Goal: Task Accomplishment & Management: Complete application form

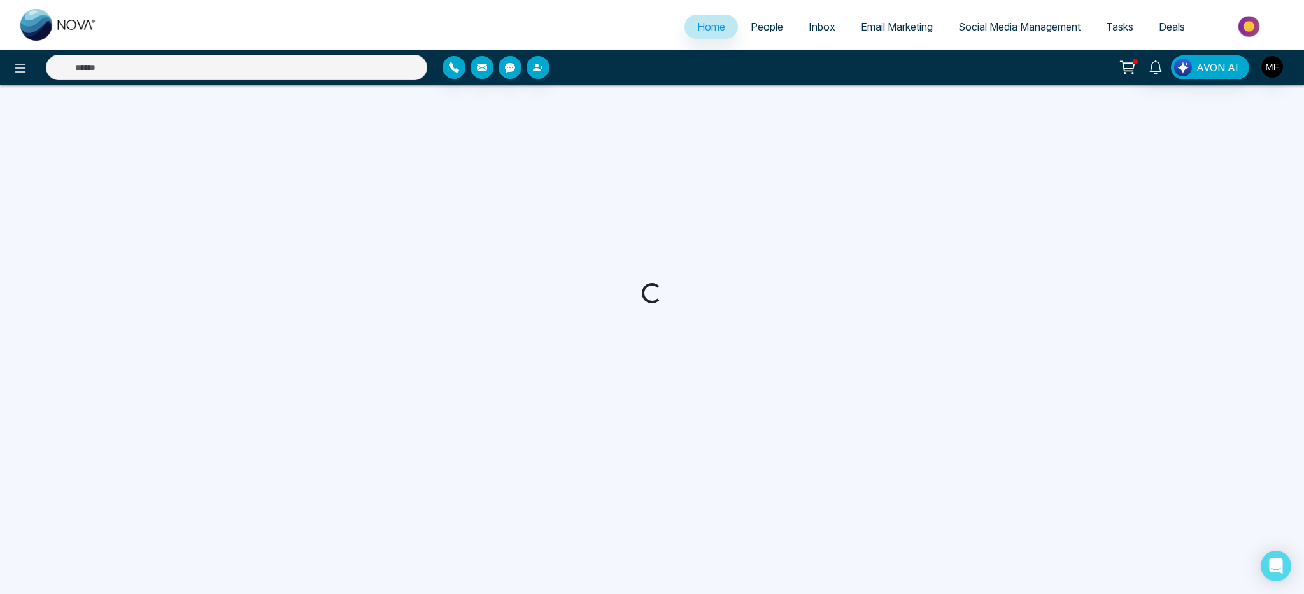
select select "*"
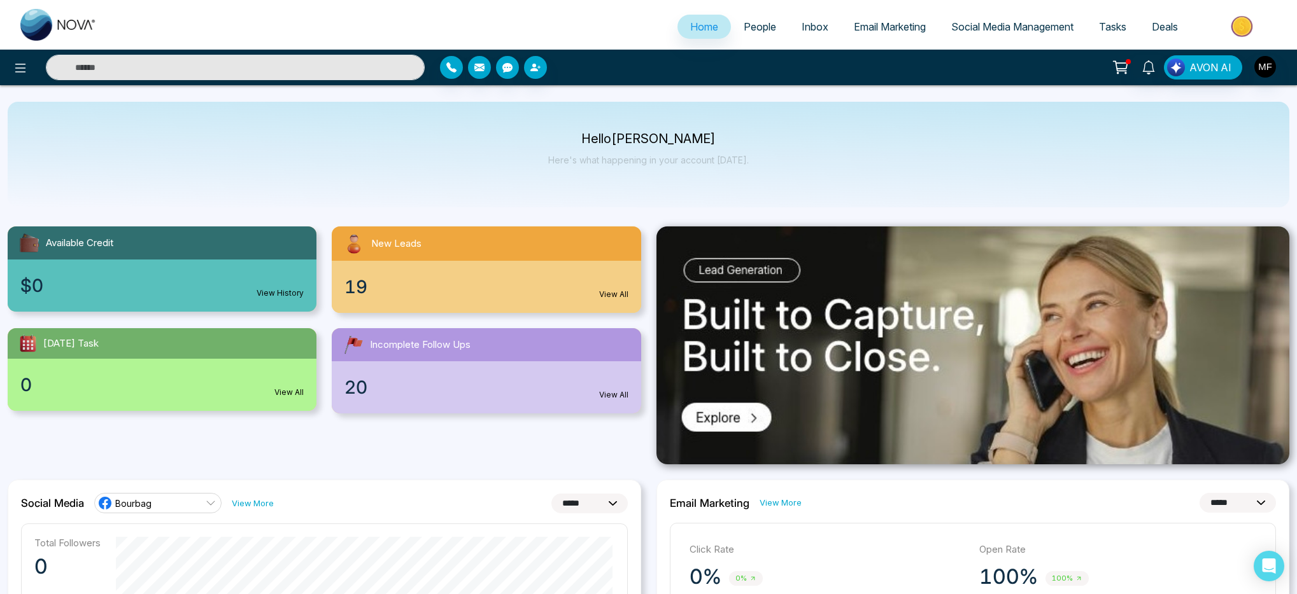
click at [1110, 72] on button at bounding box center [1119, 67] width 25 height 24
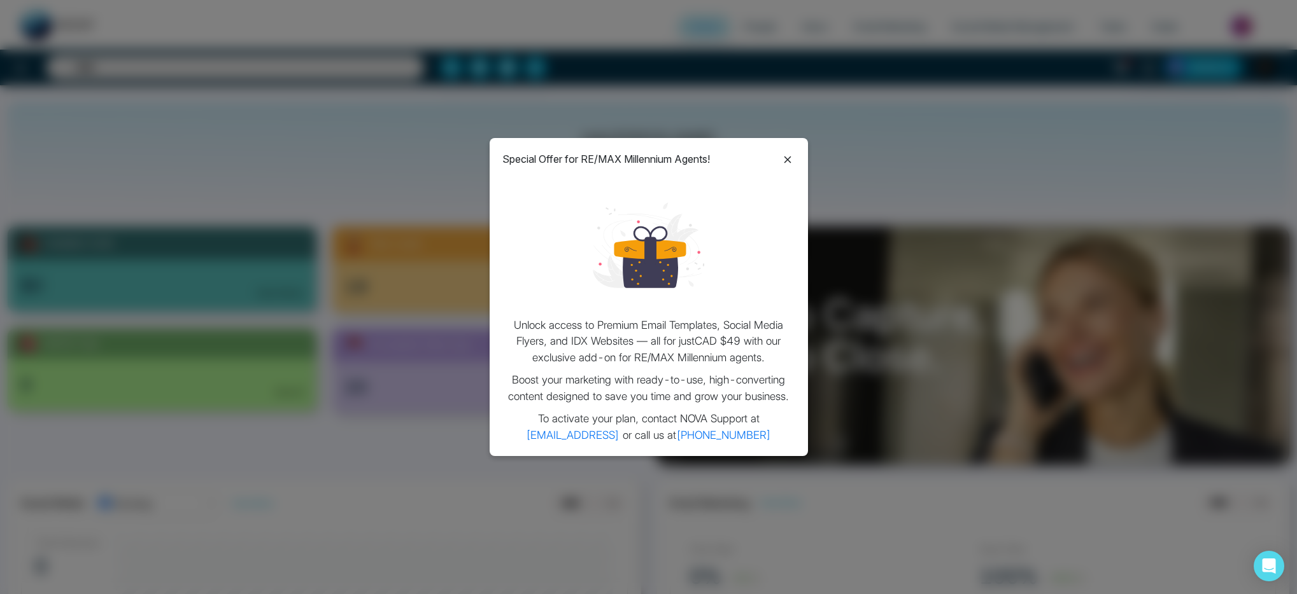
click at [796, 160] on div "Special Offer for RE/MAX Millennium Agents! Unlock access to Premium Email Temp…" at bounding box center [648, 297] width 318 height 318
click at [793, 158] on icon at bounding box center [787, 159] width 15 height 15
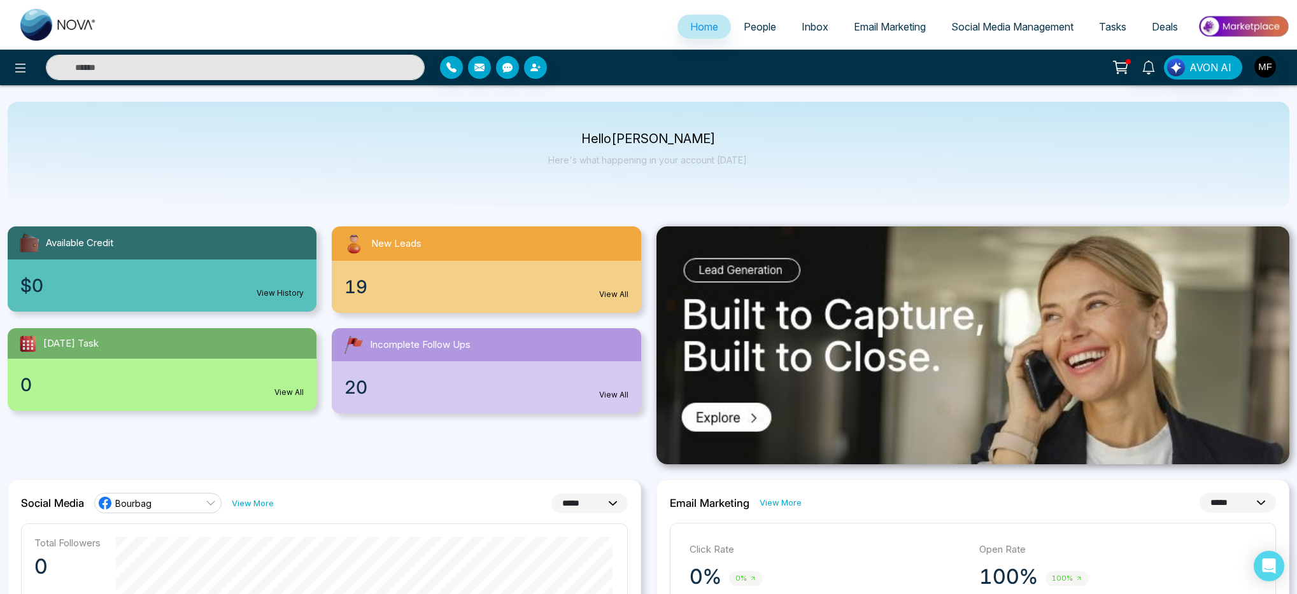
click at [743, 27] on span "People" at bounding box center [759, 26] width 32 height 13
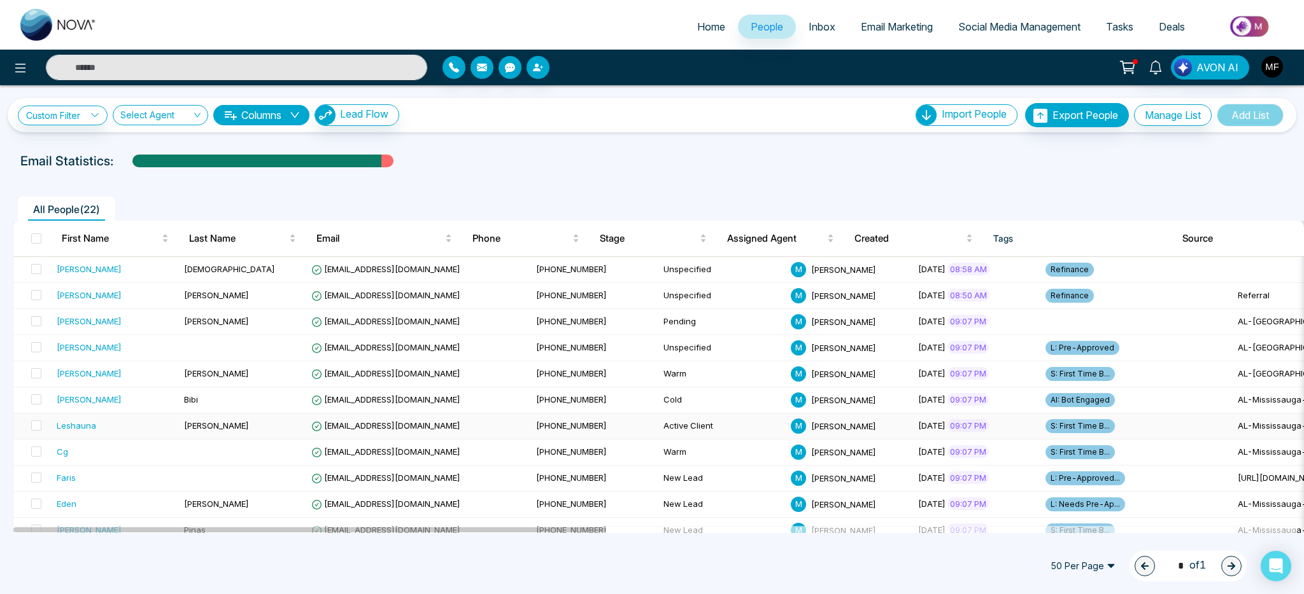
click at [98, 425] on div "Leshauna" at bounding box center [115, 425] width 117 height 13
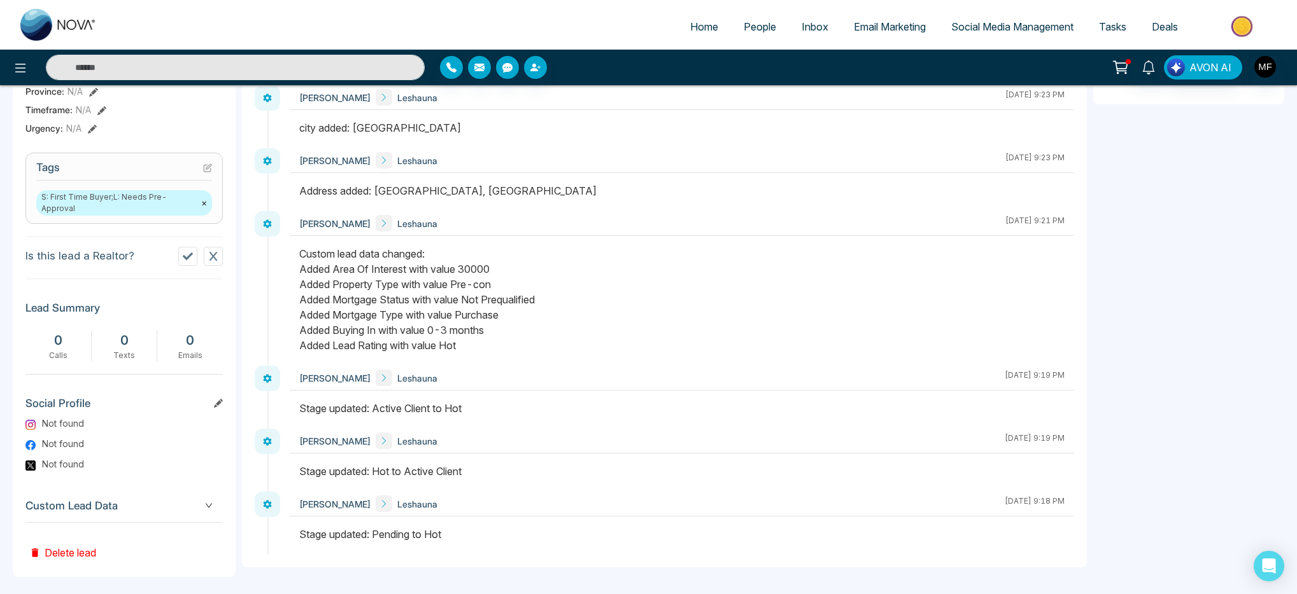
scroll to position [469, 0]
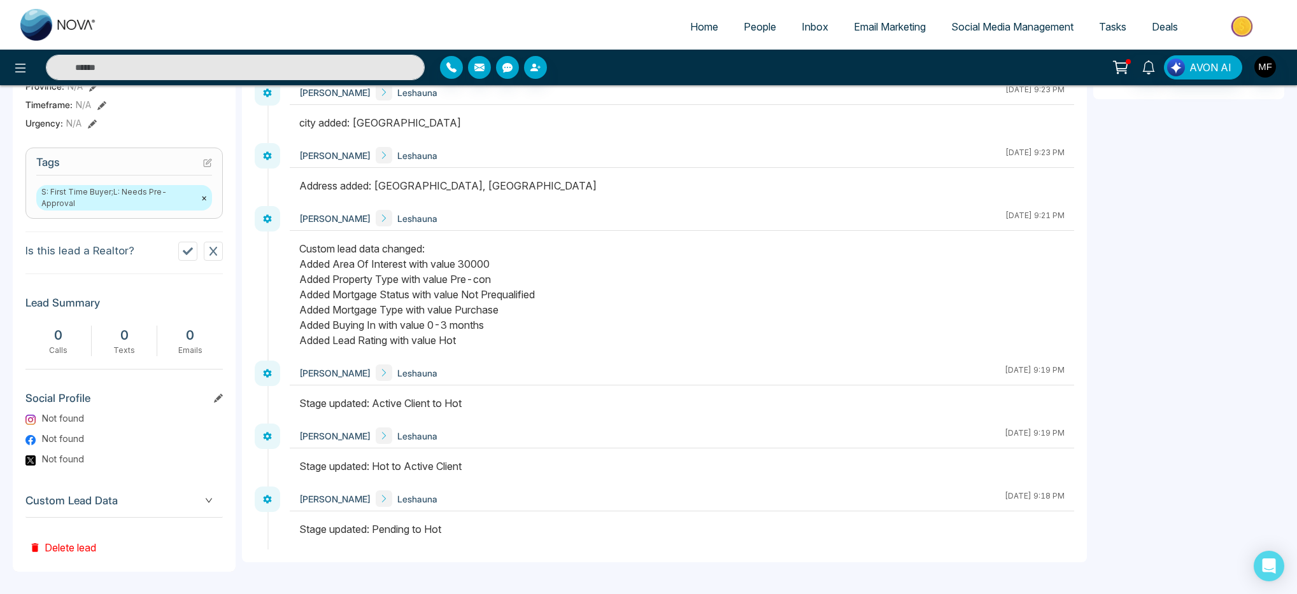
click at [127, 495] on span "Custom Lead Data" at bounding box center [123, 501] width 197 height 17
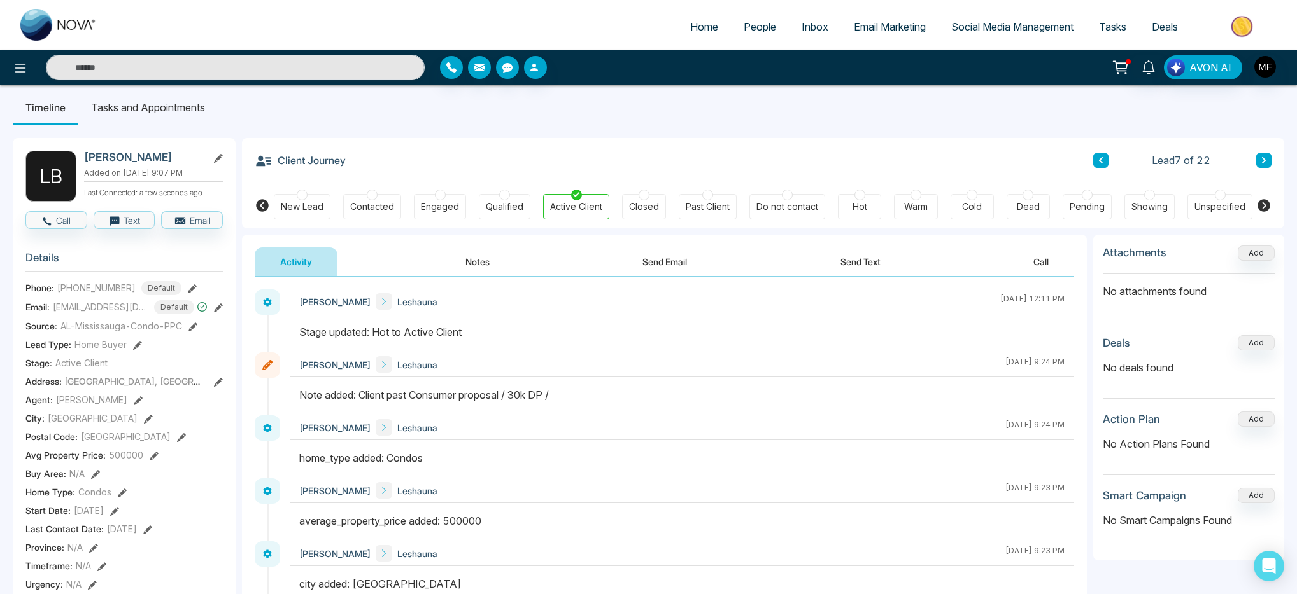
scroll to position [0, 0]
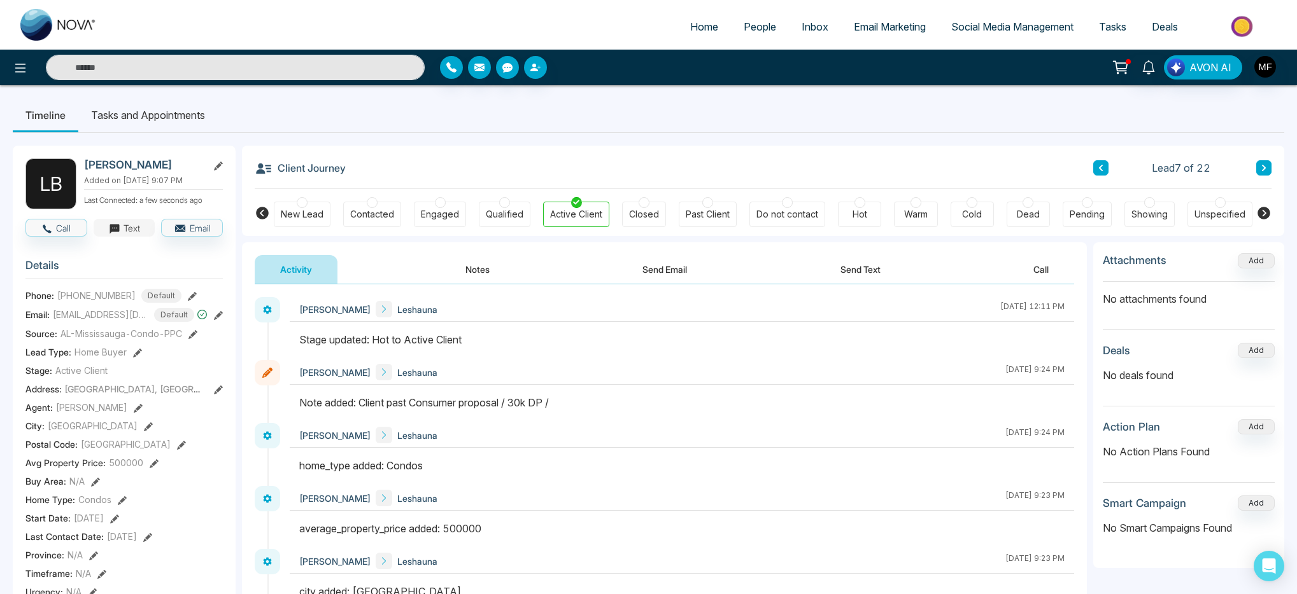
click at [115, 234] on icon "button" at bounding box center [114, 229] width 10 height 10
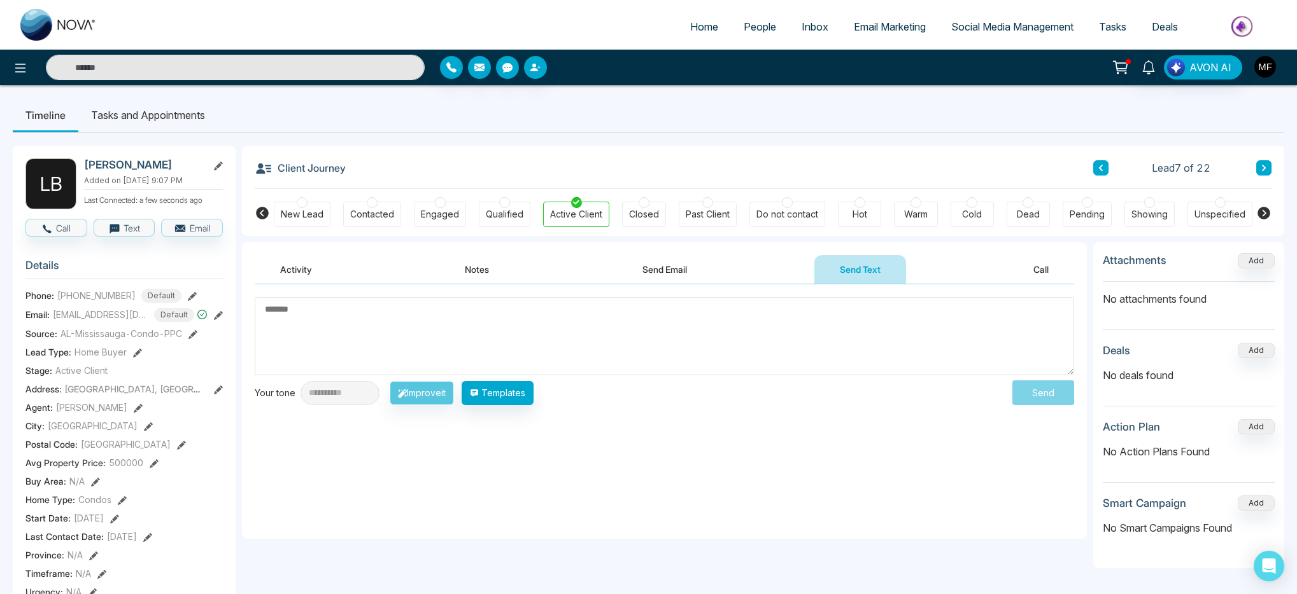
click at [1264, 72] on img "button" at bounding box center [1265, 67] width 22 height 22
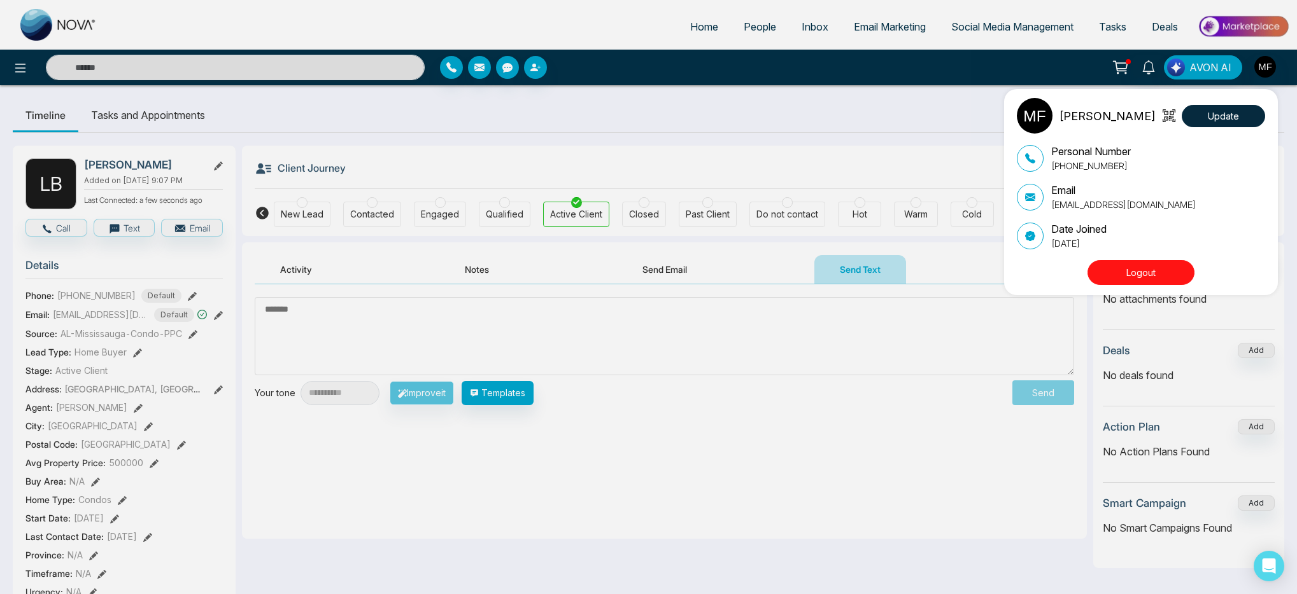
click at [977, 116] on div "Marwen Ferchichi Update Personal Number +14384598840 Email bourbagonestop@gmail…" at bounding box center [648, 297] width 1297 height 594
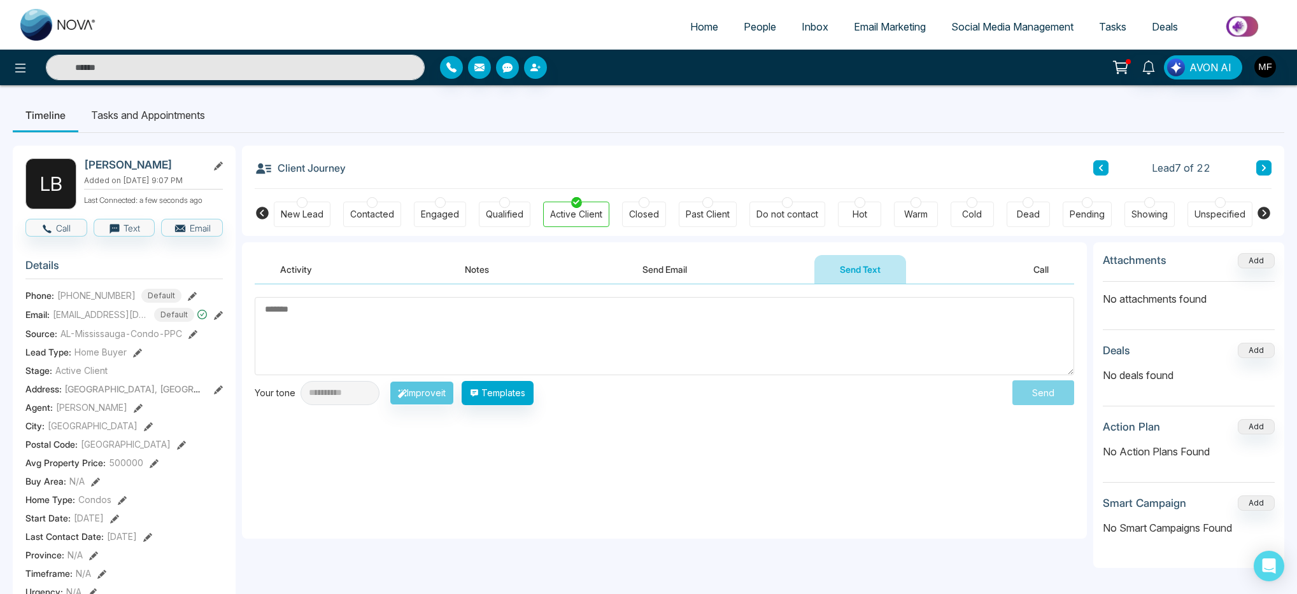
click at [662, 265] on button "Send Email" at bounding box center [664, 269] width 95 height 29
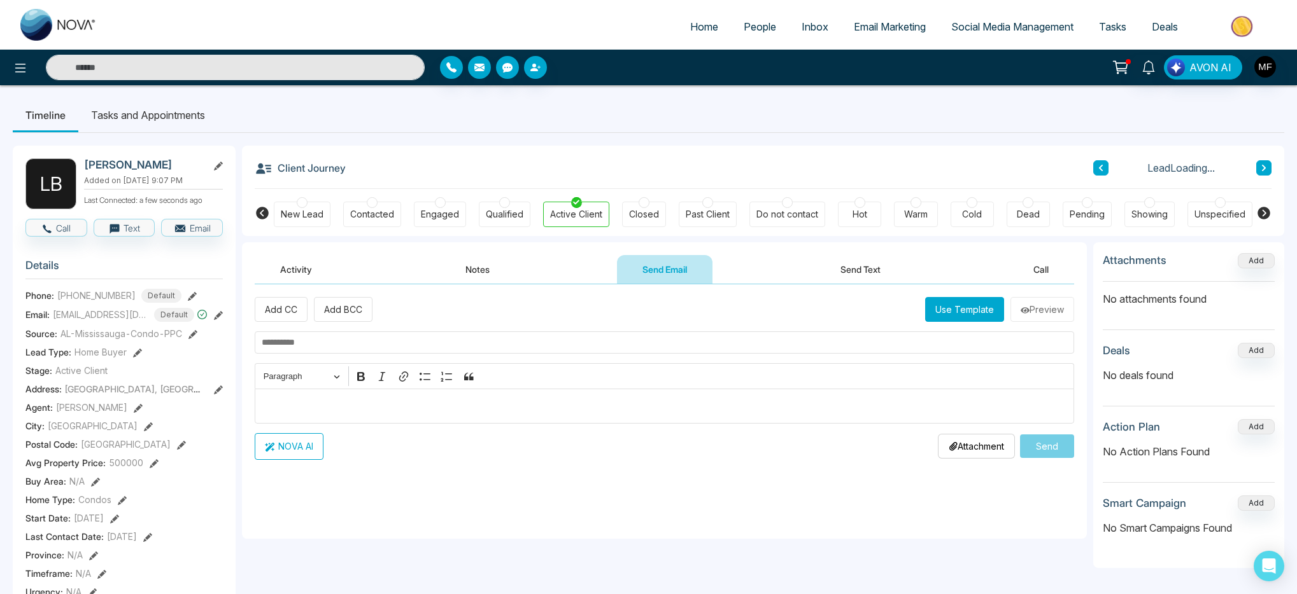
click at [486, 269] on button "Notes" at bounding box center [477, 269] width 75 height 29
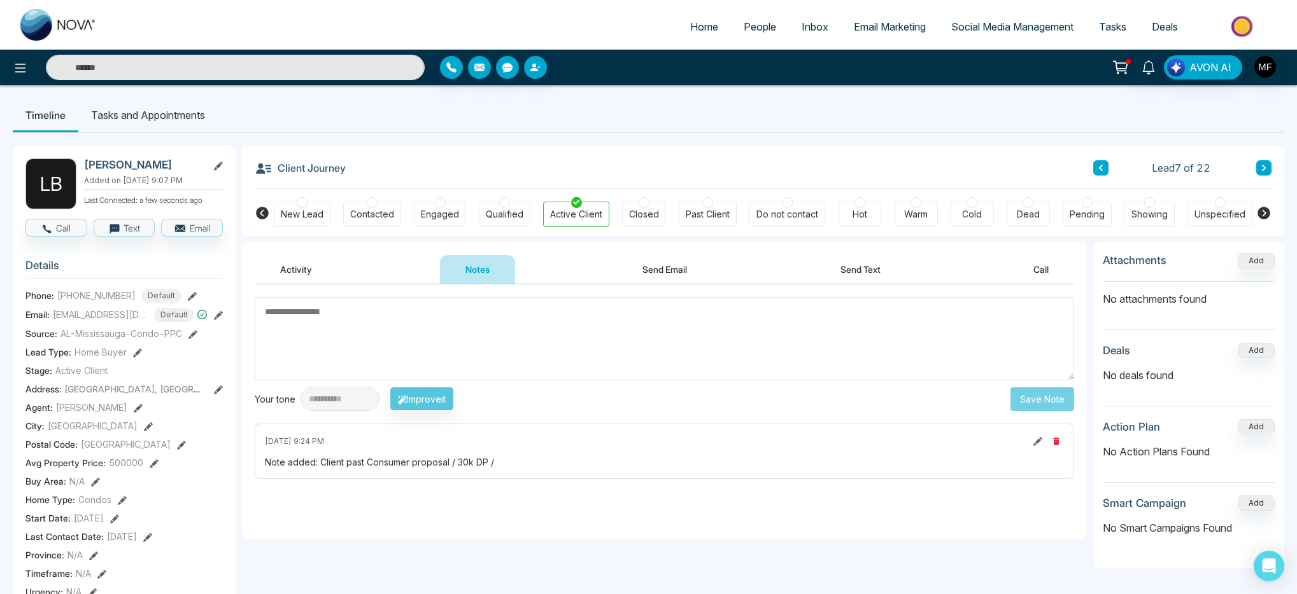
click at [281, 273] on button "Activity" at bounding box center [296, 269] width 83 height 29
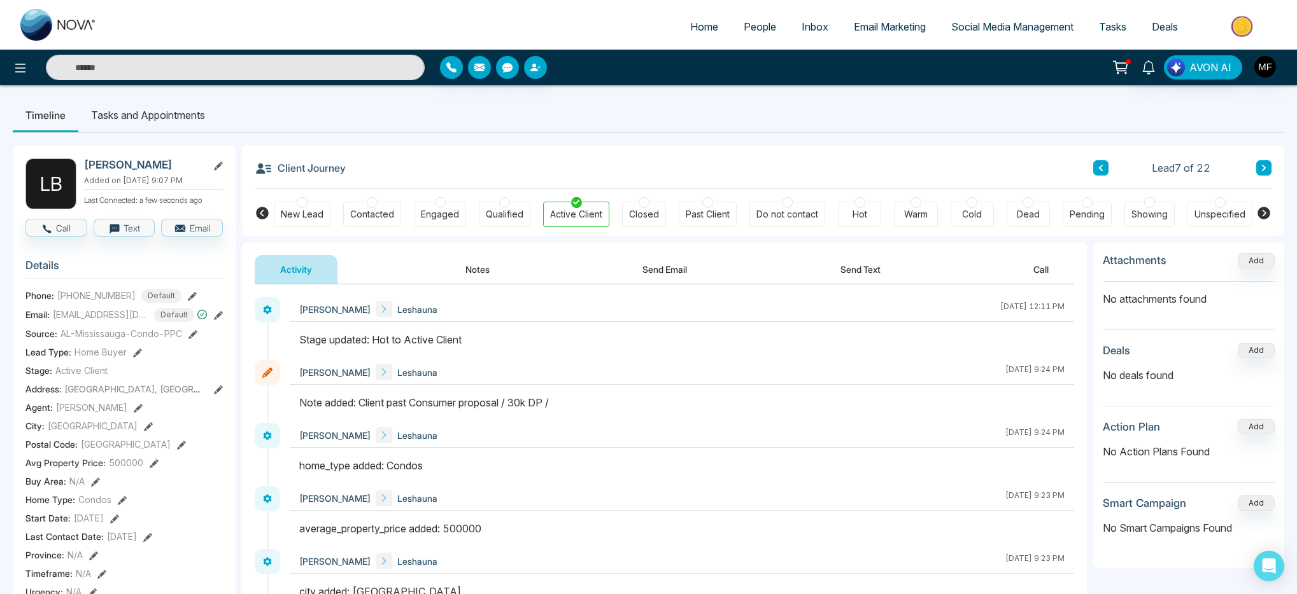
click at [484, 272] on button "Notes" at bounding box center [477, 269] width 75 height 29
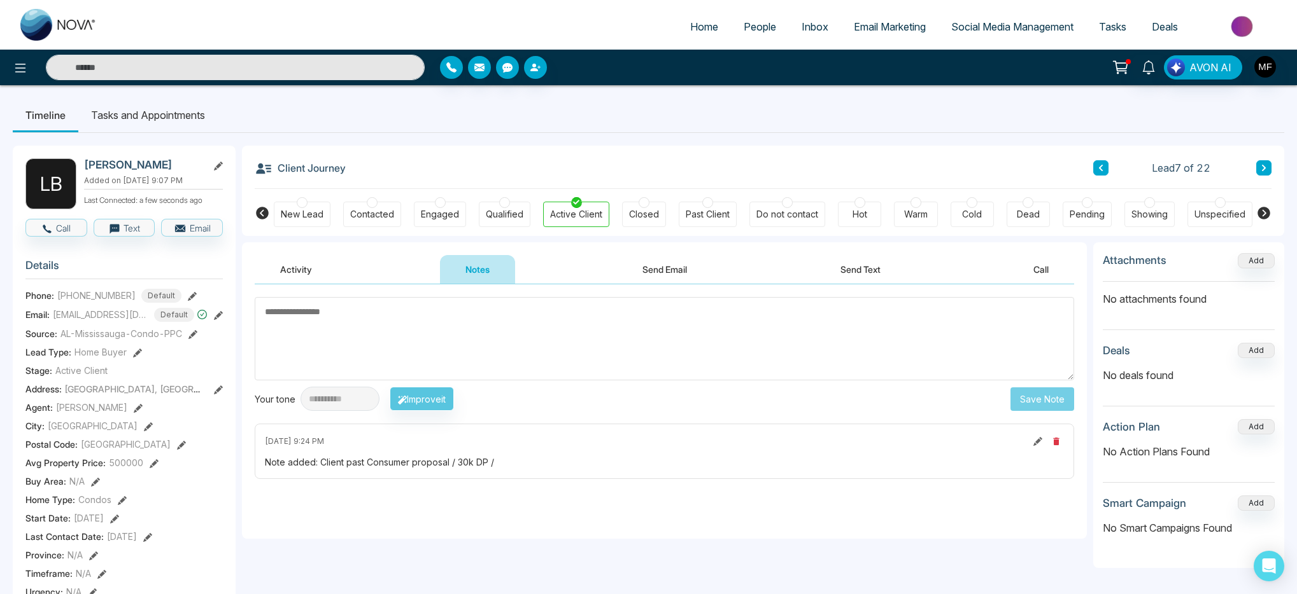
click at [684, 270] on button "Send Email" at bounding box center [664, 269] width 95 height 29
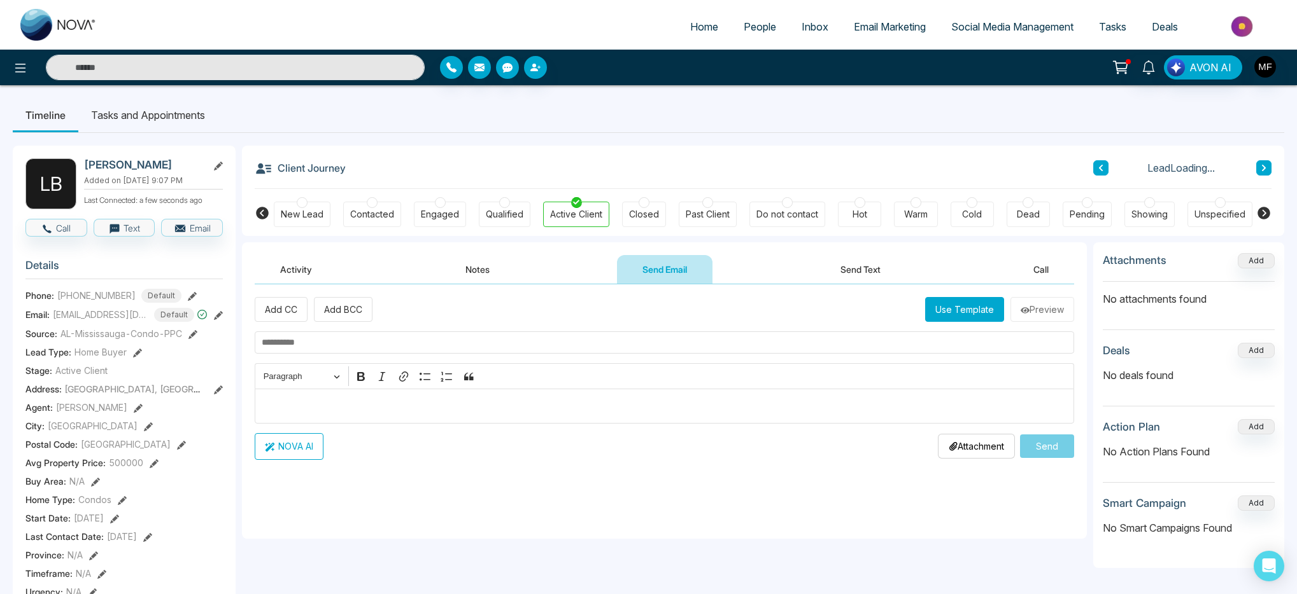
click at [868, 274] on button "Send Text" at bounding box center [860, 269] width 91 height 29
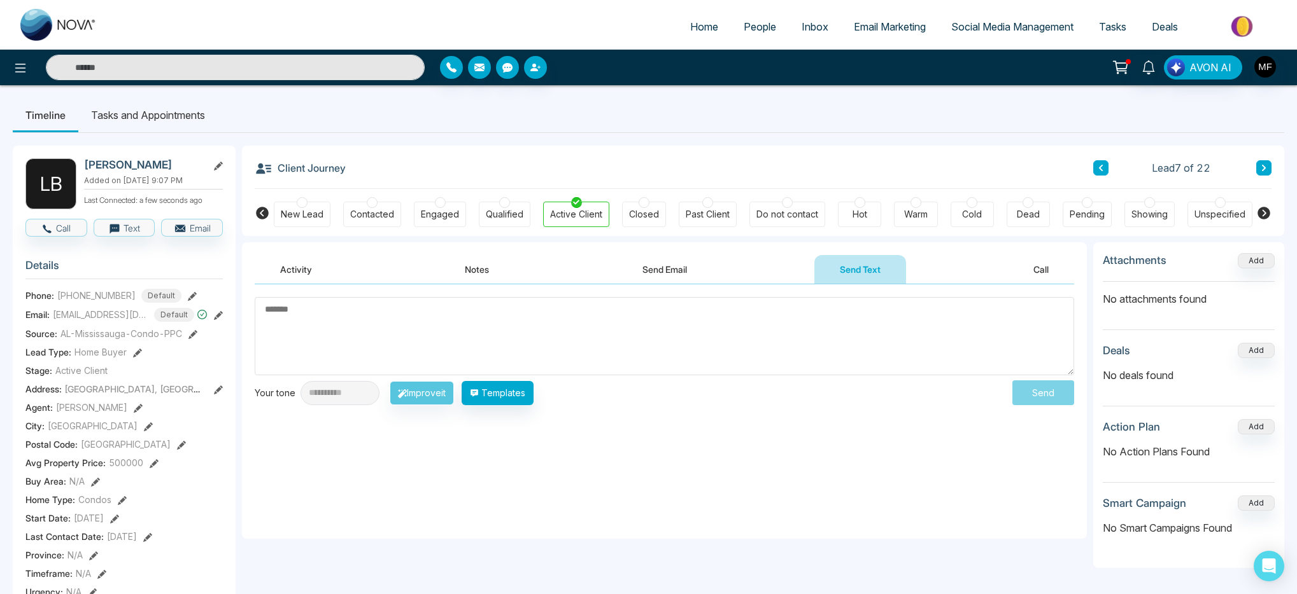
click at [1041, 273] on button "Call" at bounding box center [1041, 269] width 66 height 29
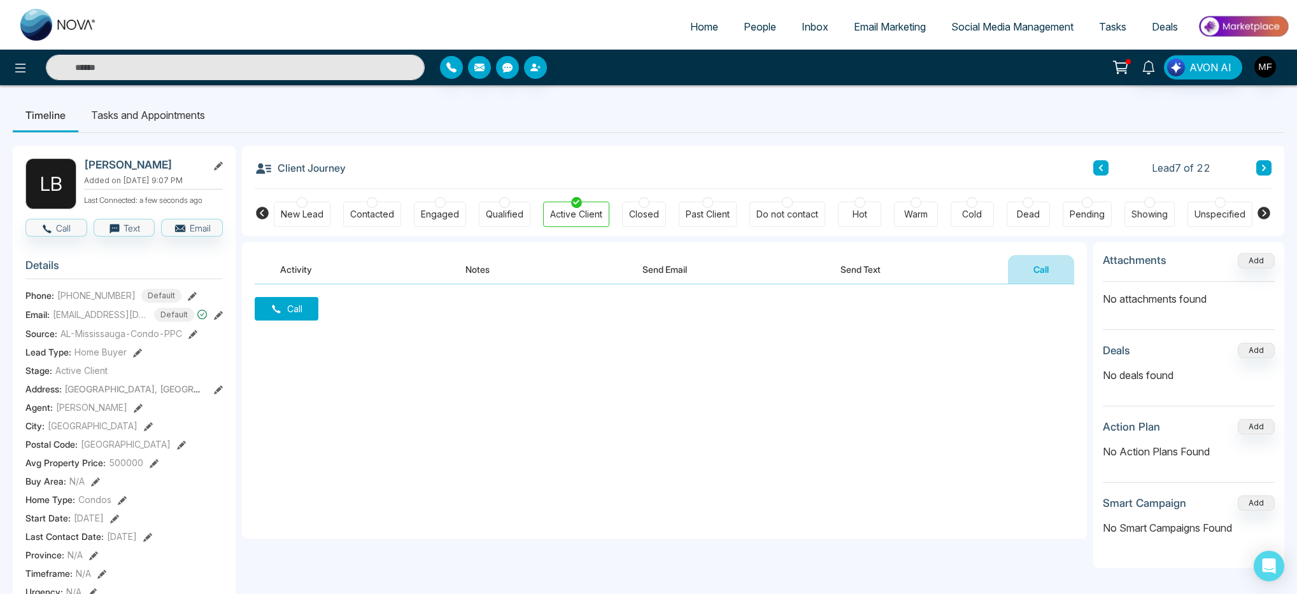
click at [164, 116] on li "Tasks and Appointments" at bounding box center [147, 115] width 139 height 34
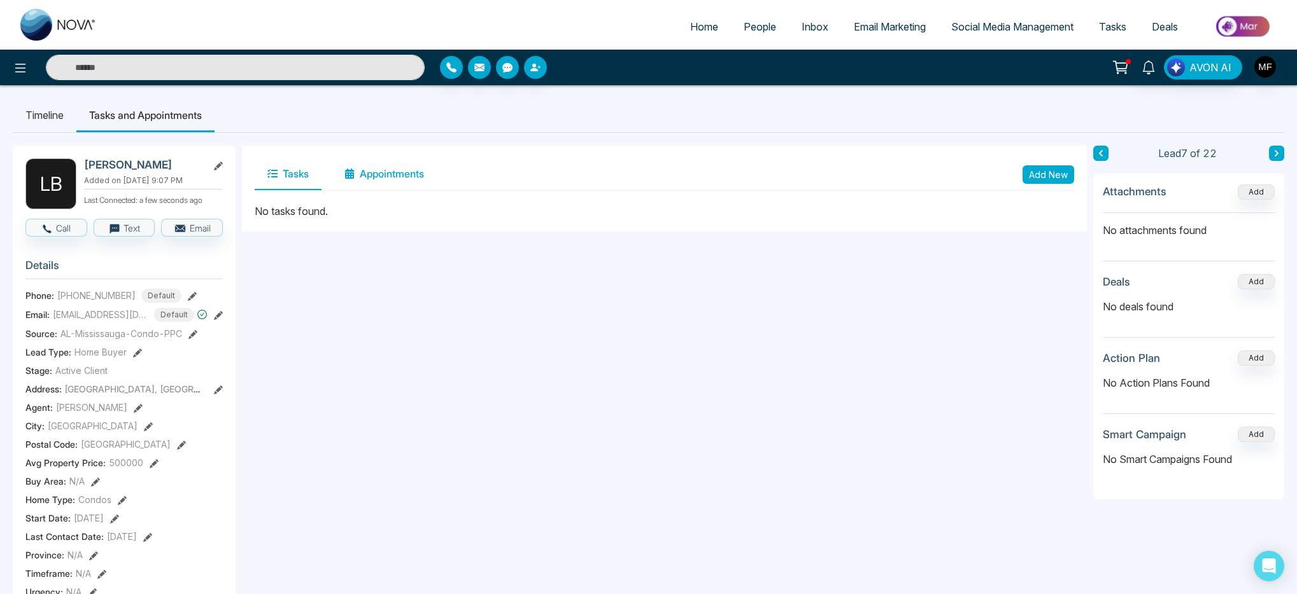
click at [381, 165] on button "Appointments" at bounding box center [384, 174] width 105 height 32
click at [1065, 179] on button "Add New" at bounding box center [1048, 174] width 52 height 18
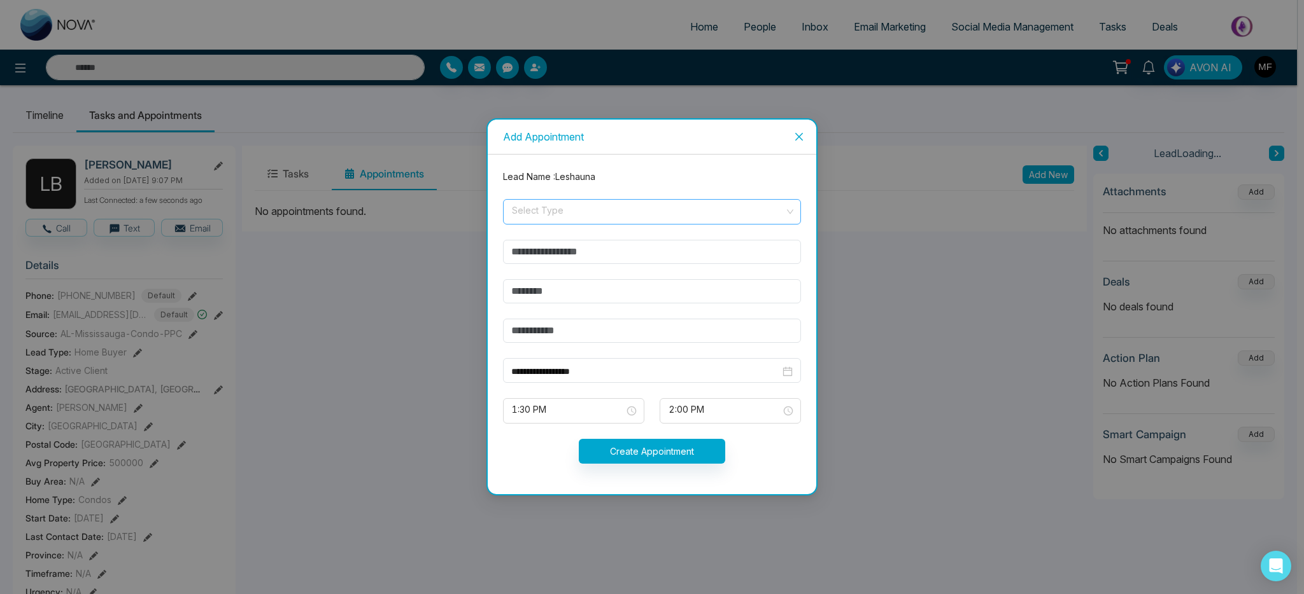
click at [641, 207] on input "search" at bounding box center [647, 209] width 274 height 19
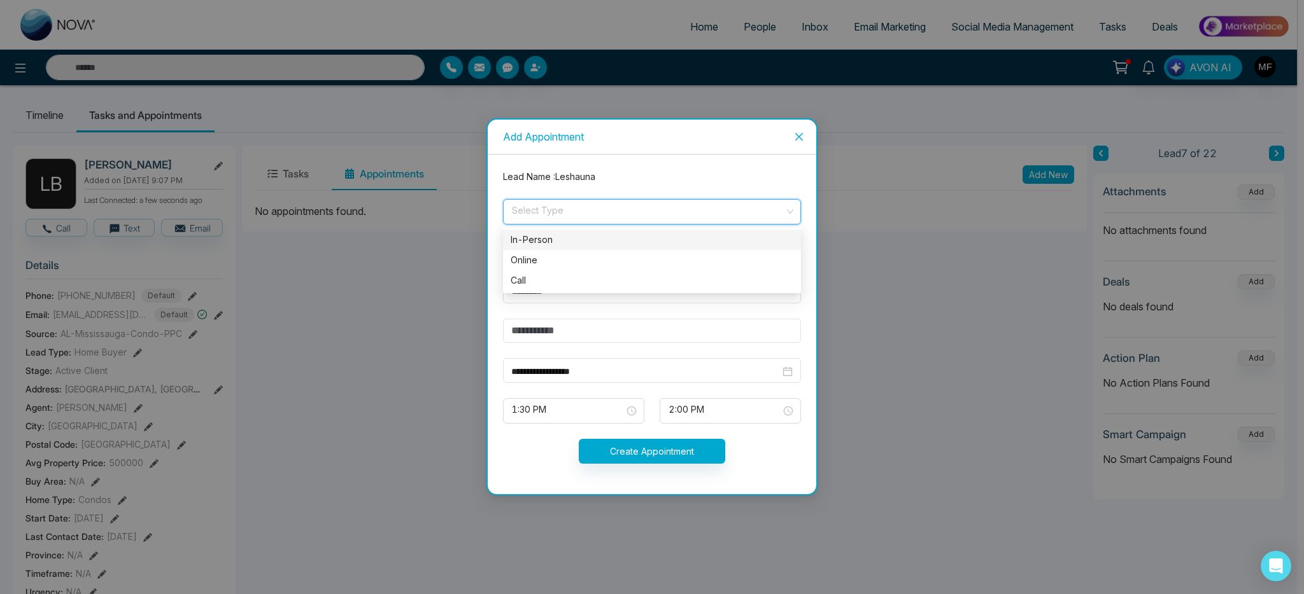
click at [629, 244] on div "In-Person" at bounding box center [651, 240] width 283 height 14
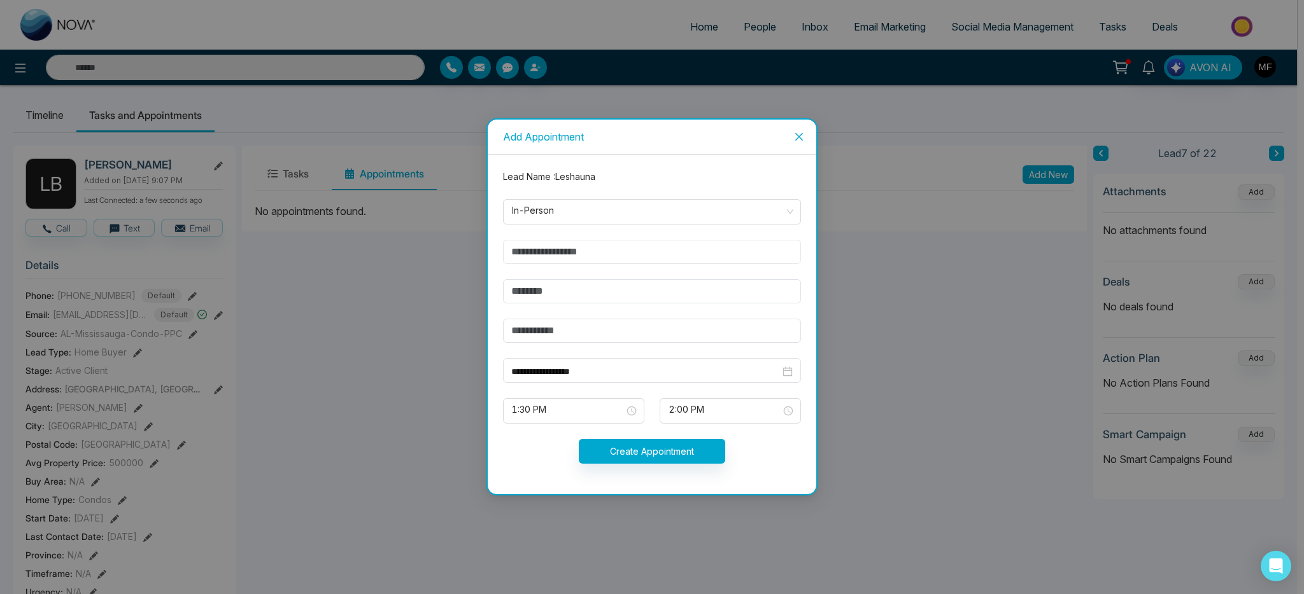
click at [617, 257] on input "text" at bounding box center [652, 252] width 298 height 24
type input "*****"
click at [620, 302] on input "text" at bounding box center [652, 291] width 298 height 24
type input "*"
type input "**********"
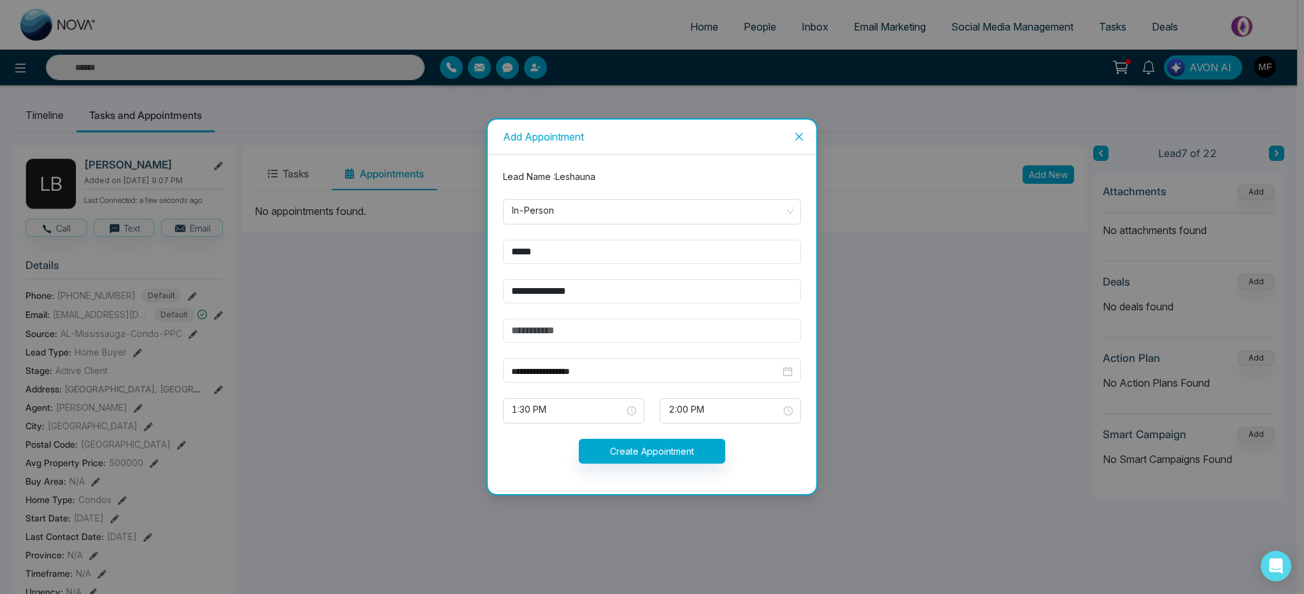
click at [657, 325] on input "text" at bounding box center [652, 331] width 298 height 24
click at [629, 409] on span "1:30 PM" at bounding box center [573, 411] width 123 height 22
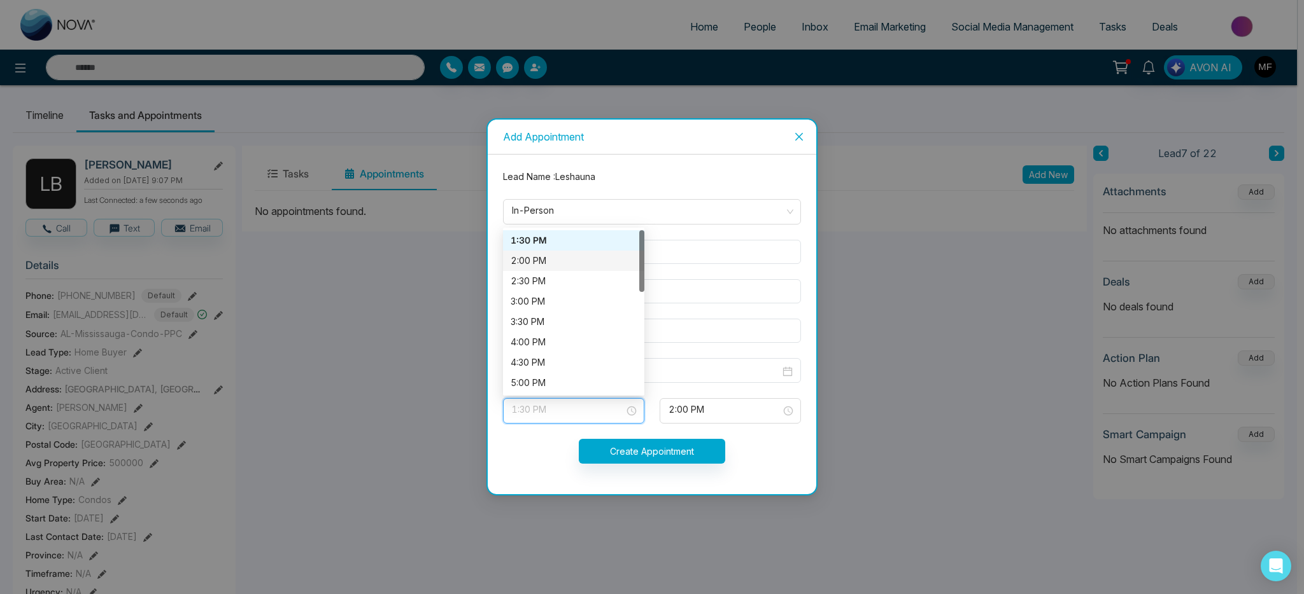
click at [556, 260] on div "2:00 PM" at bounding box center [573, 261] width 126 height 14
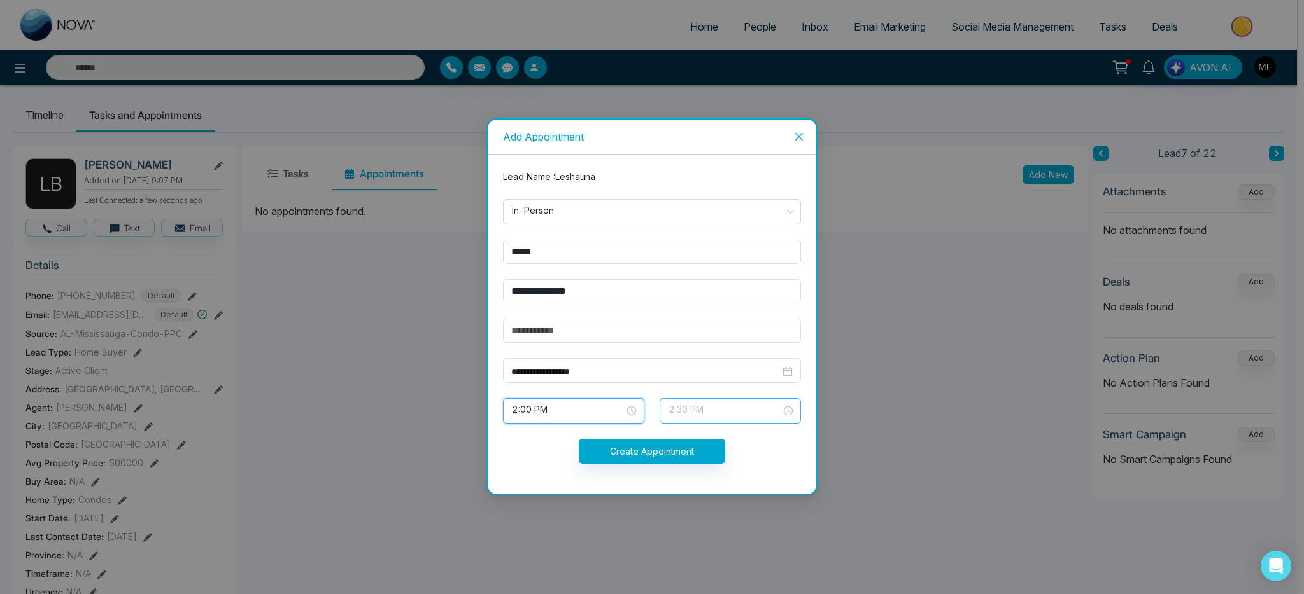
click at [759, 408] on span "2:30 PM" at bounding box center [729, 411] width 123 height 22
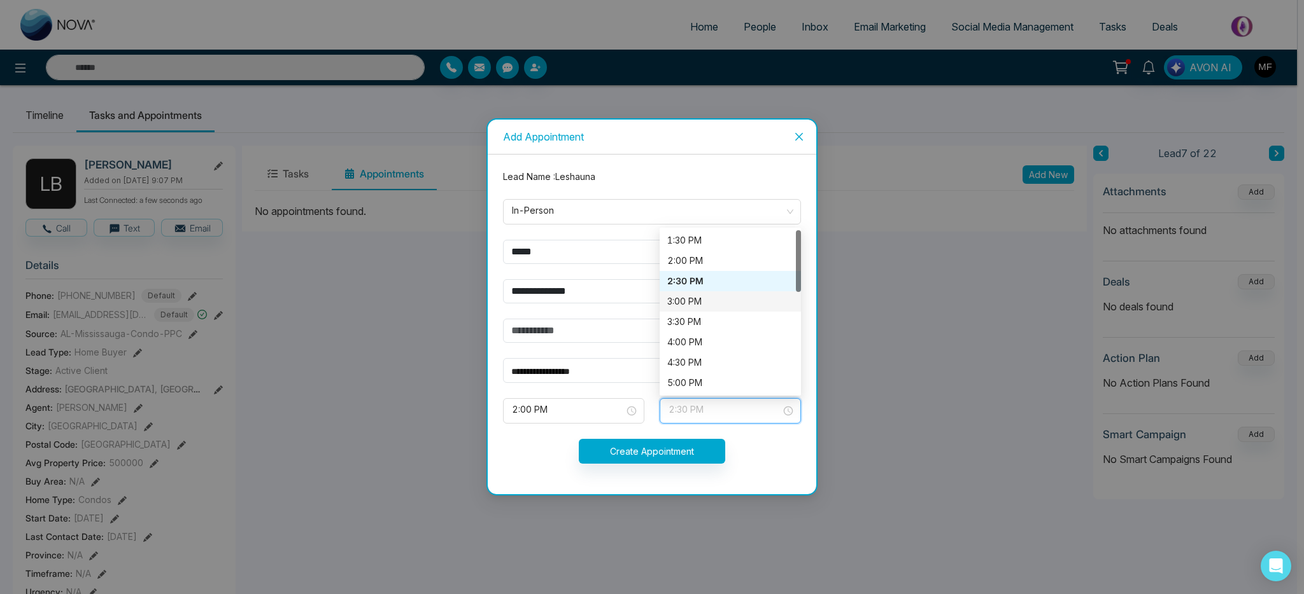
click at [699, 297] on div "3:00 PM" at bounding box center [730, 302] width 126 height 14
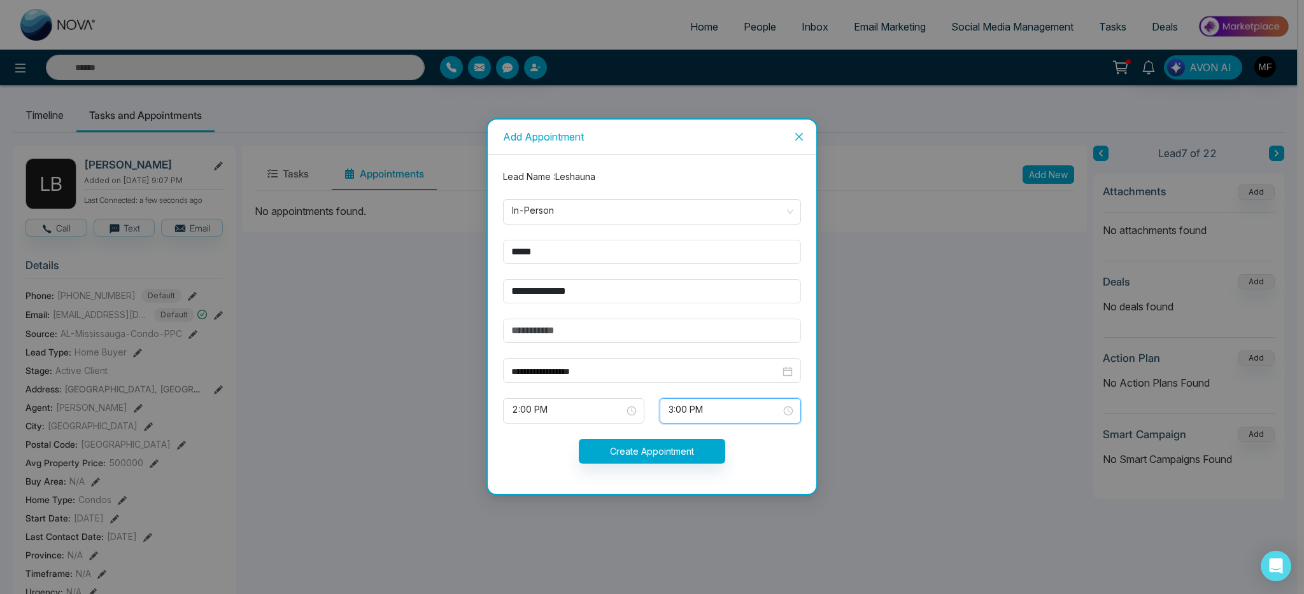
click at [763, 447] on div "Create Appointment" at bounding box center [651, 451] width 313 height 25
click at [663, 457] on button "Create Appointment" at bounding box center [652, 451] width 146 height 25
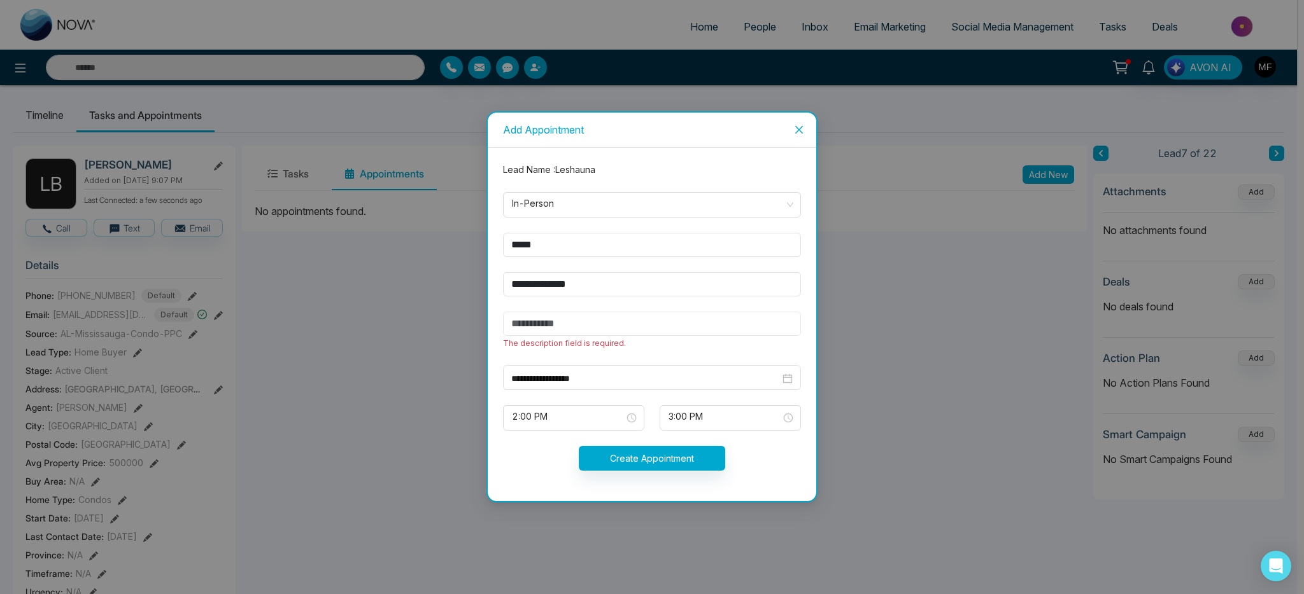
click at [632, 330] on input "text" at bounding box center [652, 324] width 298 height 24
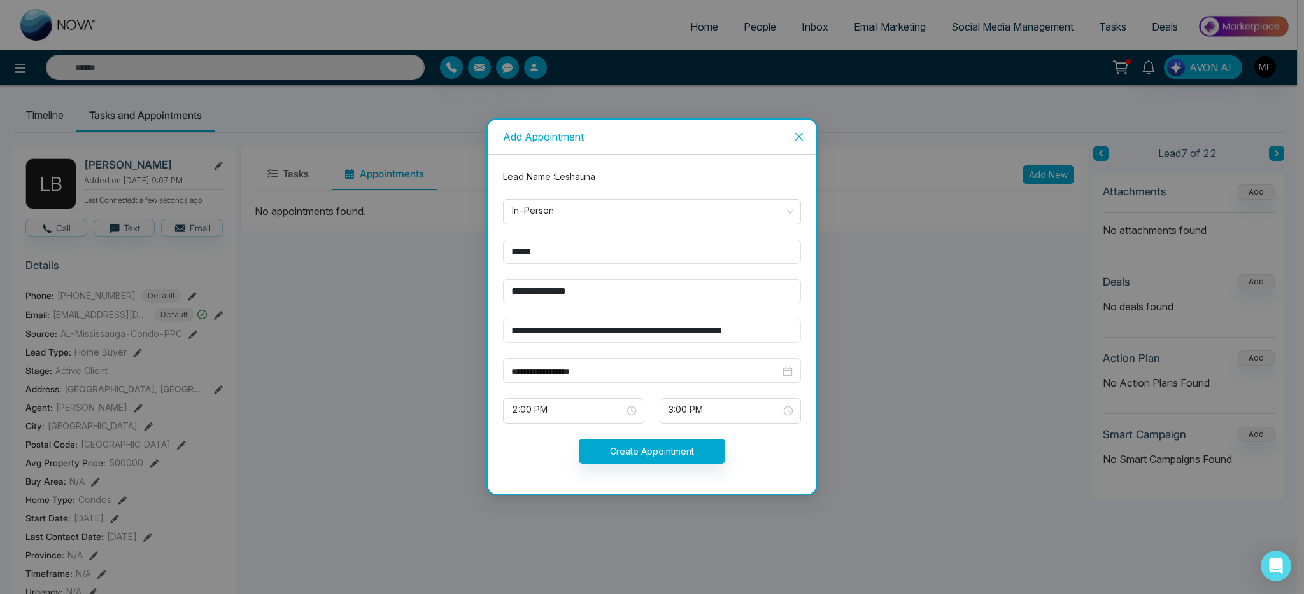
click at [652, 327] on input "**********" at bounding box center [652, 331] width 298 height 24
click at [675, 330] on input "**********" at bounding box center [652, 331] width 298 height 24
type input "**********"
click at [674, 453] on button "Create Appointment" at bounding box center [652, 451] width 146 height 25
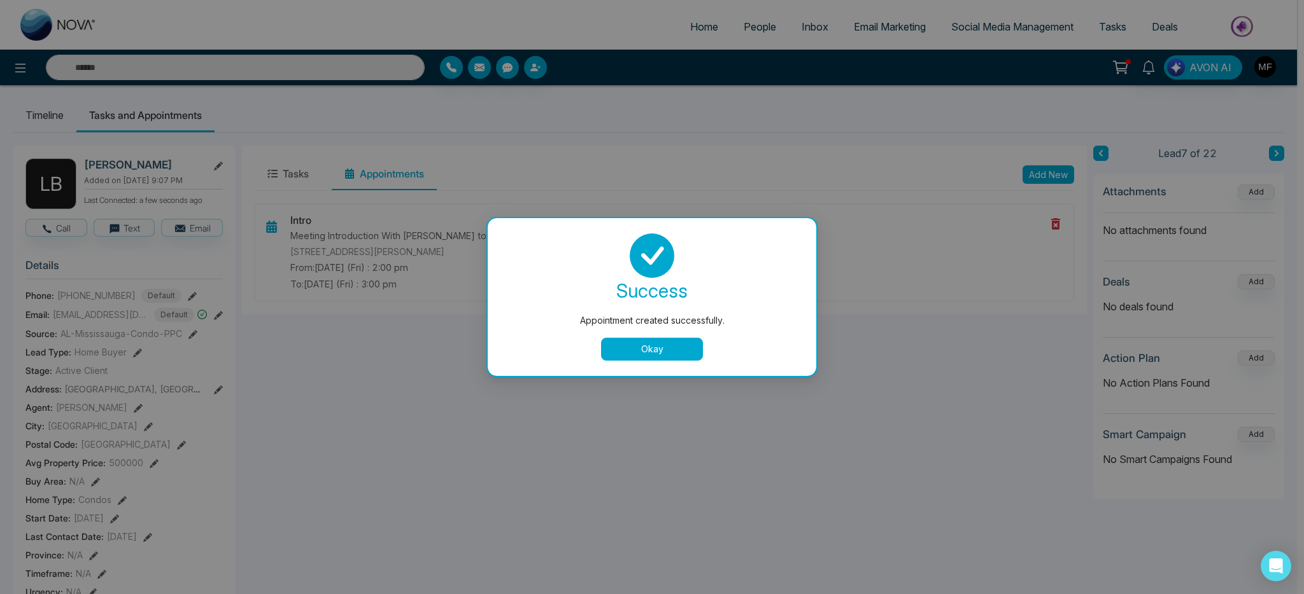
click at [655, 349] on button "Okay" at bounding box center [652, 349] width 102 height 23
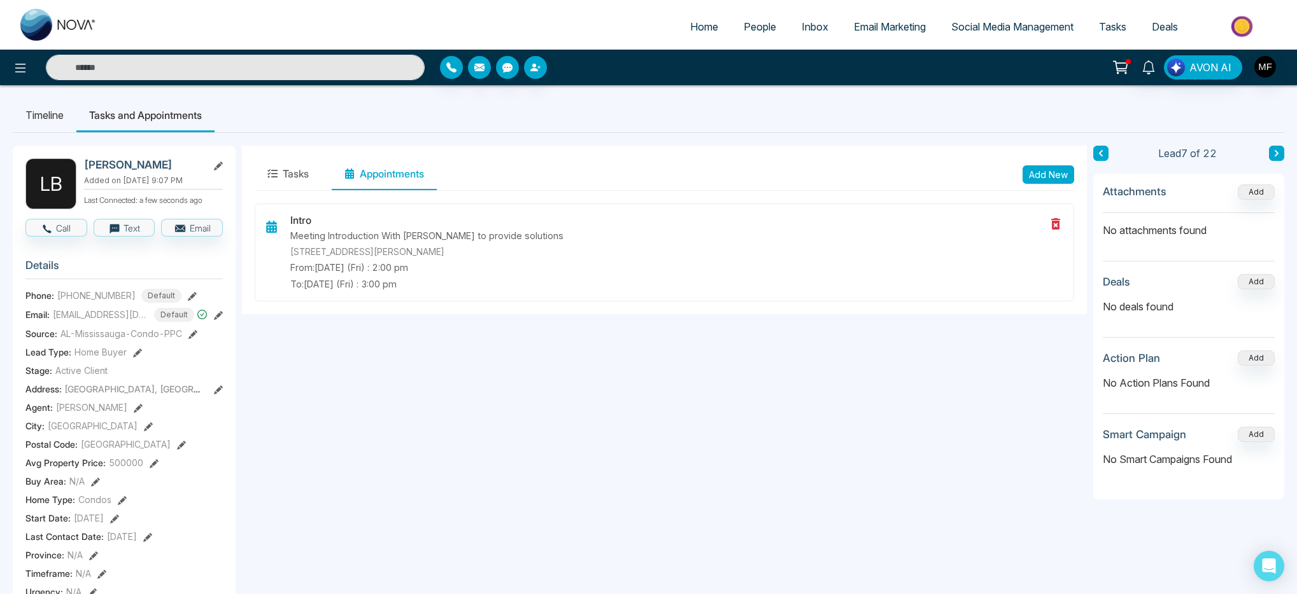
click at [1283, 157] on button at bounding box center [1276, 153] width 15 height 15
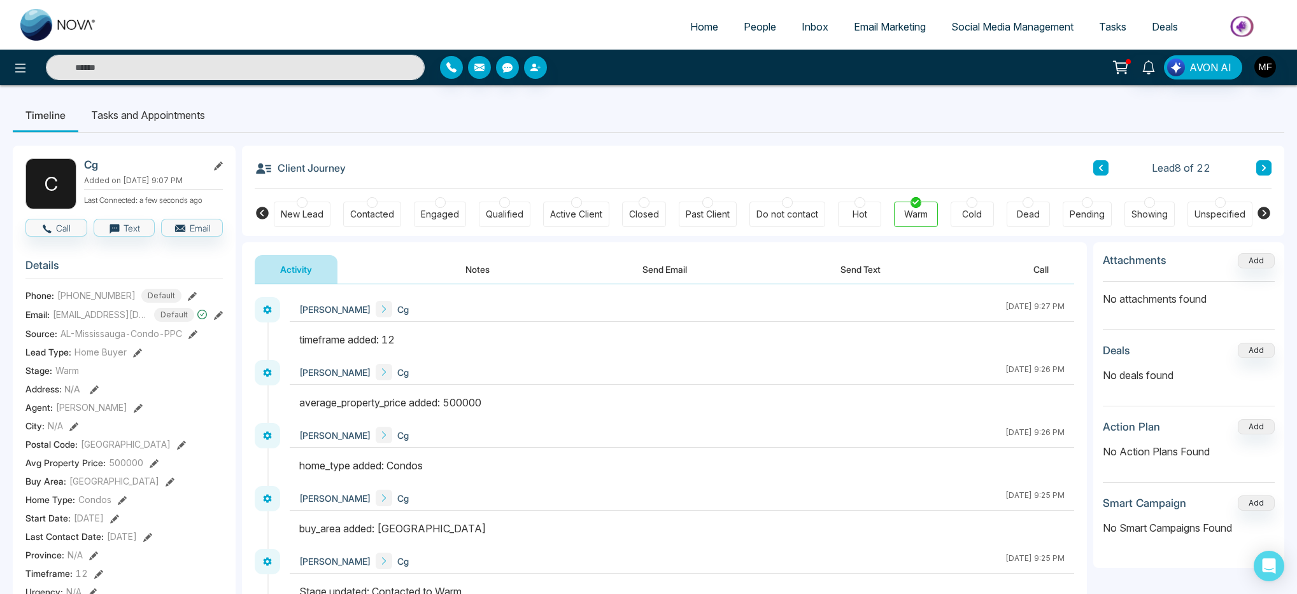
click at [1099, 167] on icon at bounding box center [1101, 168] width 4 height 6
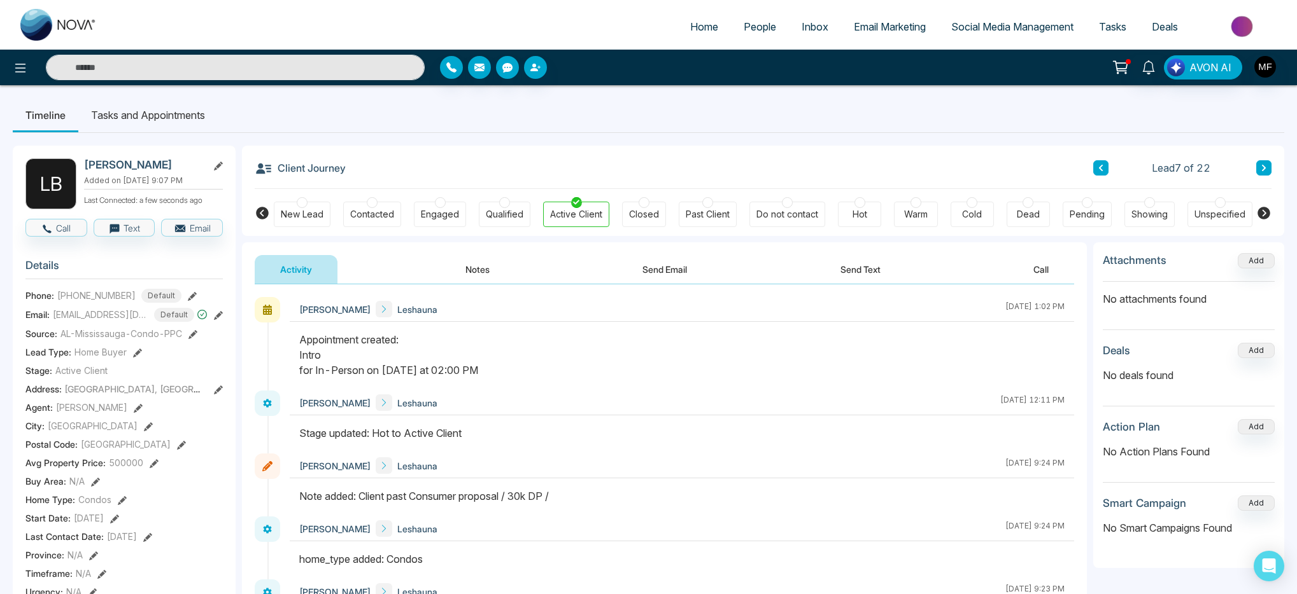
click at [207, 123] on li "Tasks and Appointments" at bounding box center [147, 115] width 139 height 34
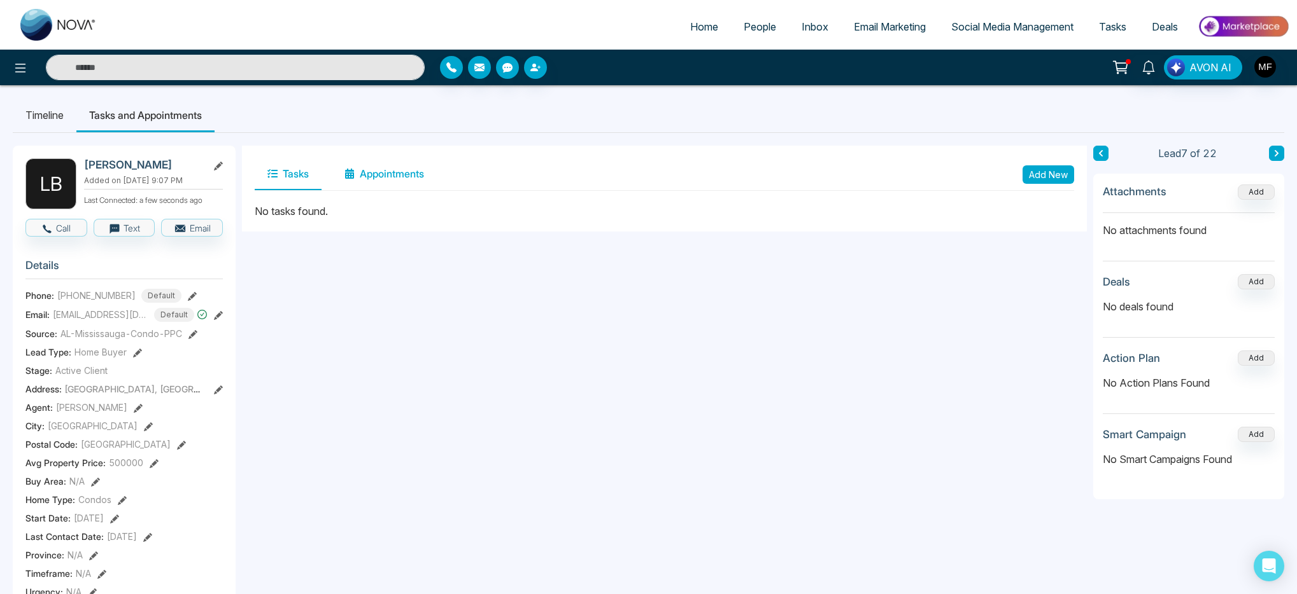
click at [384, 181] on button "Appointments" at bounding box center [384, 174] width 105 height 32
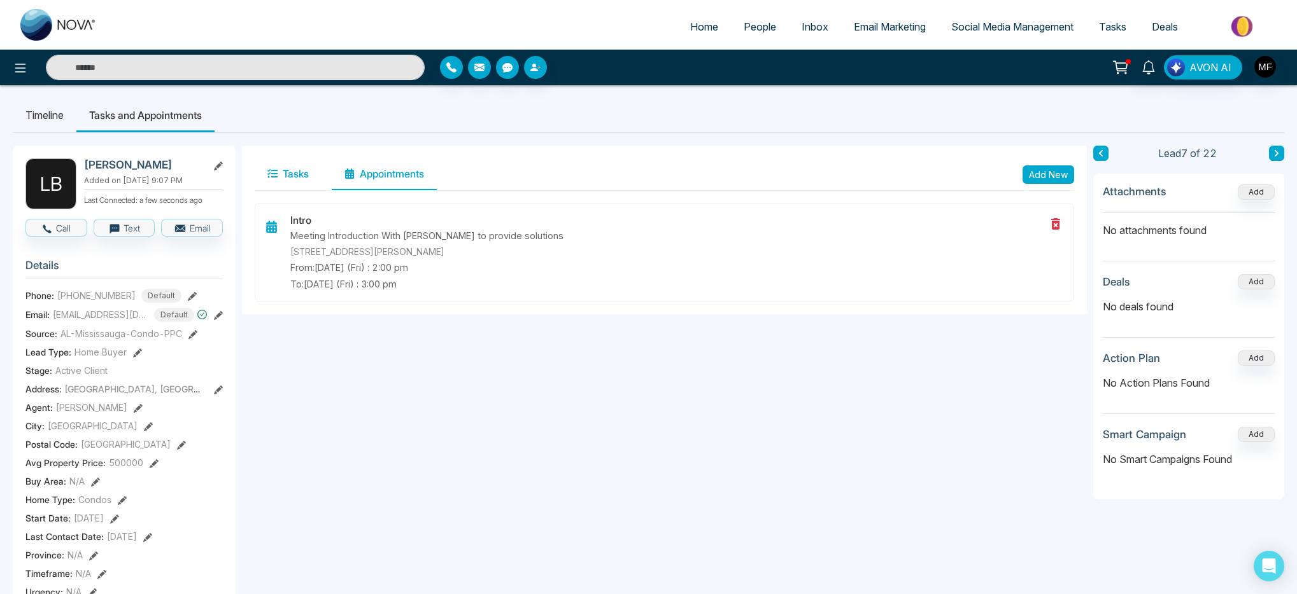
click at [285, 181] on button "Tasks" at bounding box center [288, 174] width 67 height 32
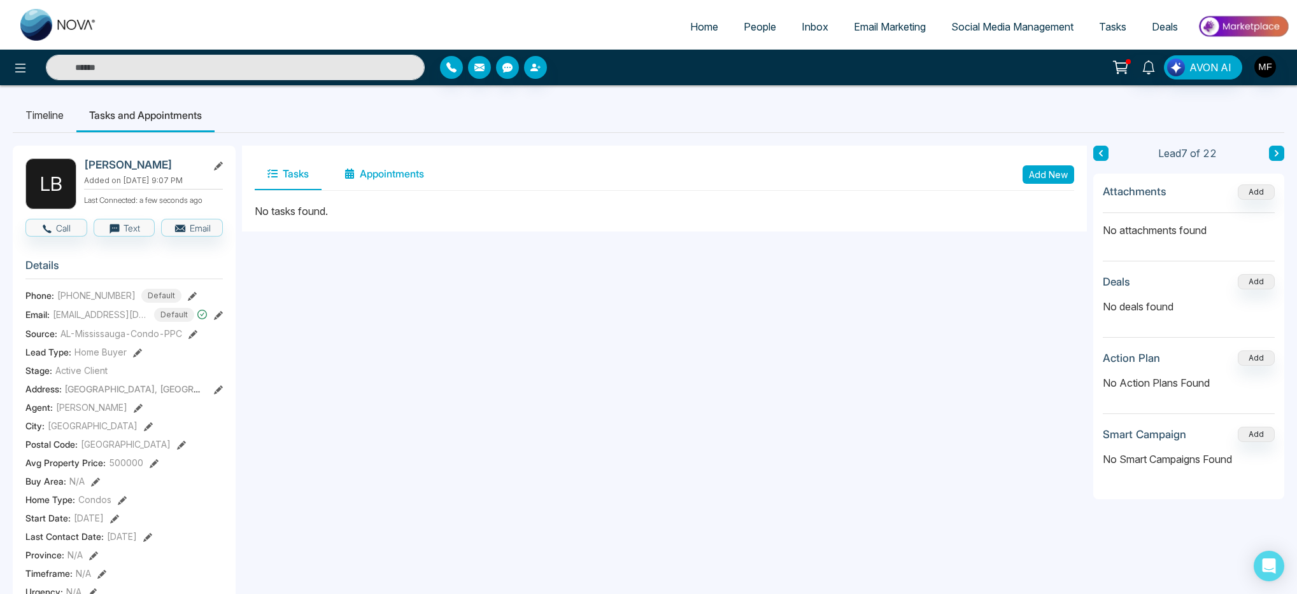
click at [370, 174] on button "Appointments" at bounding box center [384, 174] width 105 height 32
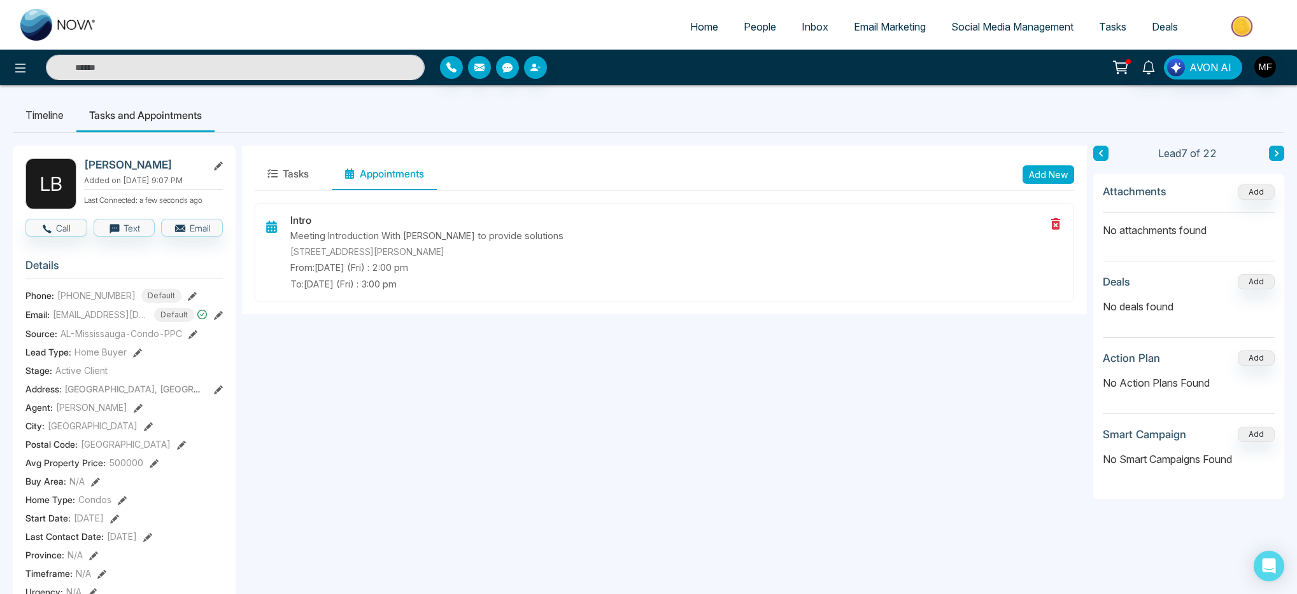
click at [55, 117] on li "Timeline" at bounding box center [45, 115] width 64 height 34
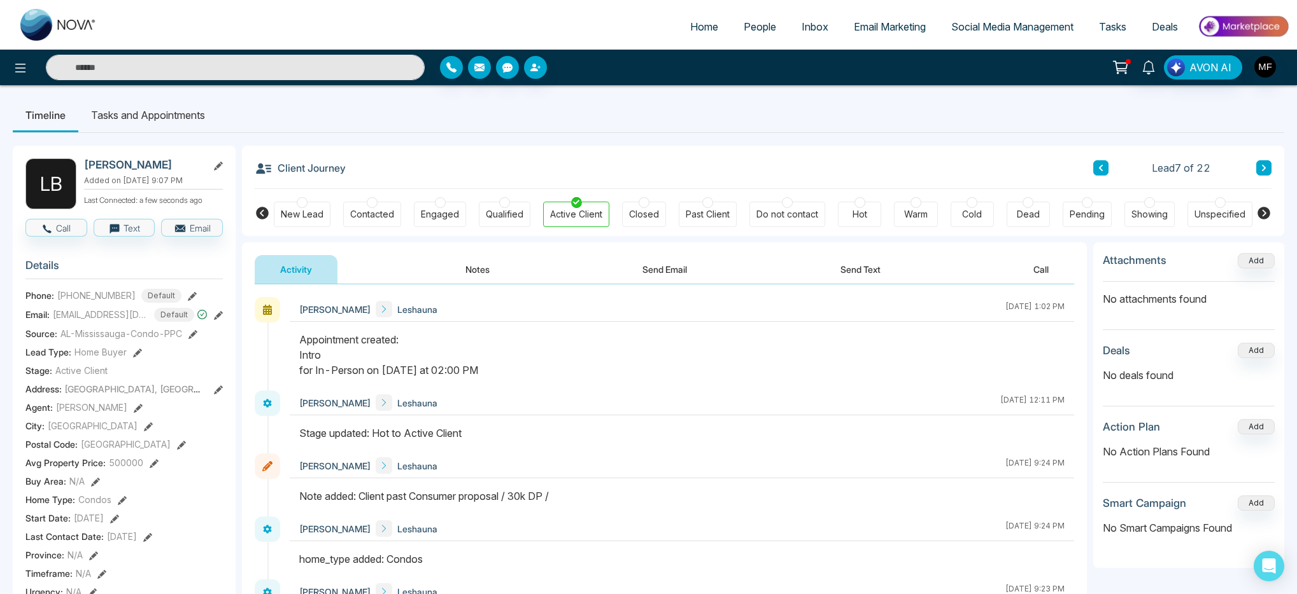
click at [148, 126] on li "Tasks and Appointments" at bounding box center [147, 115] width 139 height 34
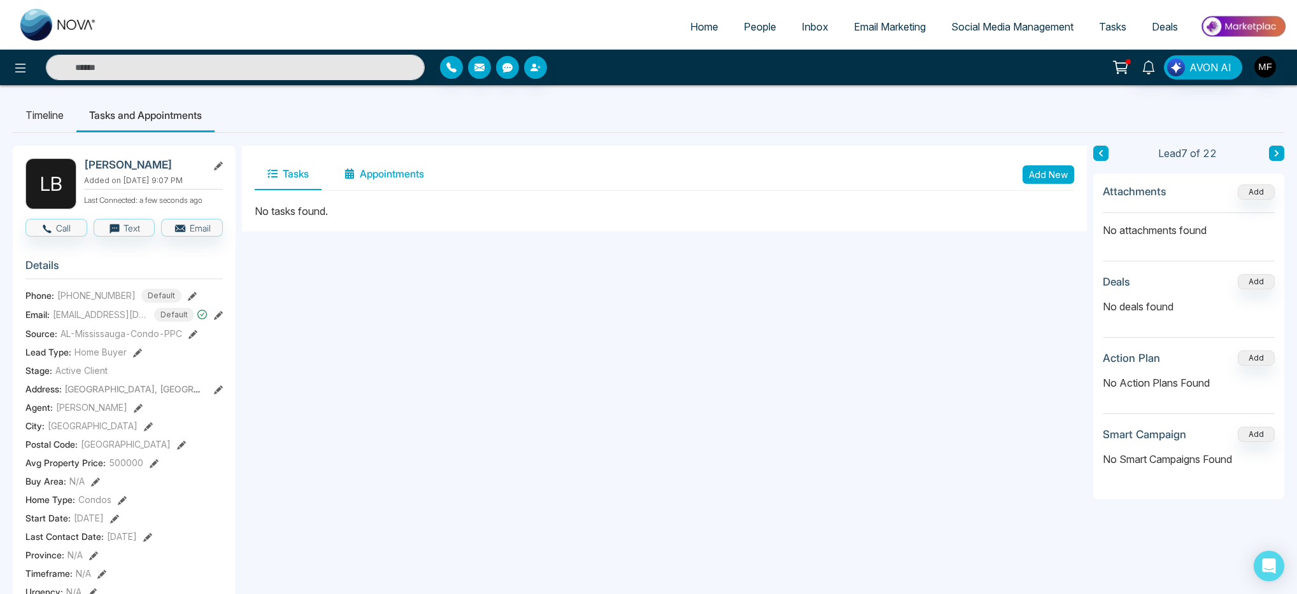
click at [355, 178] on button "Appointments" at bounding box center [384, 174] width 105 height 32
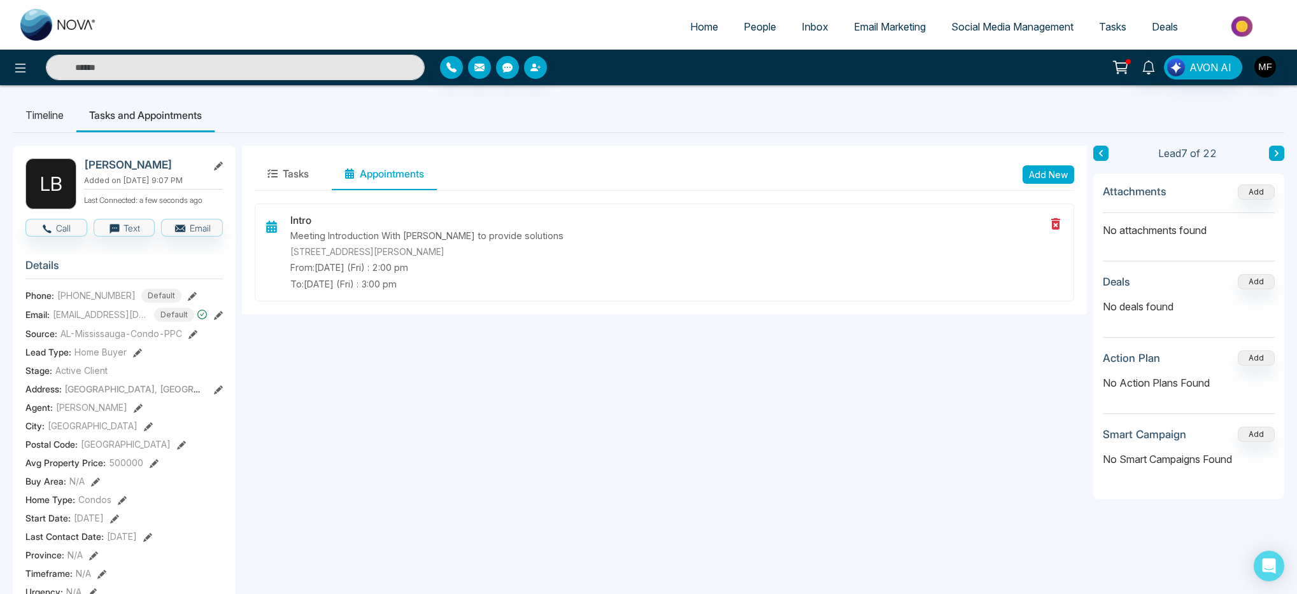
click at [694, 29] on span "Home" at bounding box center [704, 26] width 28 height 13
select select "*"
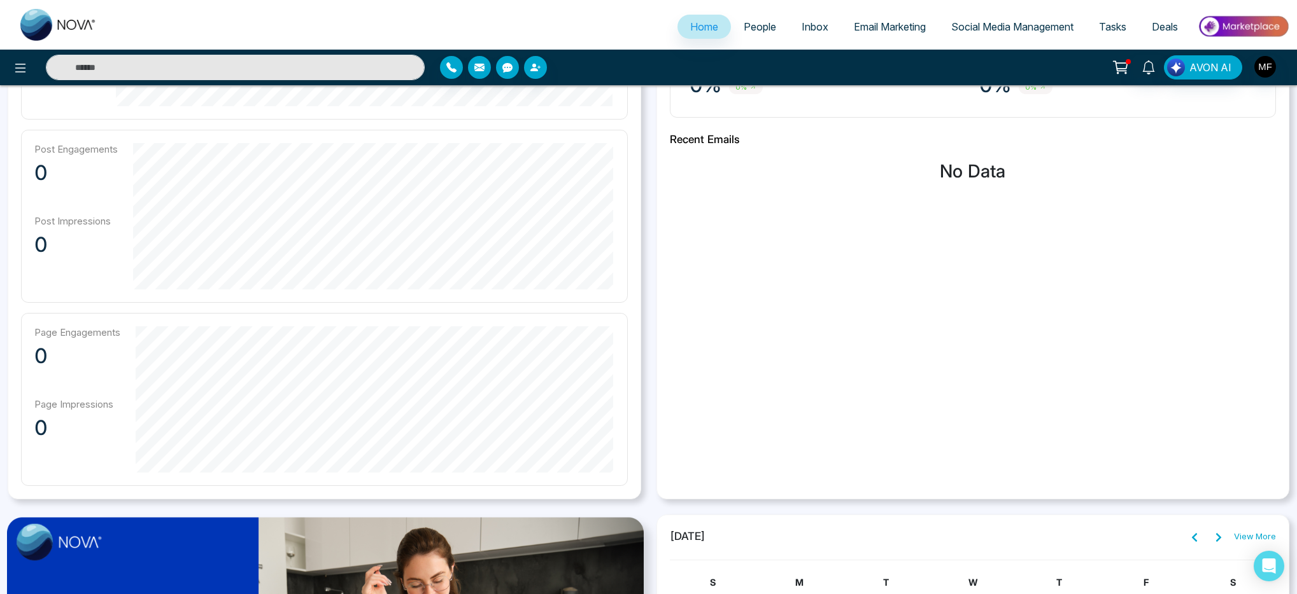
scroll to position [987, 0]
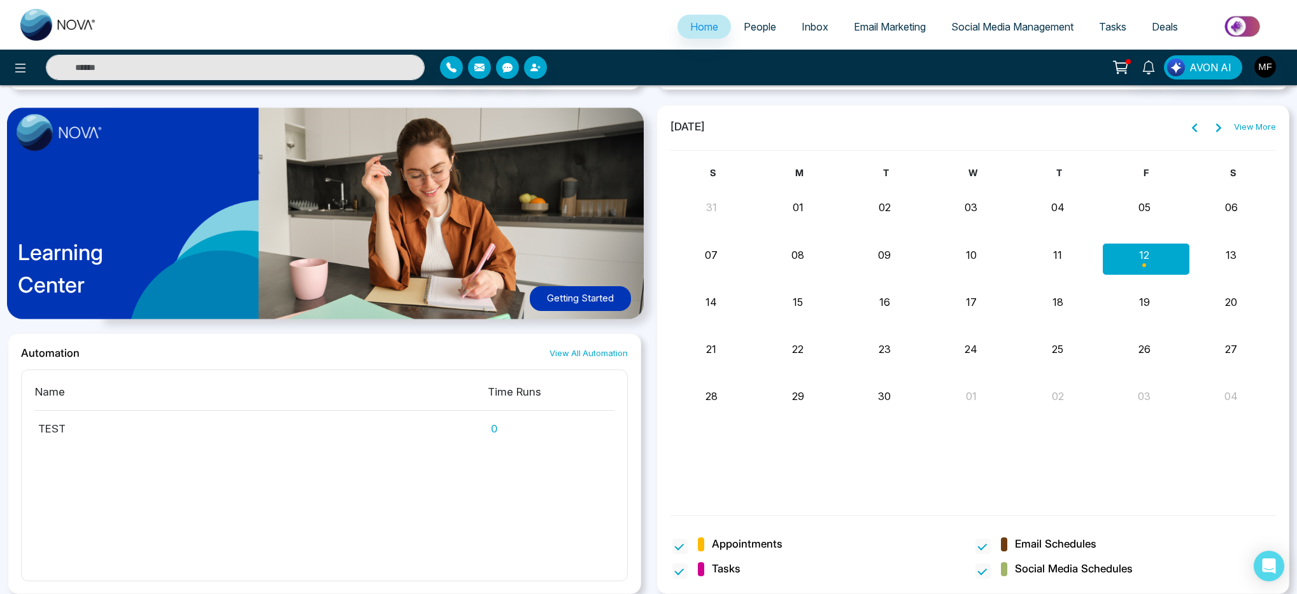
click at [1228, 248] on button "13" at bounding box center [1230, 255] width 11 height 15
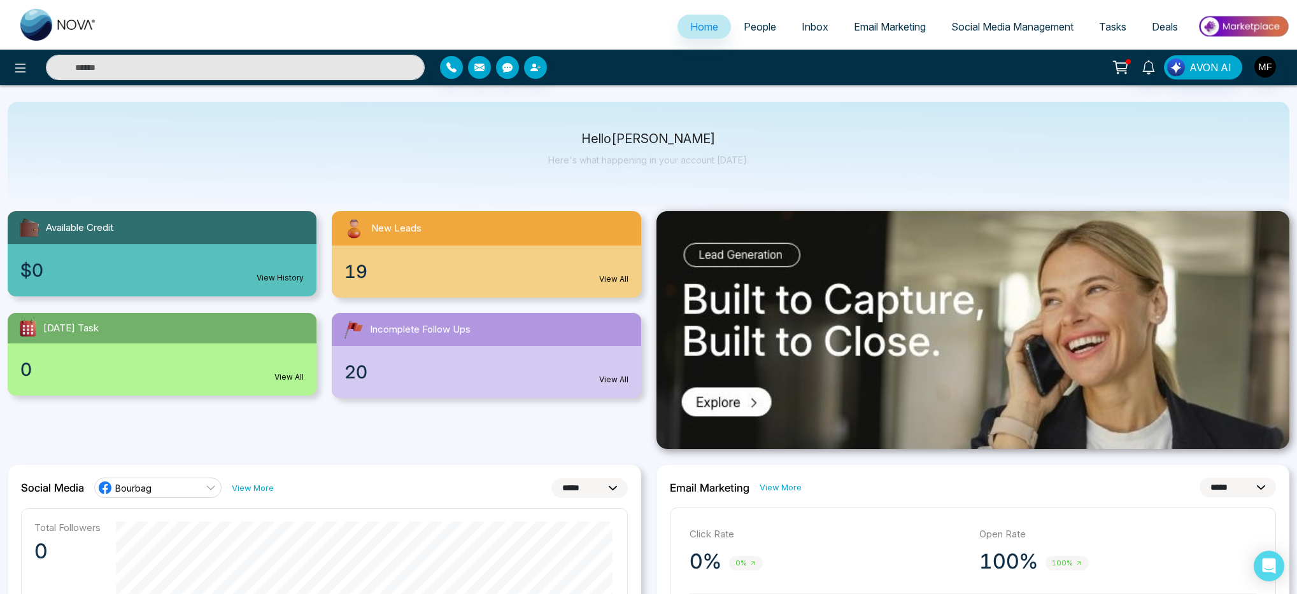
scroll to position [0, 0]
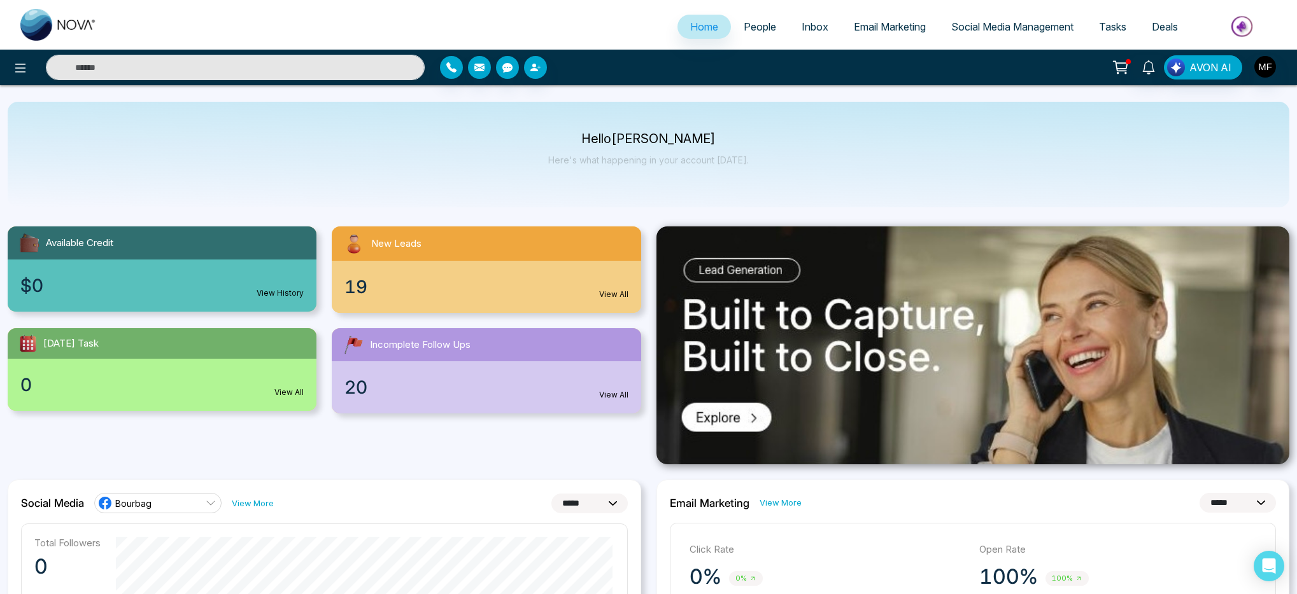
click at [754, 34] on link "People" at bounding box center [760, 27] width 58 height 24
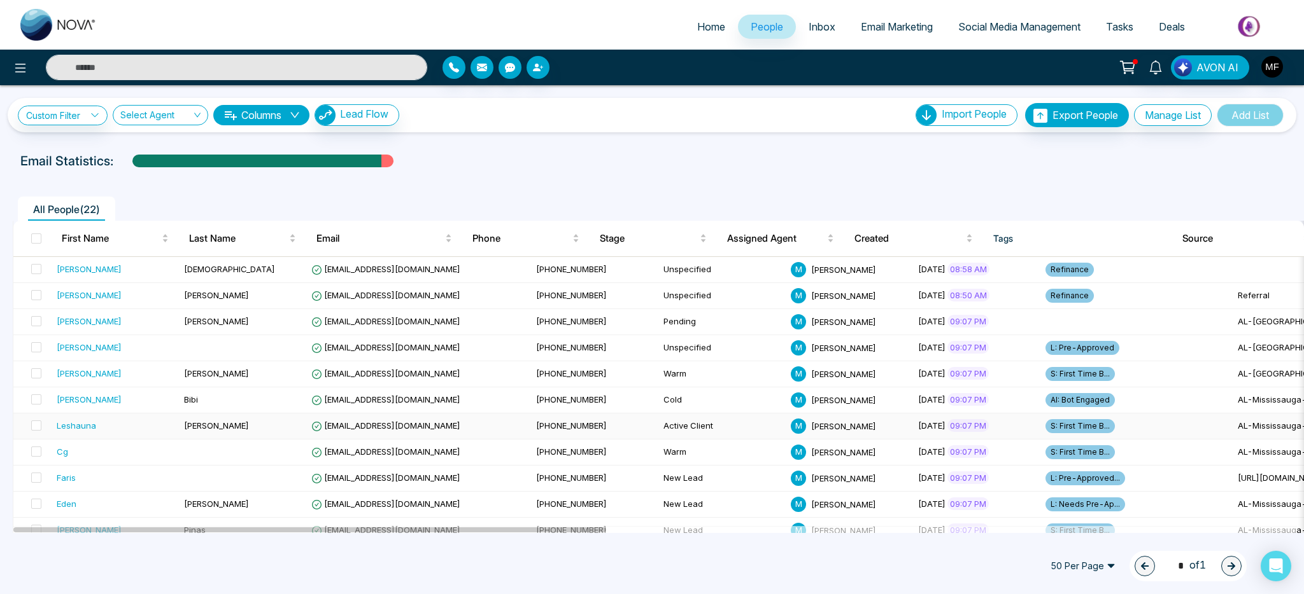
click at [118, 432] on div "Leshauna" at bounding box center [115, 425] width 117 height 13
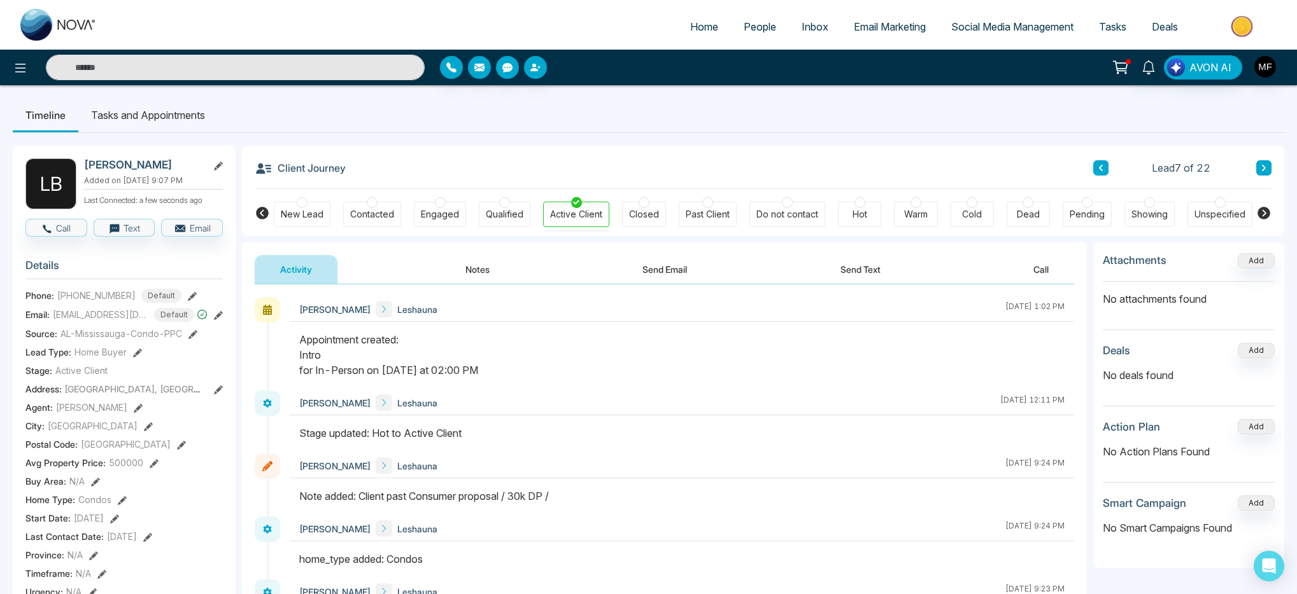
click at [176, 117] on li "Tasks and Appointments" at bounding box center [147, 115] width 139 height 34
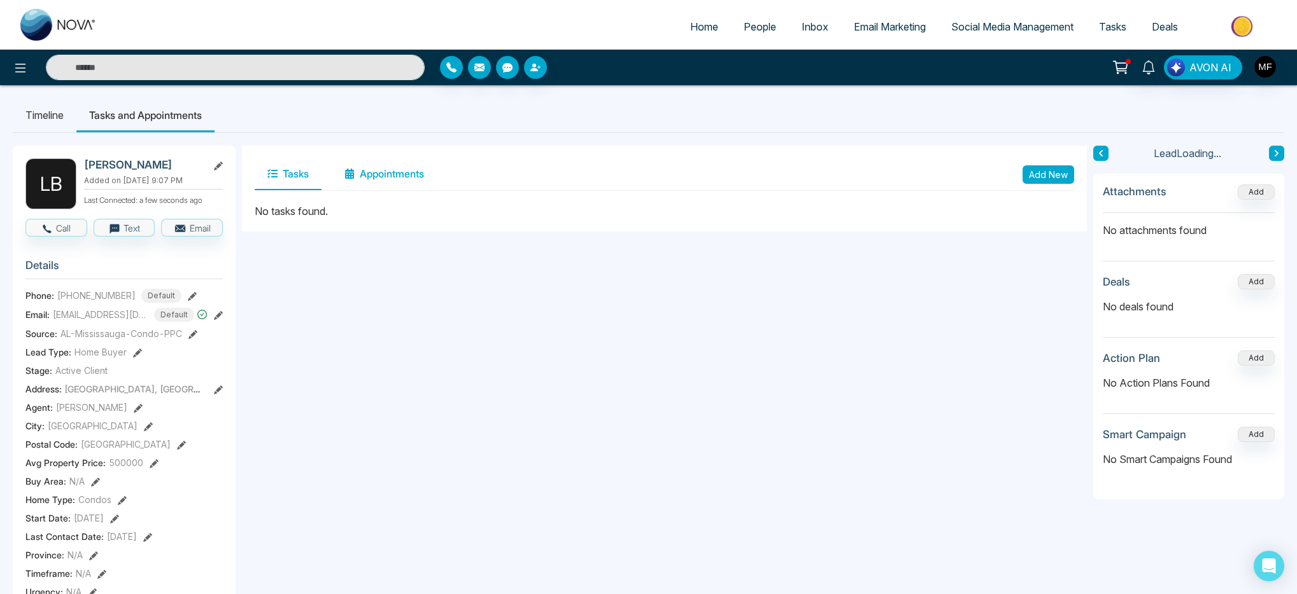
click at [390, 167] on button "Appointments" at bounding box center [384, 174] width 105 height 32
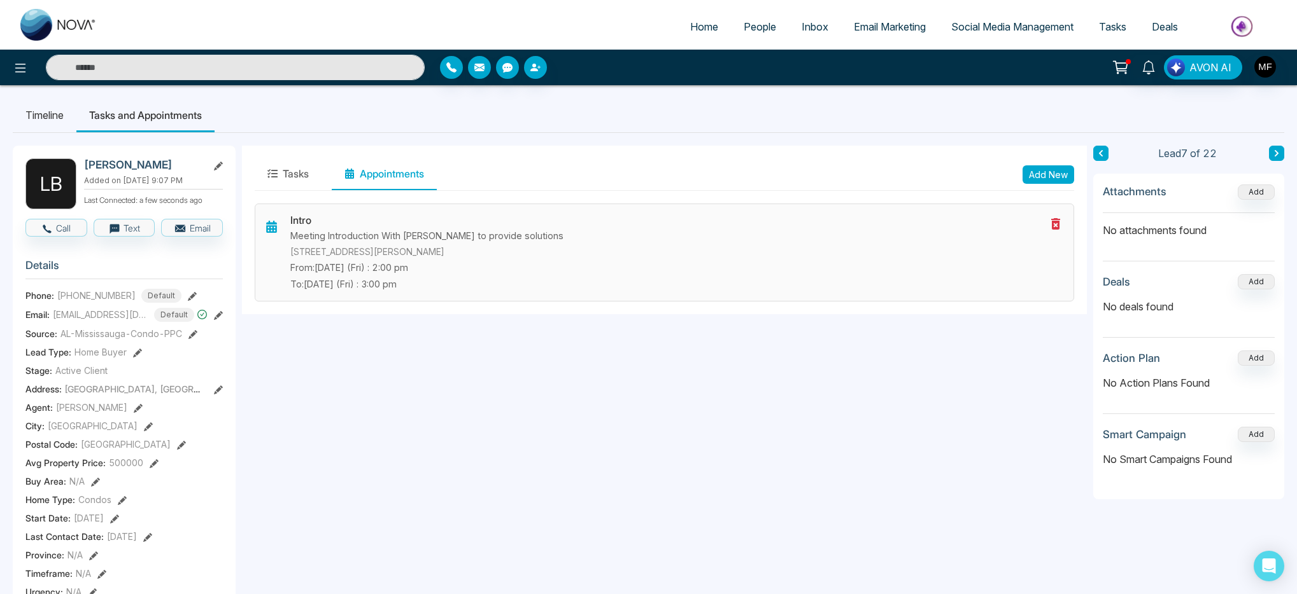
click at [437, 271] on p "From: Sep-12-2025 (Fri) : 2:00 pm" at bounding box center [667, 268] width 755 height 14
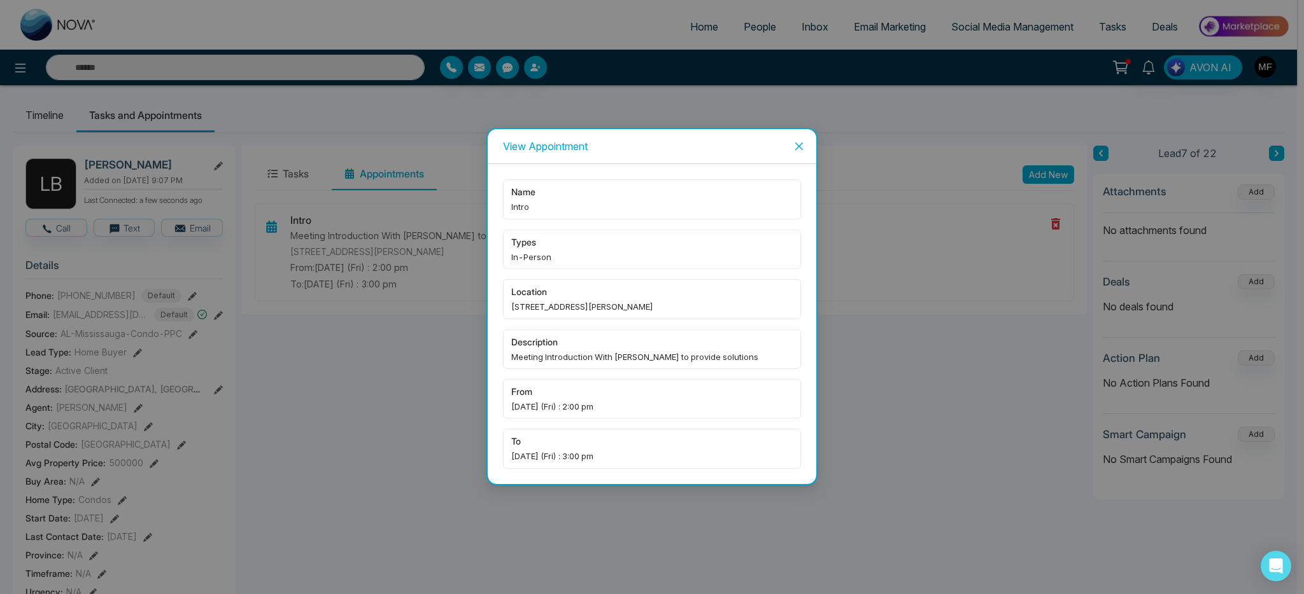
click at [588, 405] on span "Sep-12-2025 (Fri) : 2:00 pm" at bounding box center [651, 406] width 281 height 13
click at [566, 400] on span "Sep-12-2025 (Fri) : 2:00 pm" at bounding box center [651, 406] width 281 height 13
click at [638, 413] on span "Sep-12-2025 (Fri) : 2:00 pm" at bounding box center [651, 406] width 281 height 13
click at [537, 398] on span "from" at bounding box center [651, 392] width 281 height 14
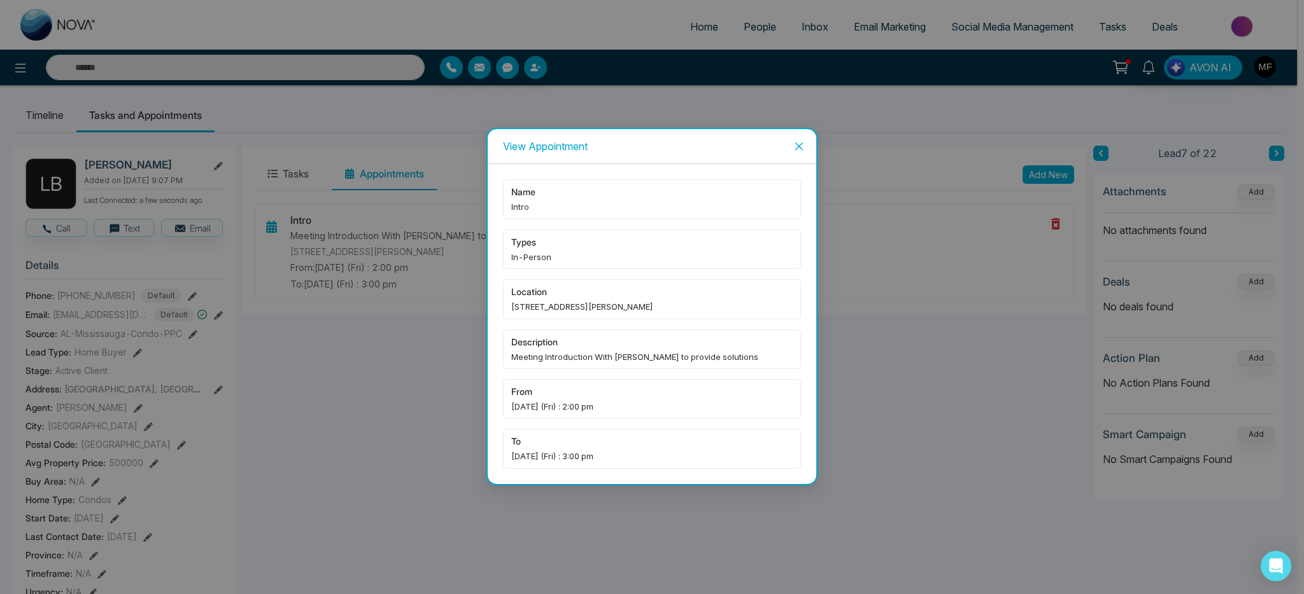
click at [802, 144] on icon "close" at bounding box center [799, 146] width 10 height 10
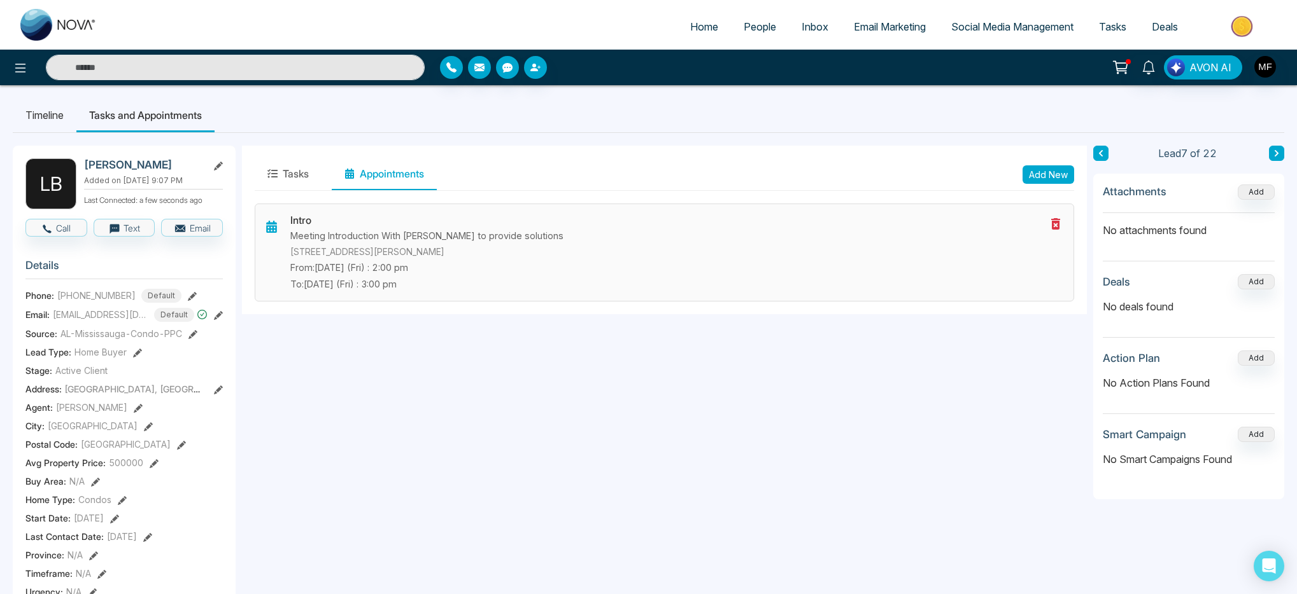
click at [271, 225] on icon at bounding box center [271, 227] width 11 height 12
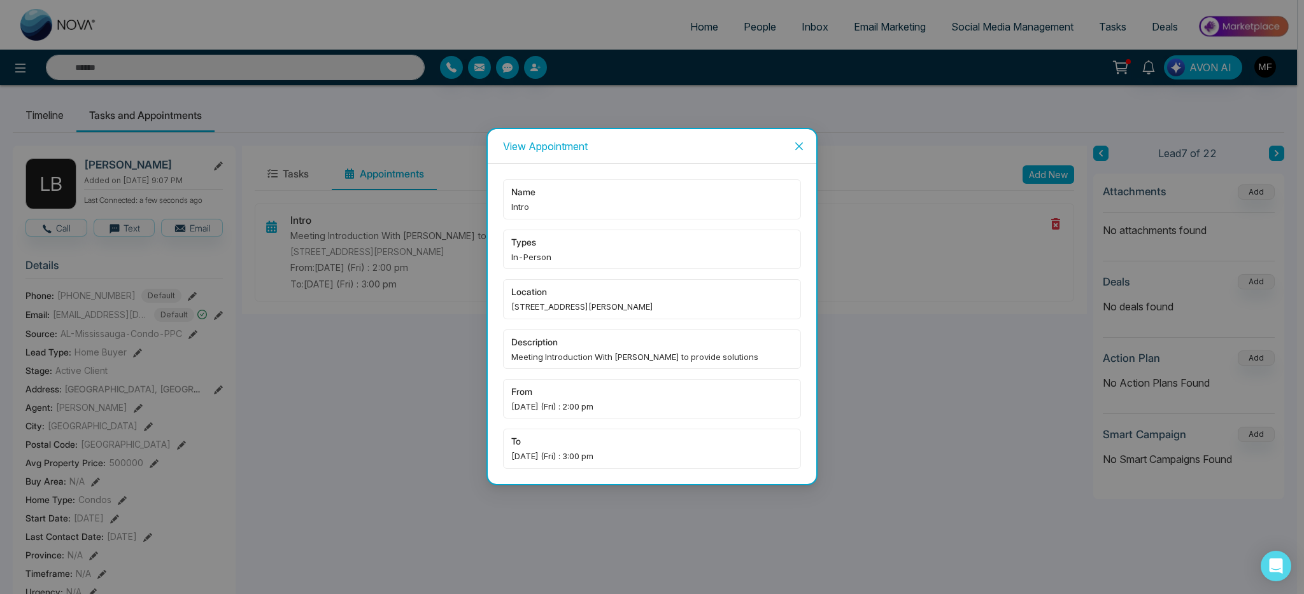
click at [805, 145] on span "Close" at bounding box center [799, 146] width 34 height 34
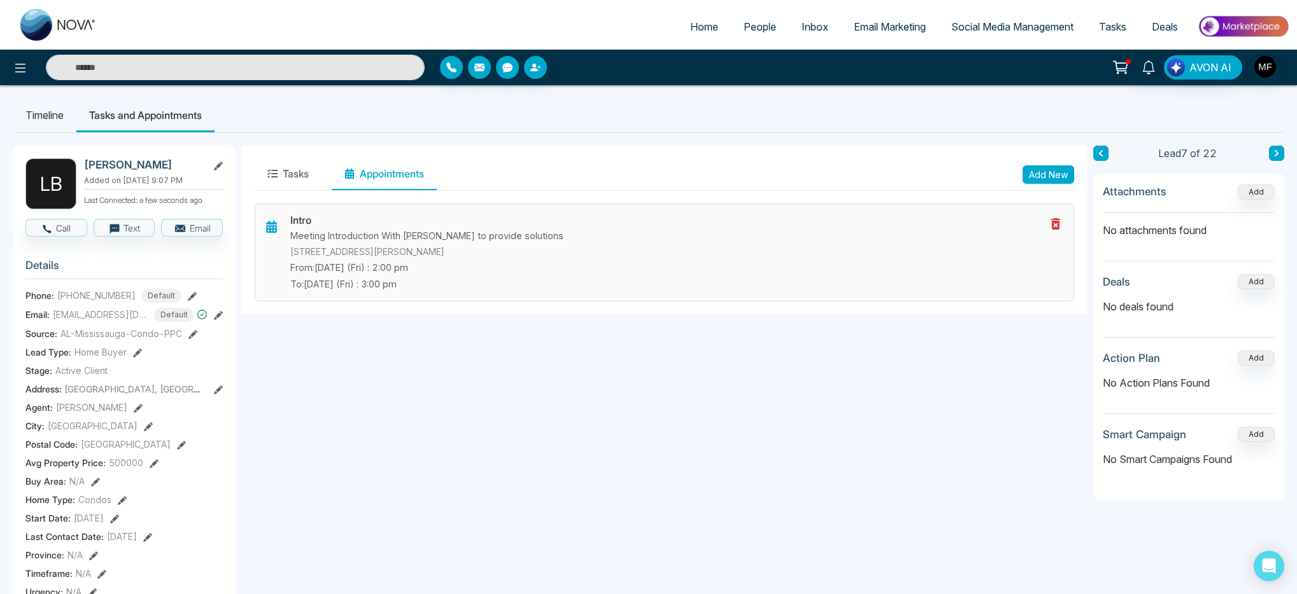
click at [798, 237] on p "Meeting Introduction With Leshauna to provide solutions" at bounding box center [667, 236] width 755 height 14
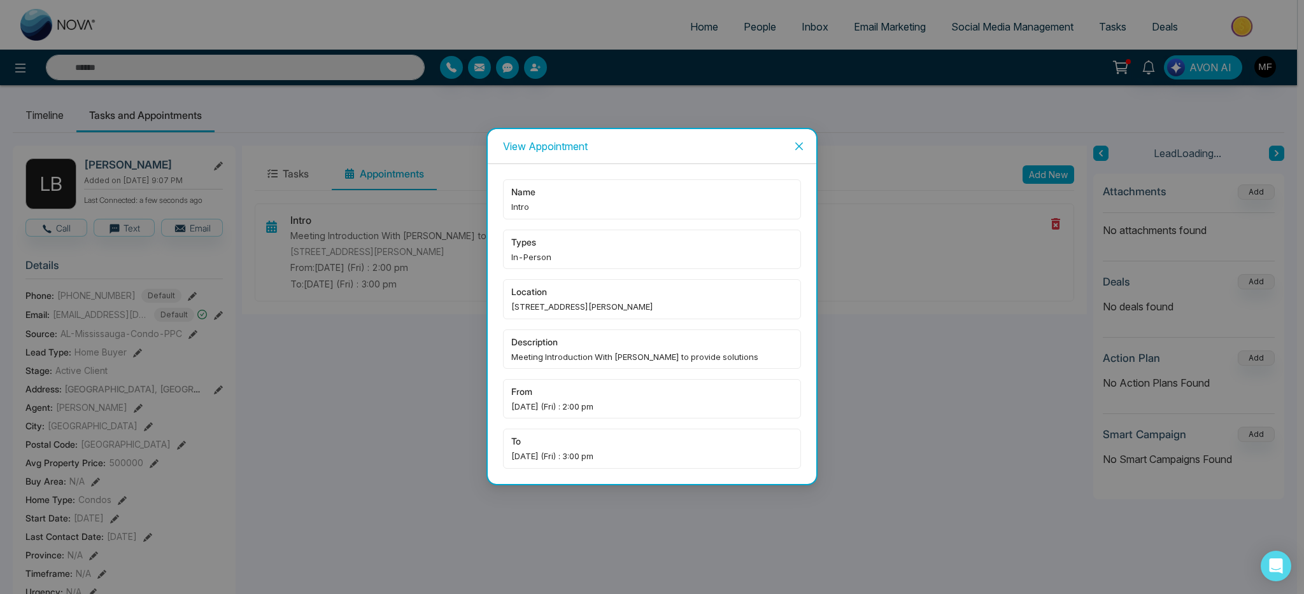
click at [383, 281] on div "View Appointment name Intro types In-Person location 233 Speers ave description…" at bounding box center [652, 297] width 1304 height 594
click at [344, 252] on div "View Appointment name Intro types In-Person location 233 Speers ave description…" at bounding box center [652, 297] width 1304 height 594
click at [803, 151] on icon "close" at bounding box center [799, 146] width 10 height 10
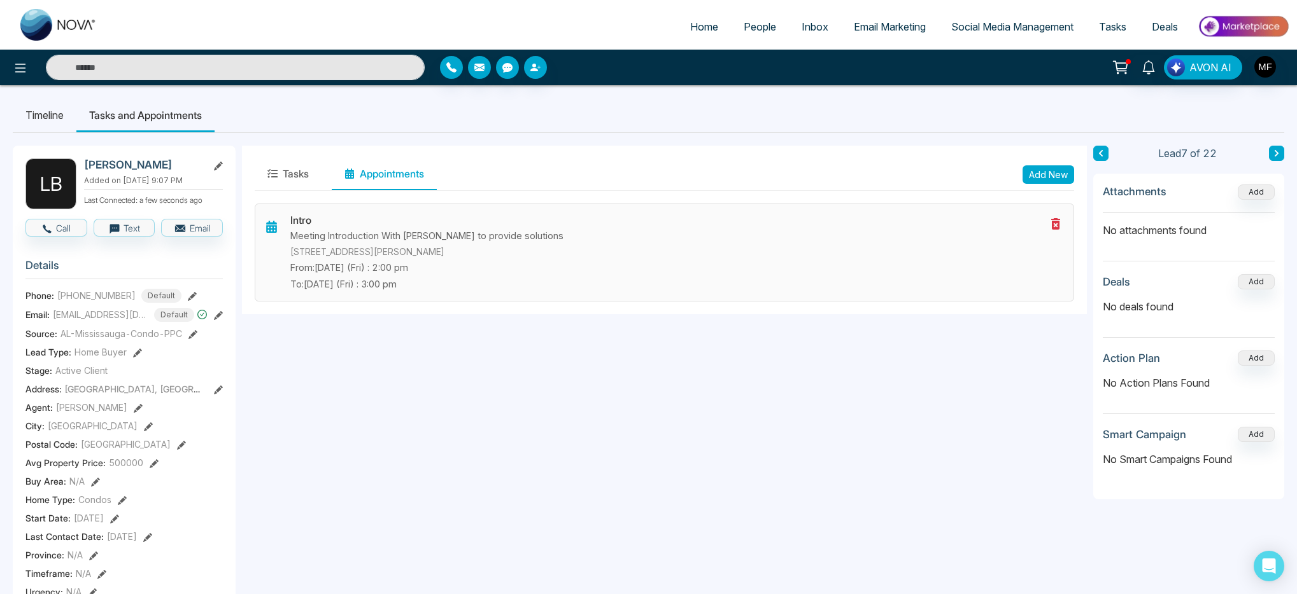
click at [799, 224] on h3 "Intro" at bounding box center [667, 220] width 755 height 12
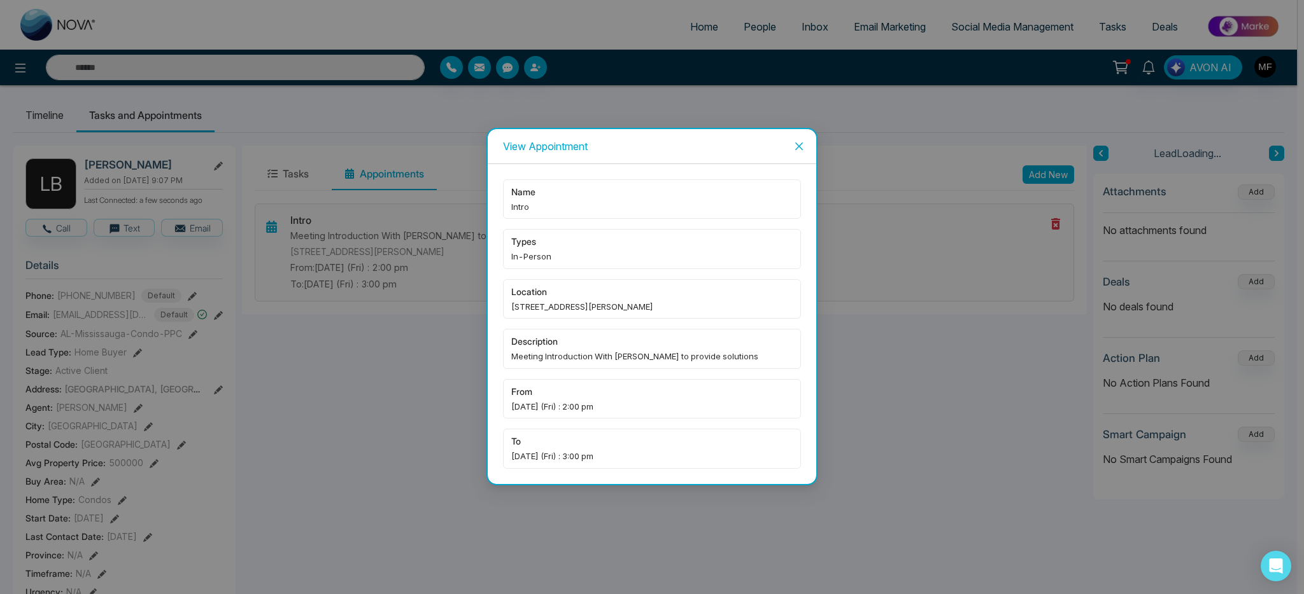
click at [799, 224] on div "name Intro types In-Person location 233 Speers ave description Meeting Introduc…" at bounding box center [652, 324] width 298 height 290
click at [596, 409] on span "Sep-12-2025 (Fri) : 2:00 pm" at bounding box center [651, 406] width 281 height 13
click at [1045, 369] on div "View Appointment name Intro types In-Person location 233 Speers ave description…" at bounding box center [652, 297] width 1304 height 594
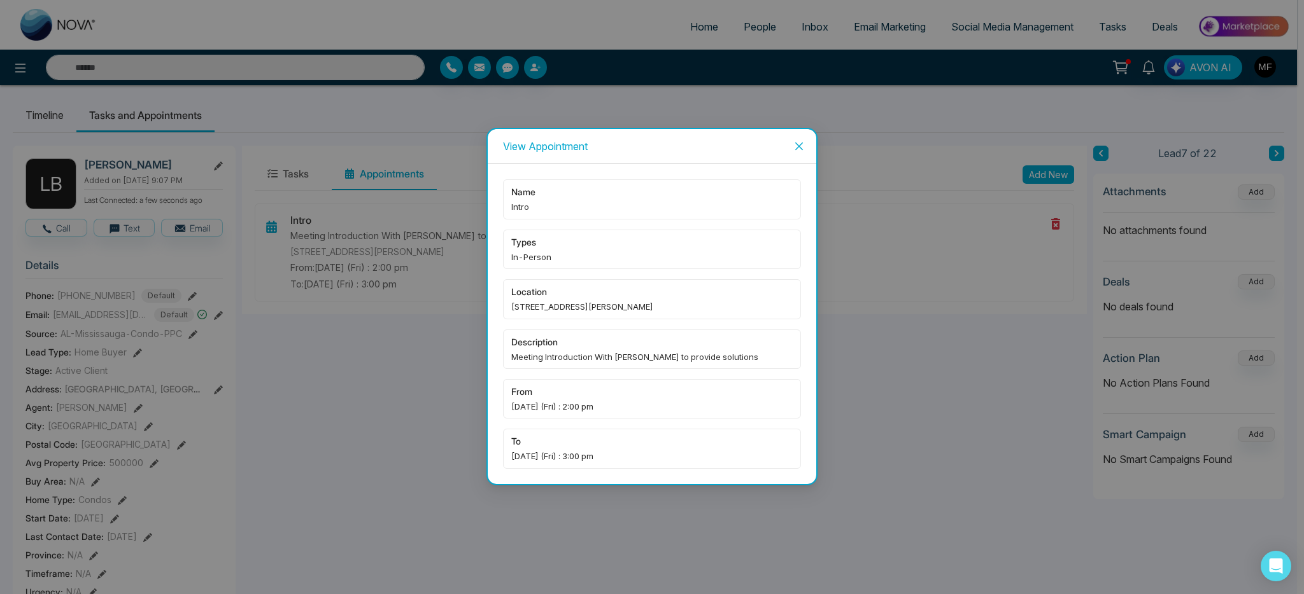
click at [805, 143] on span "Close" at bounding box center [799, 146] width 34 height 34
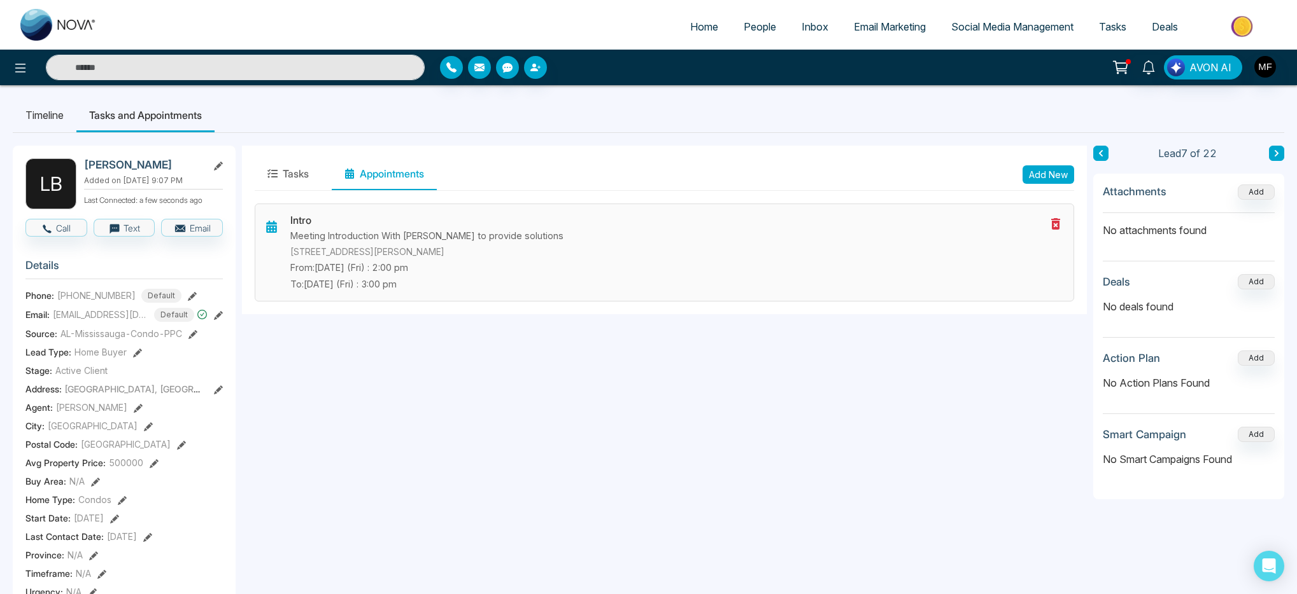
click at [1051, 223] on icon at bounding box center [1055, 223] width 9 height 11
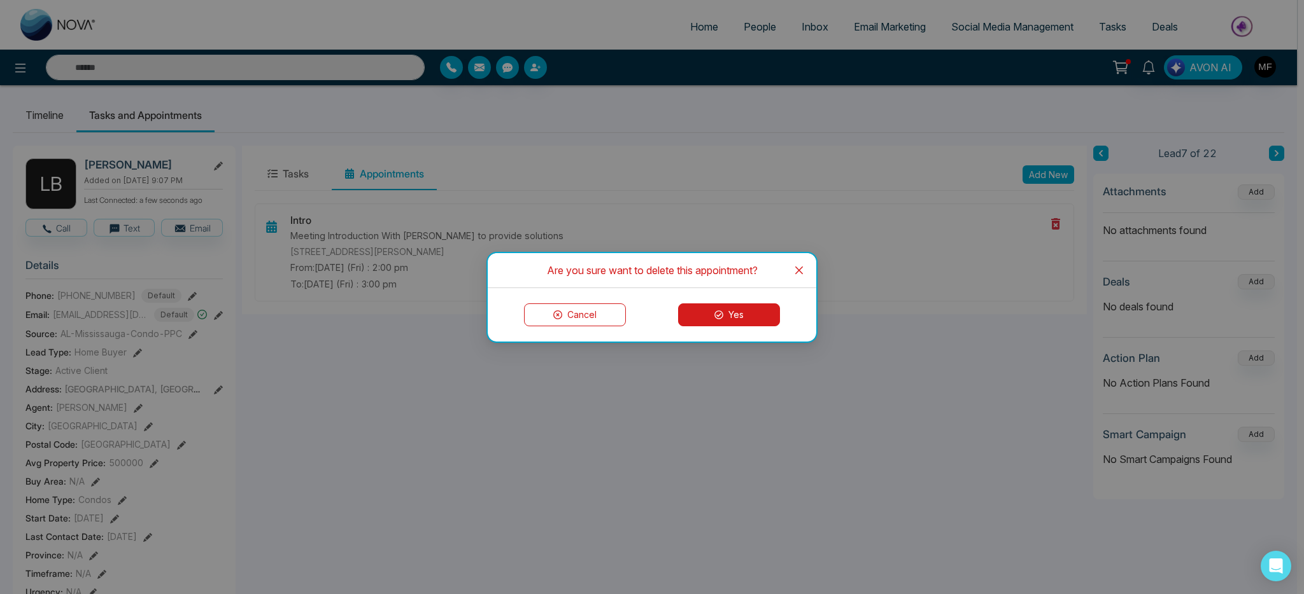
click at [590, 320] on button "Cancel" at bounding box center [575, 315] width 102 height 23
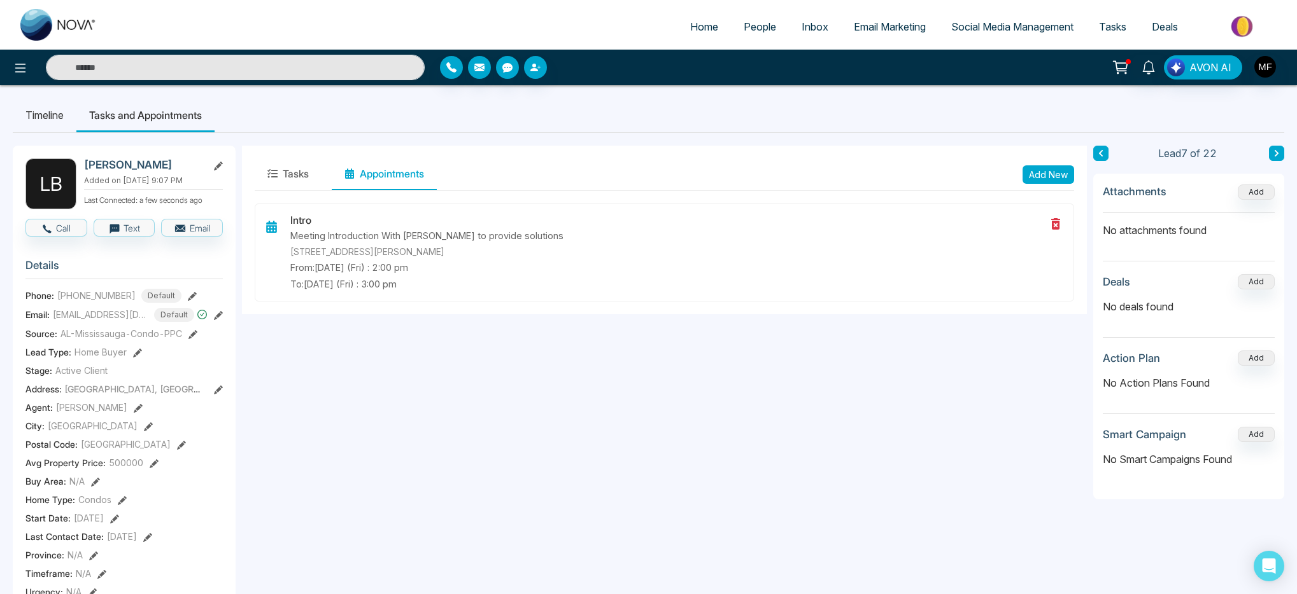
click at [1055, 174] on button "Add New" at bounding box center [1048, 174] width 52 height 18
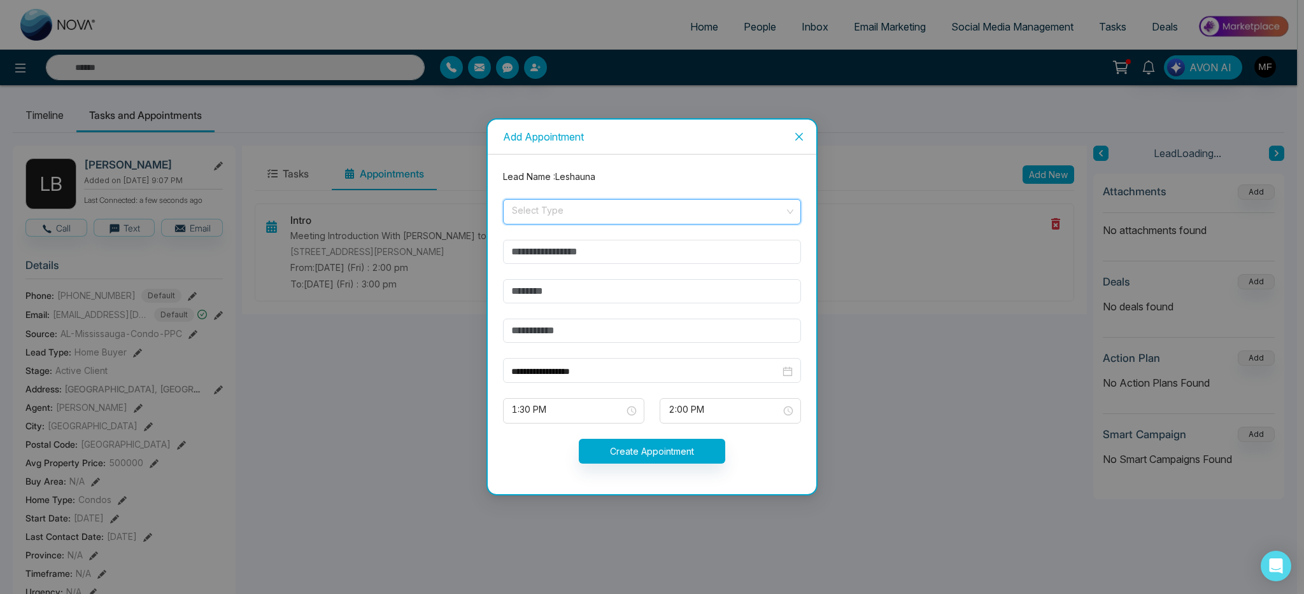
click at [618, 213] on input "search" at bounding box center [647, 209] width 274 height 19
click at [565, 239] on div "In-Person" at bounding box center [651, 240] width 283 height 14
click at [571, 250] on input "text" at bounding box center [652, 252] width 298 height 24
type input "**********"
click at [592, 298] on input "text" at bounding box center [652, 291] width 298 height 24
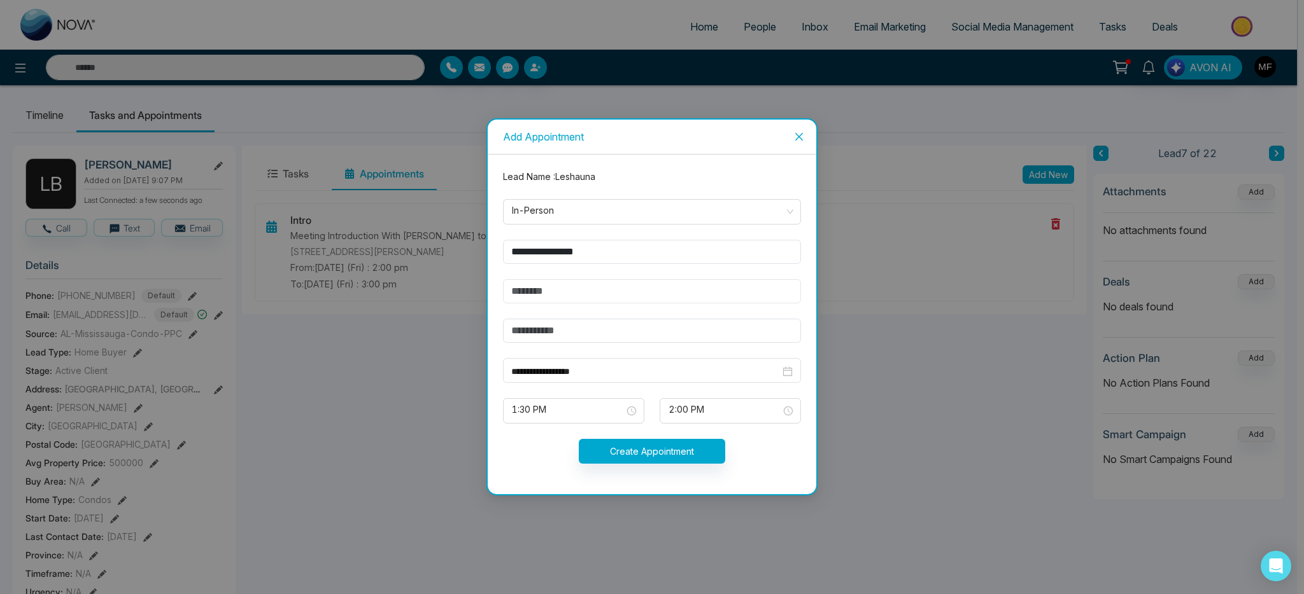
type input "**********"
click at [602, 330] on input "text" at bounding box center [652, 331] width 298 height 24
type input "*****"
click at [628, 376] on input "**********" at bounding box center [645, 372] width 269 height 14
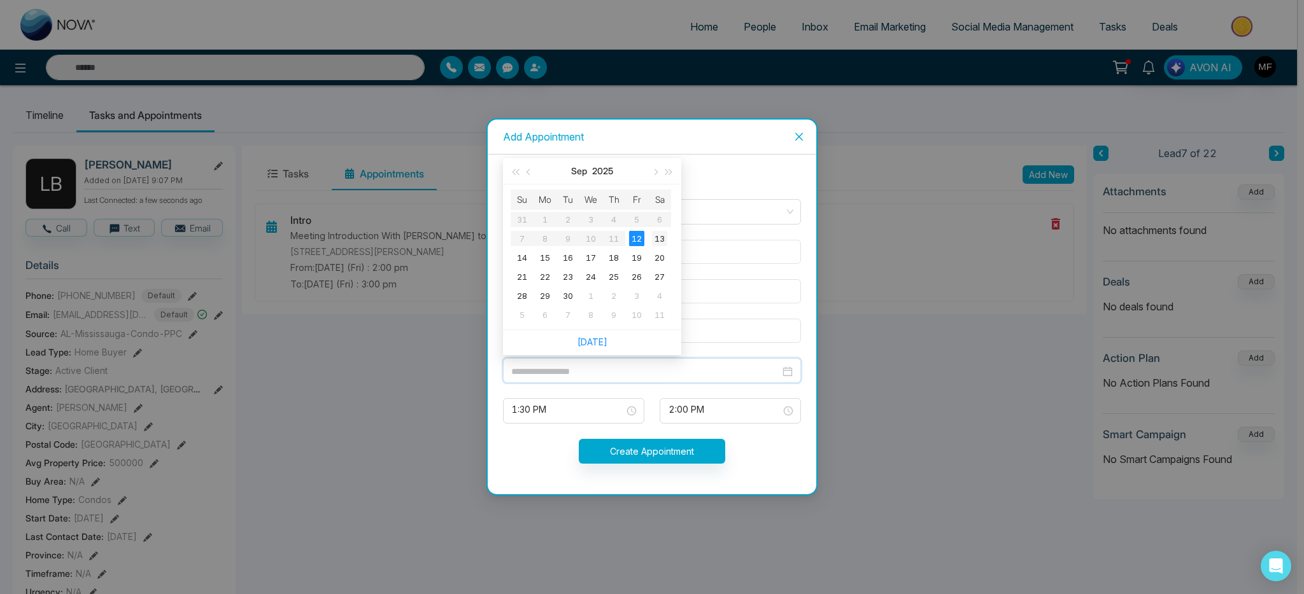
type input "**********"
click at [666, 238] on div "13" at bounding box center [659, 238] width 15 height 15
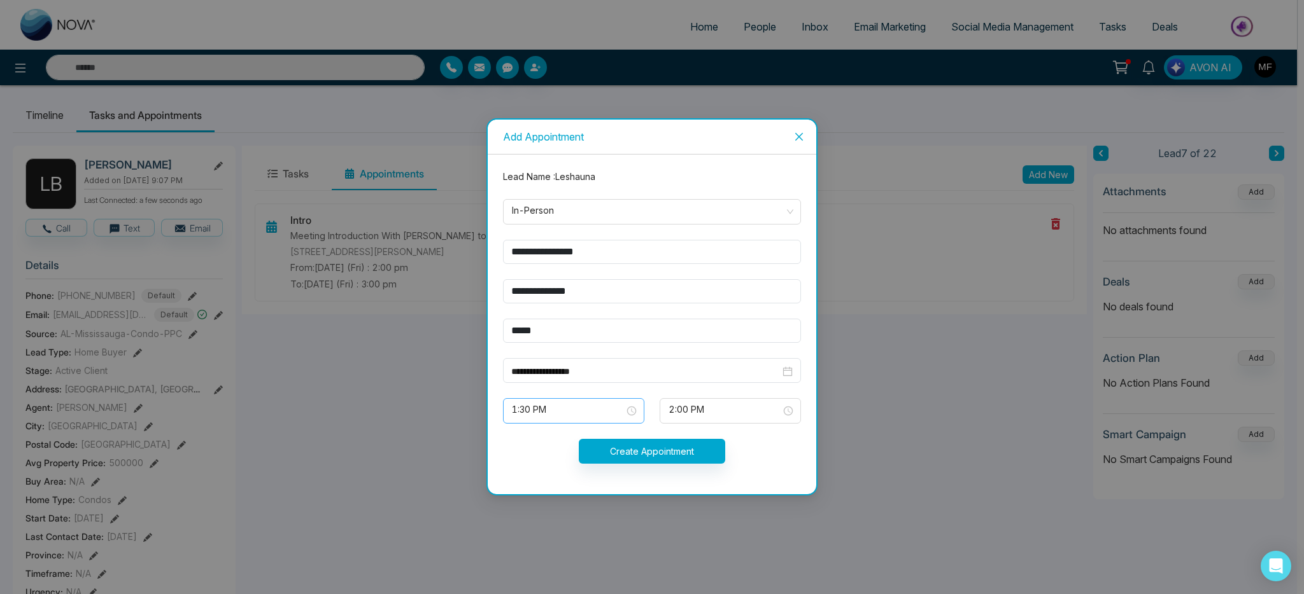
click at [587, 411] on span "1:30 PM" at bounding box center [573, 411] width 123 height 22
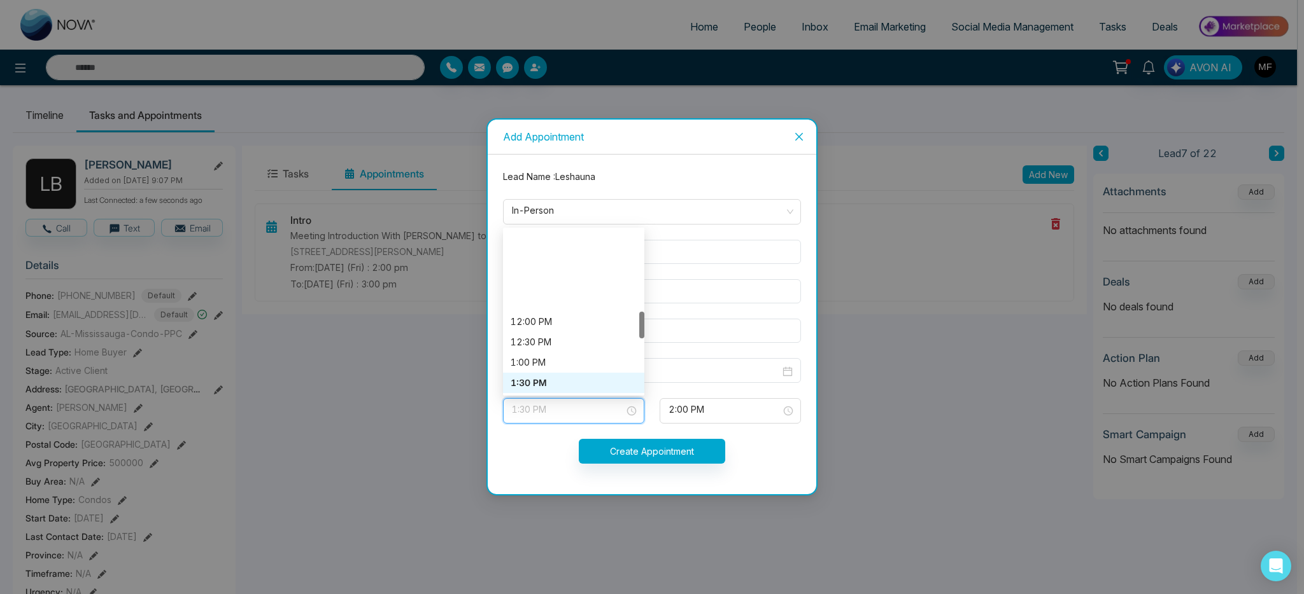
scroll to position [489, 0]
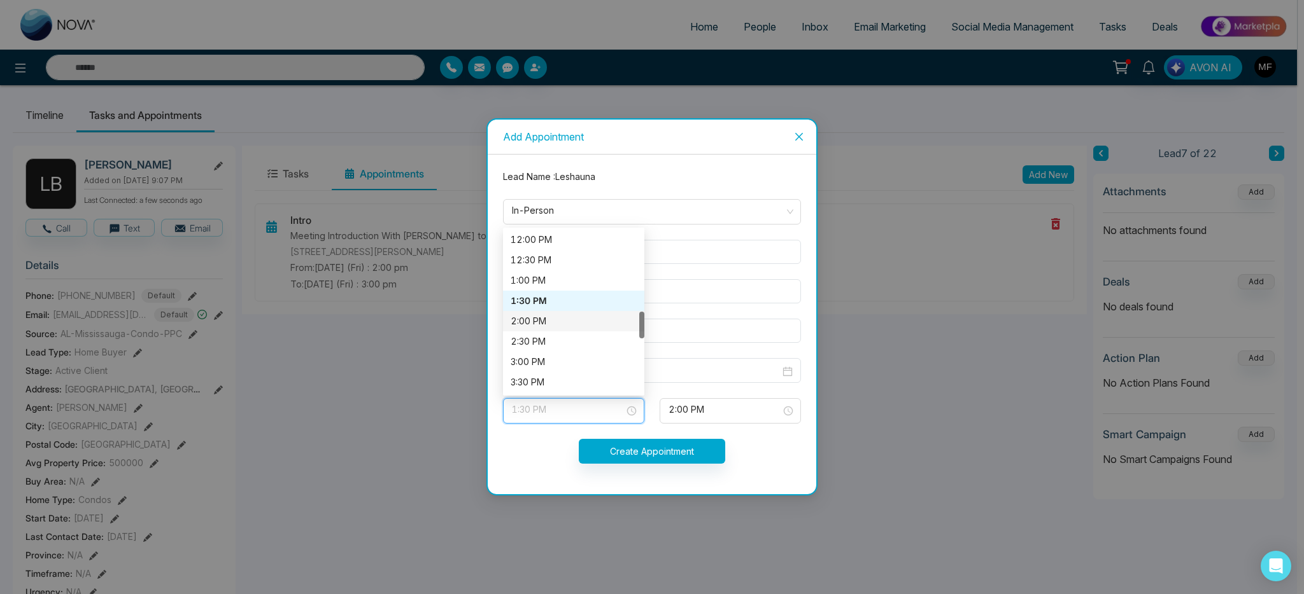
click at [555, 322] on div "2:00 PM" at bounding box center [573, 321] width 126 height 14
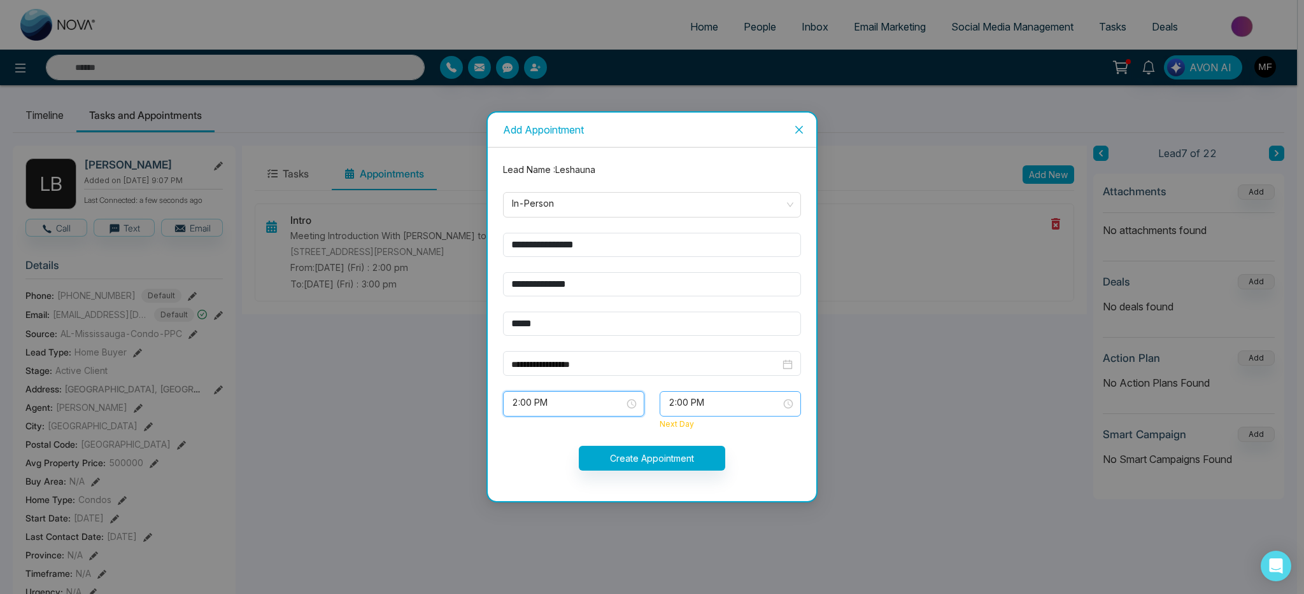
click at [706, 405] on span "2:00 PM" at bounding box center [729, 404] width 123 height 22
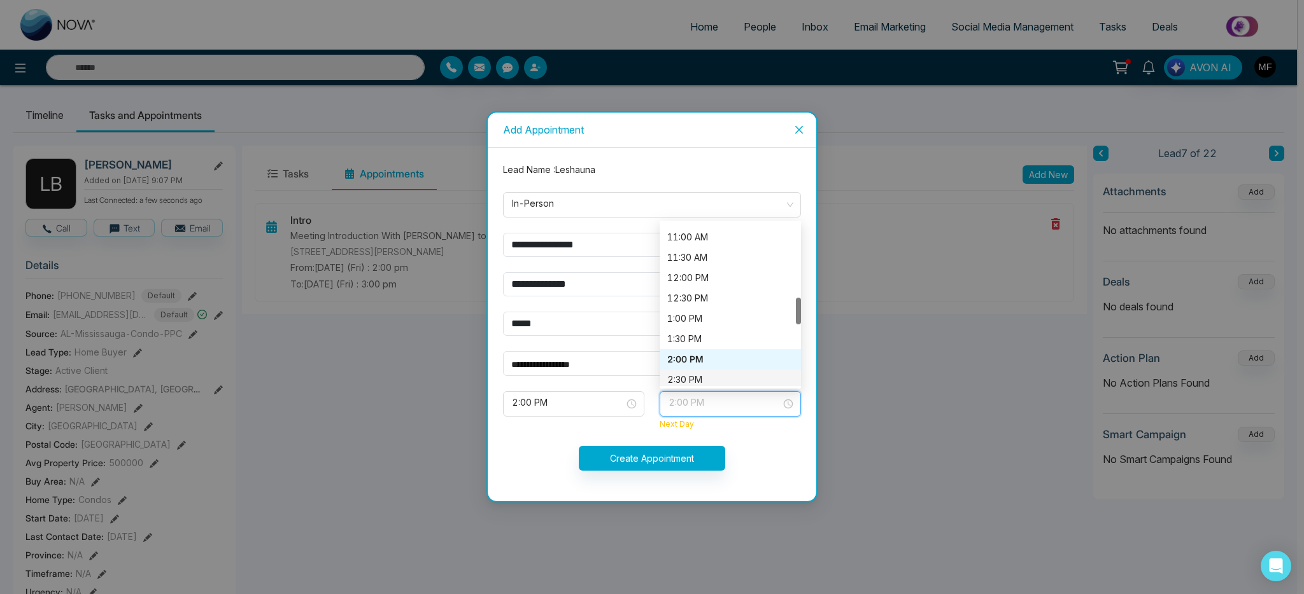
scroll to position [461, 0]
click at [710, 377] on div "3:00 PM" at bounding box center [730, 384] width 126 height 14
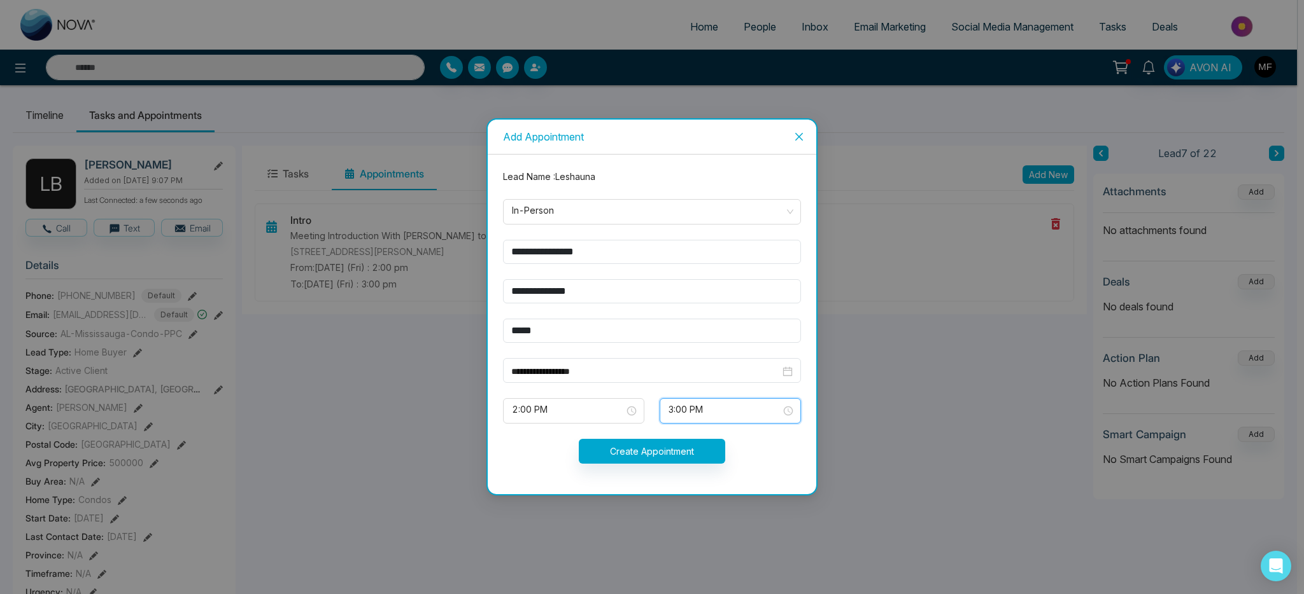
click at [770, 444] on div "Create Appointment" at bounding box center [651, 451] width 313 height 25
click at [668, 457] on button "Create Appointment" at bounding box center [652, 451] width 146 height 25
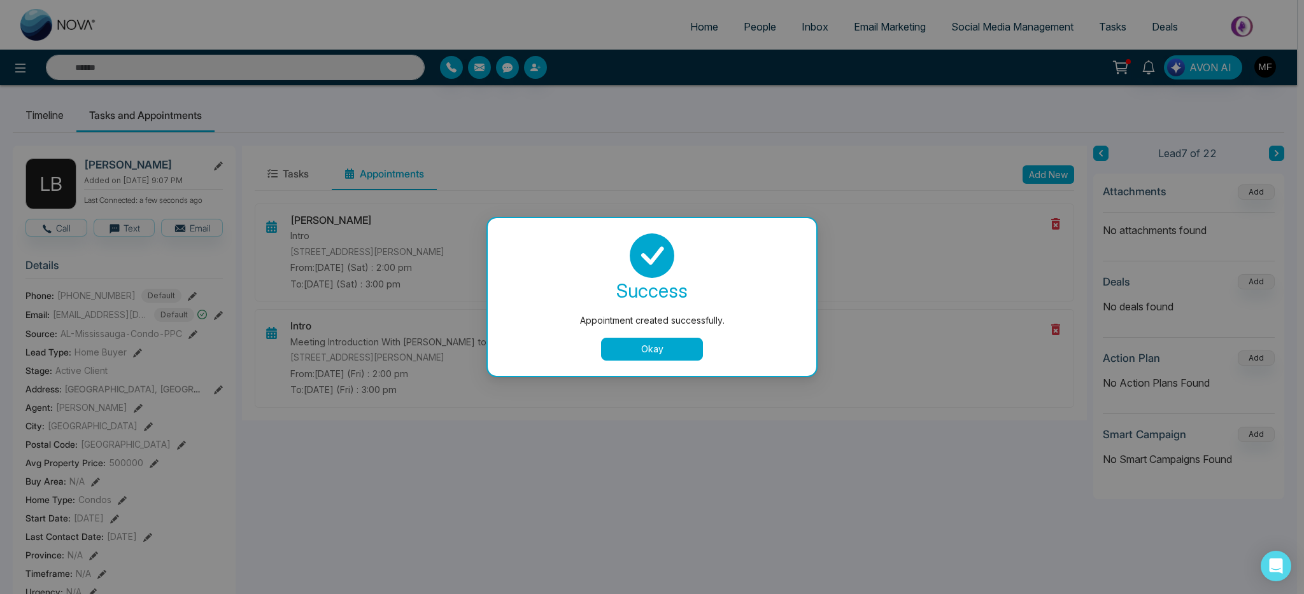
click at [677, 341] on button "Okay" at bounding box center [652, 349] width 102 height 23
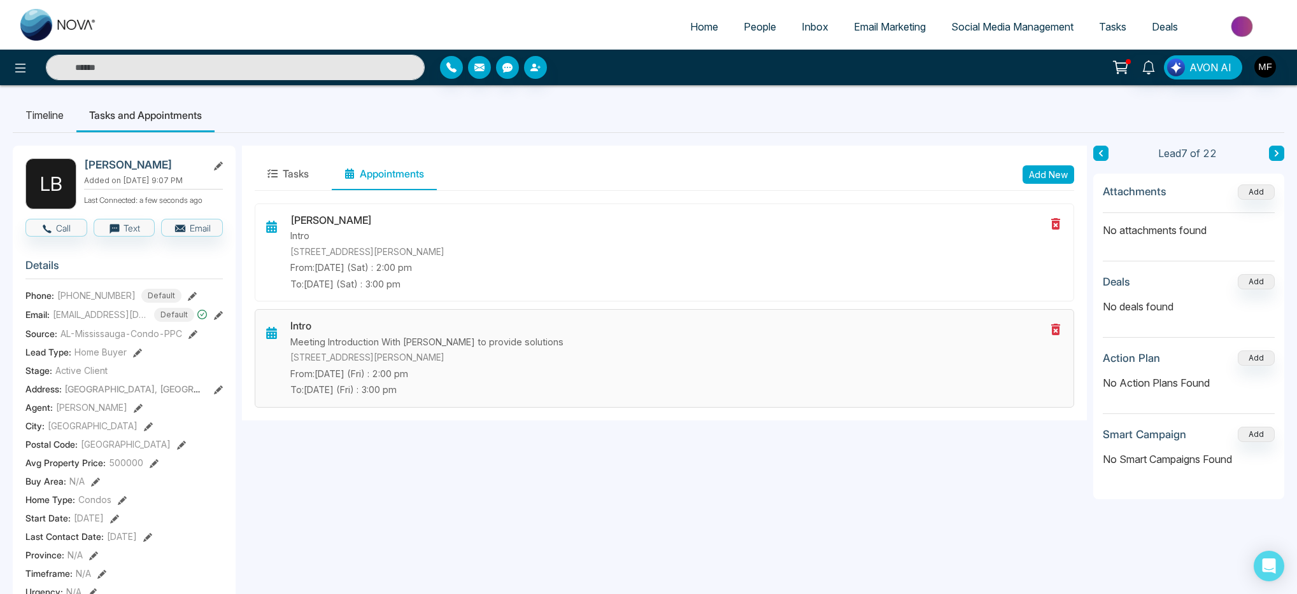
click at [1058, 325] on icon at bounding box center [1055, 329] width 9 height 11
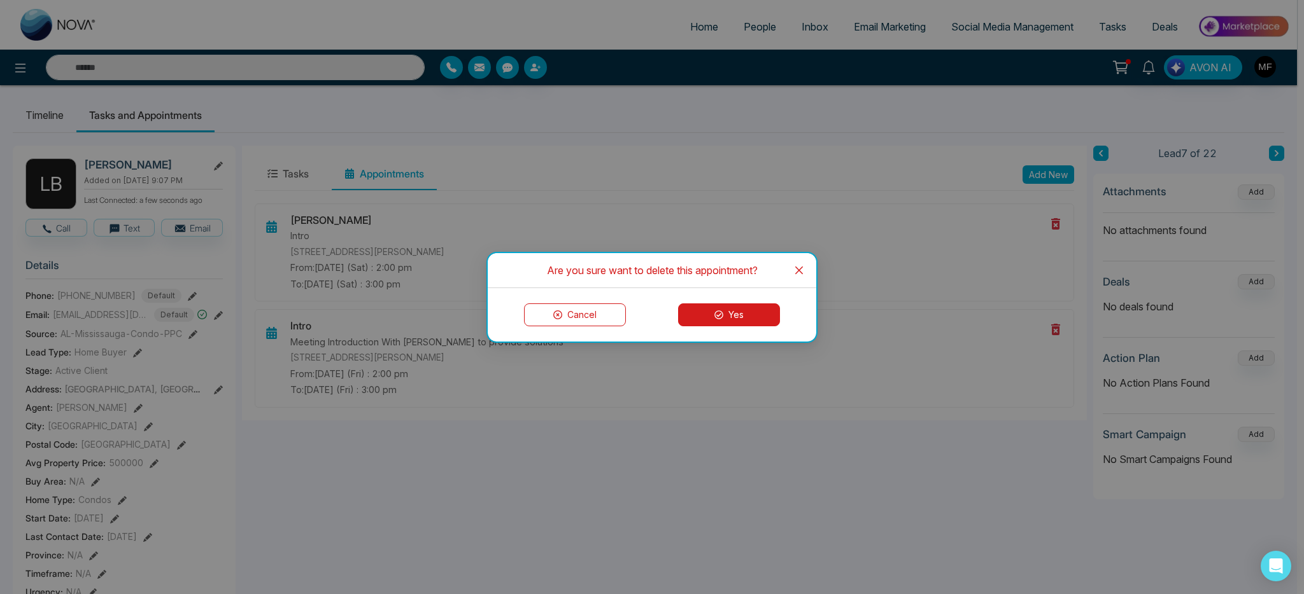
click at [712, 318] on button "Yes" at bounding box center [729, 315] width 102 height 23
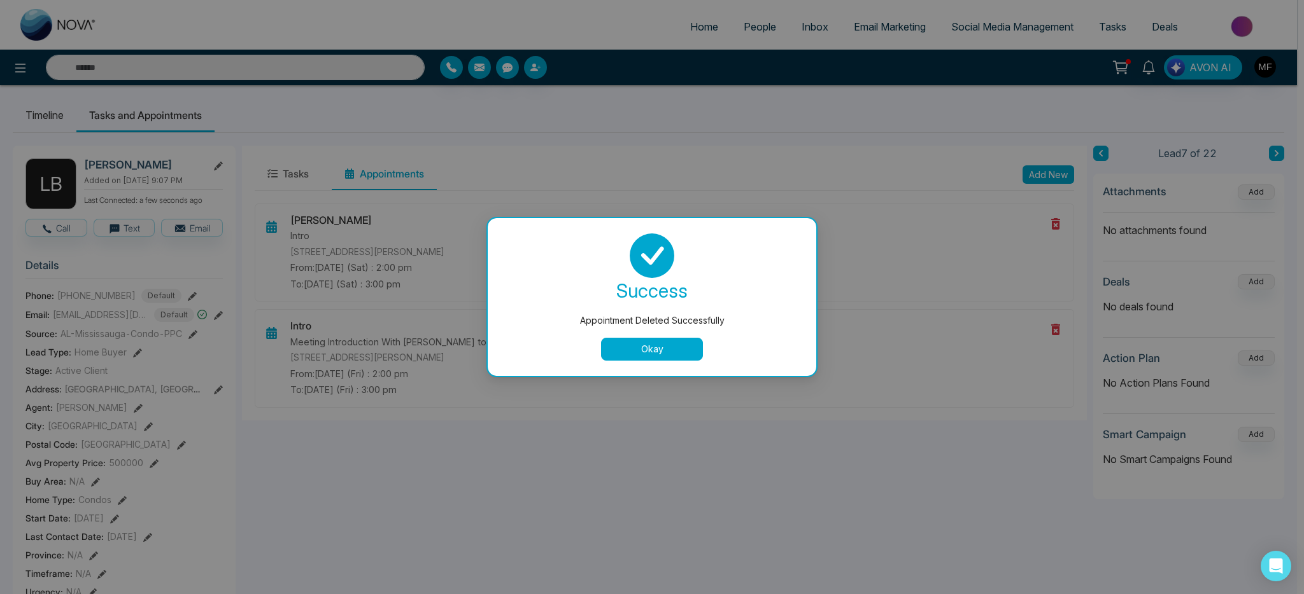
click at [687, 351] on button "Okay" at bounding box center [652, 349] width 102 height 23
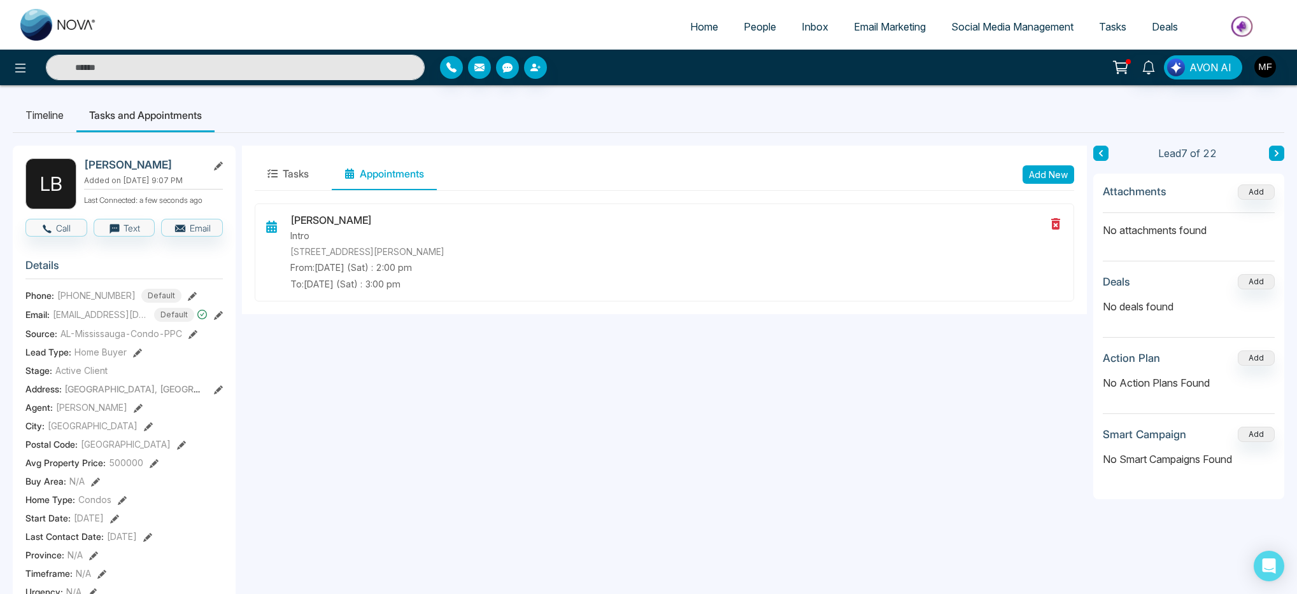
click at [1163, 26] on span "Deals" at bounding box center [1164, 26] width 26 height 13
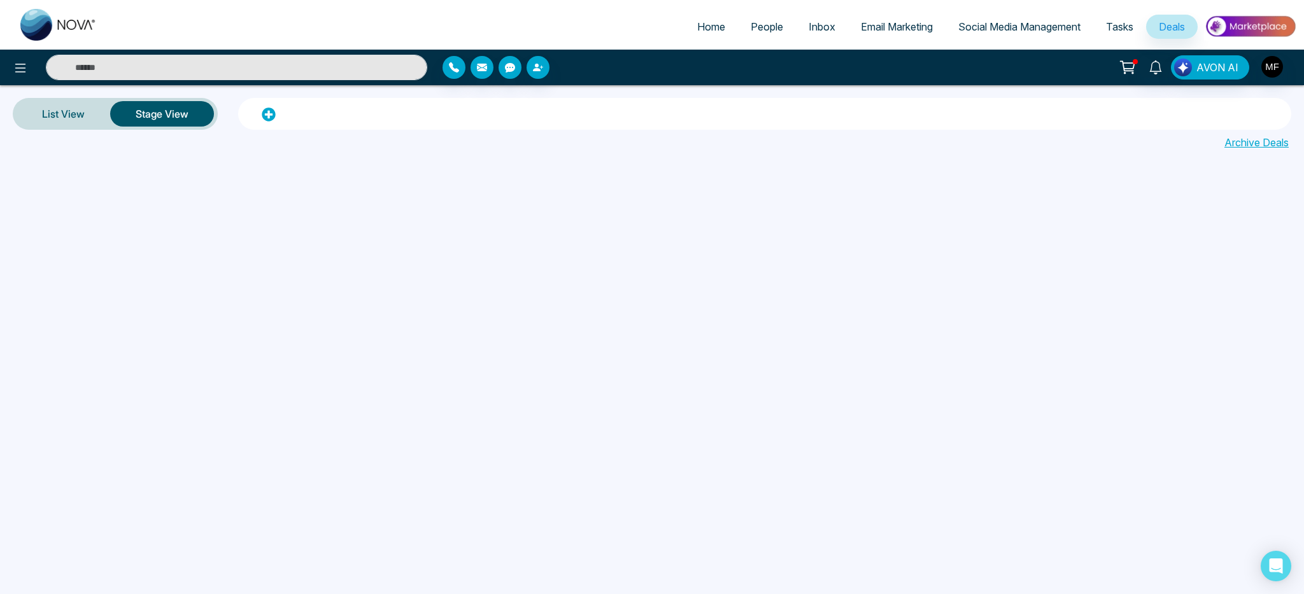
click at [1034, 38] on link "Social Media Management" at bounding box center [1019, 27] width 148 height 24
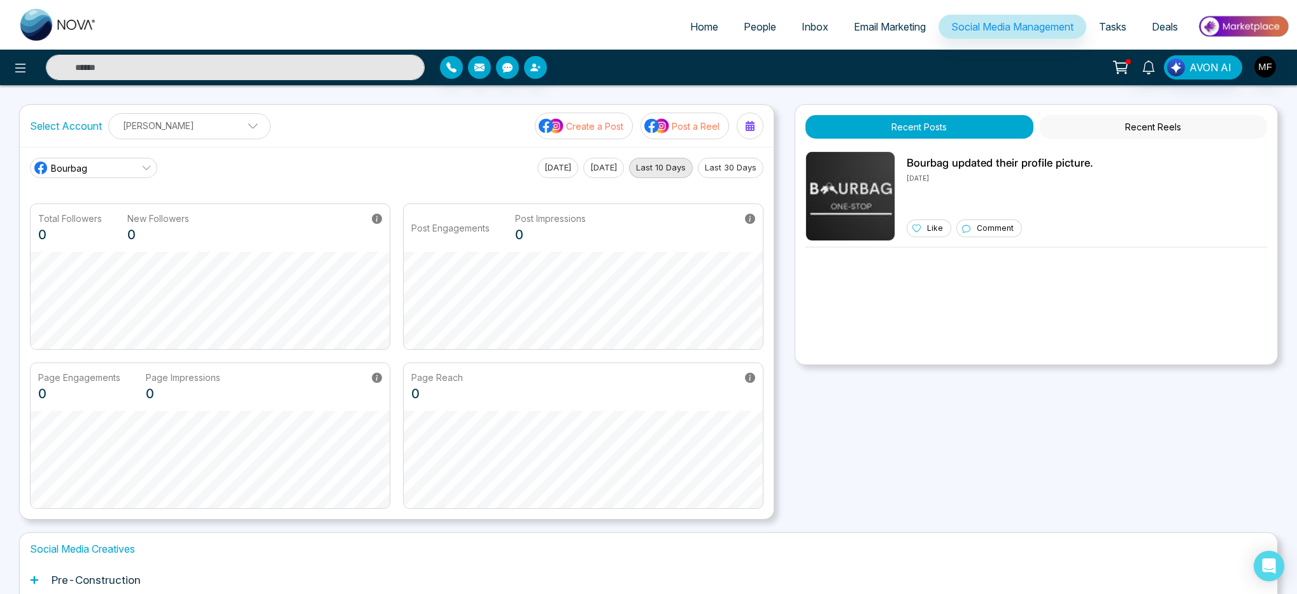
click at [699, 26] on span "Home" at bounding box center [704, 26] width 28 height 13
select select "*"
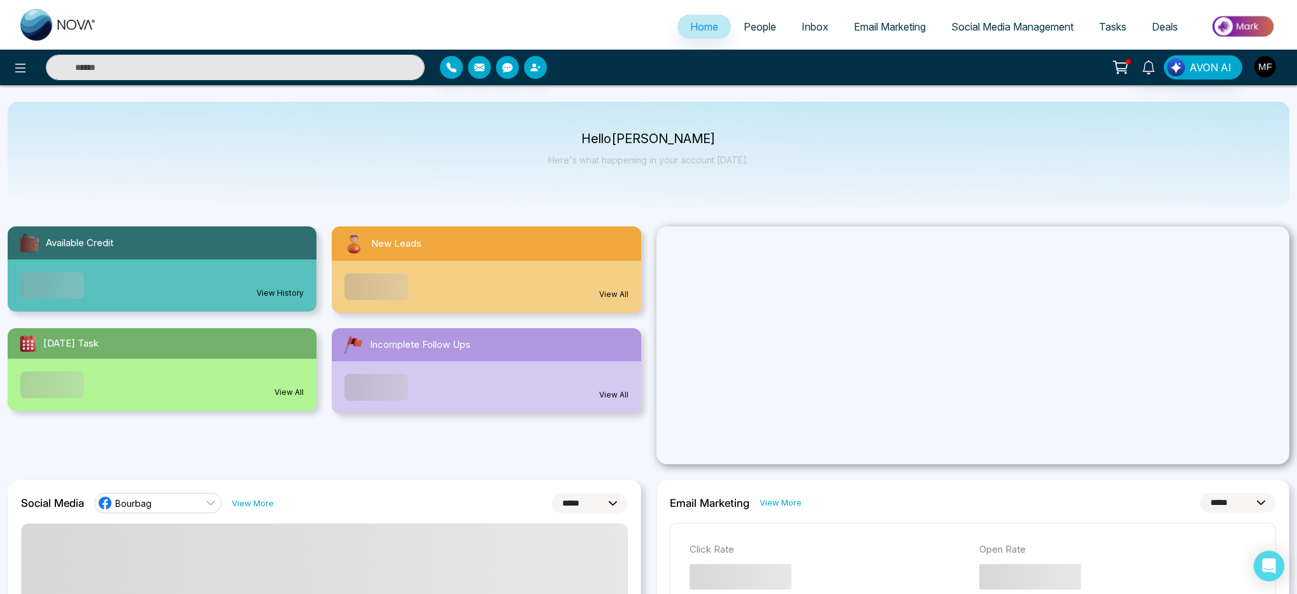
click at [1265, 60] on img "button" at bounding box center [1265, 67] width 22 height 22
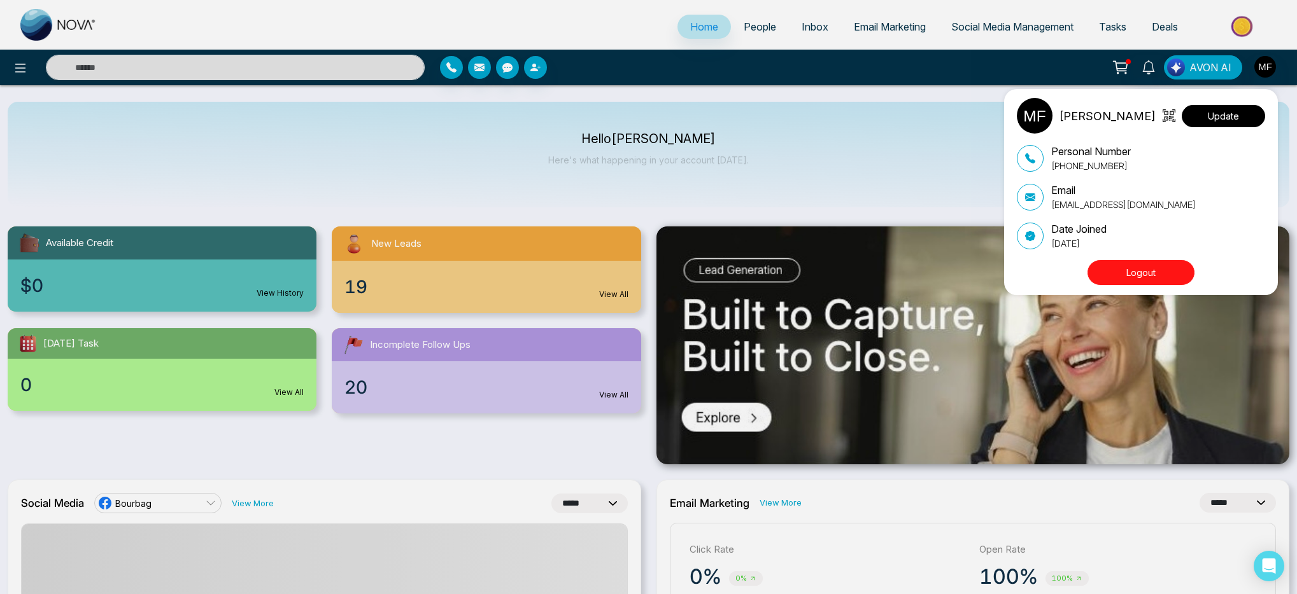
click at [1230, 108] on button "Update" at bounding box center [1222, 116] width 83 height 22
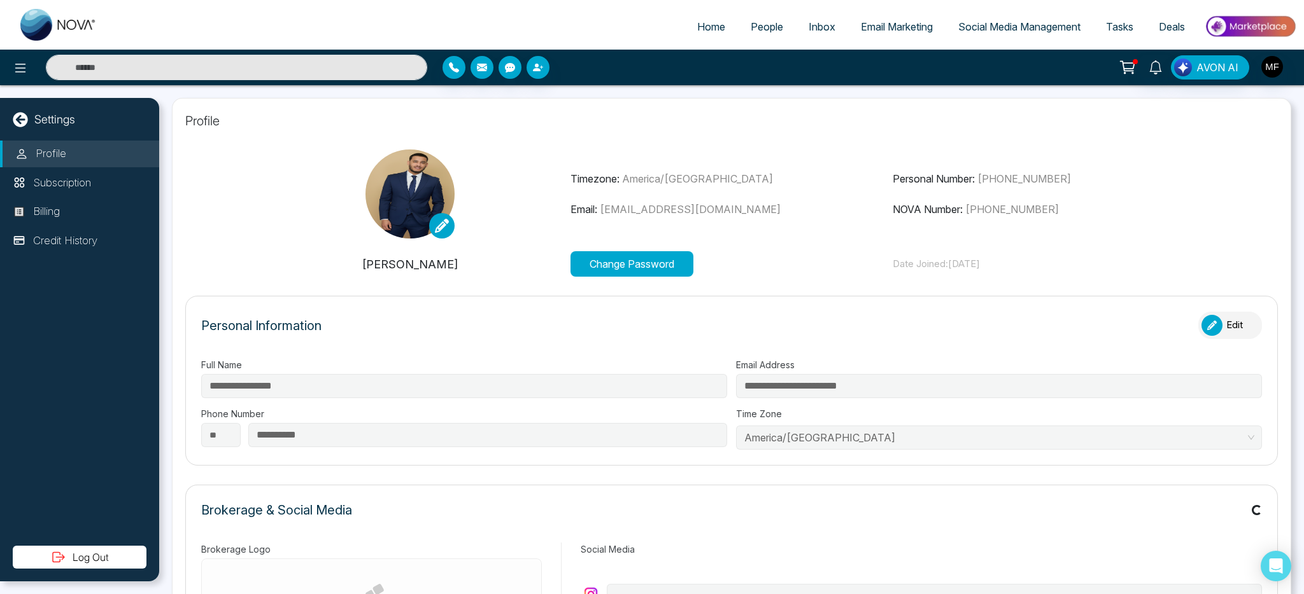
type input "**********"
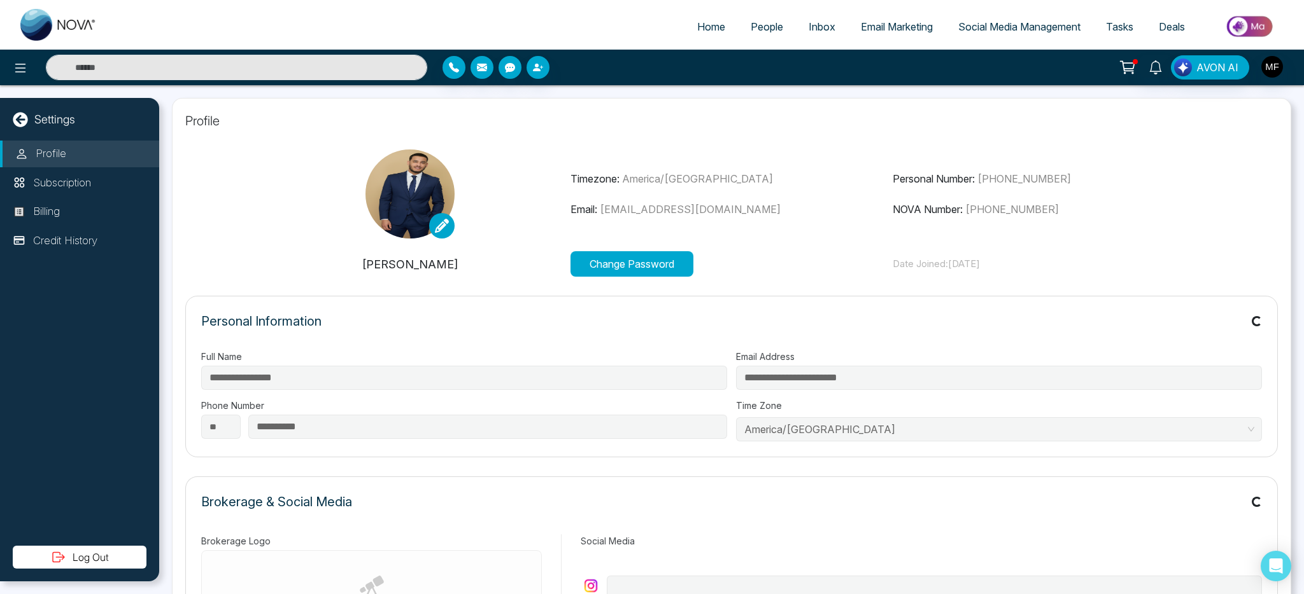
type input "**********"
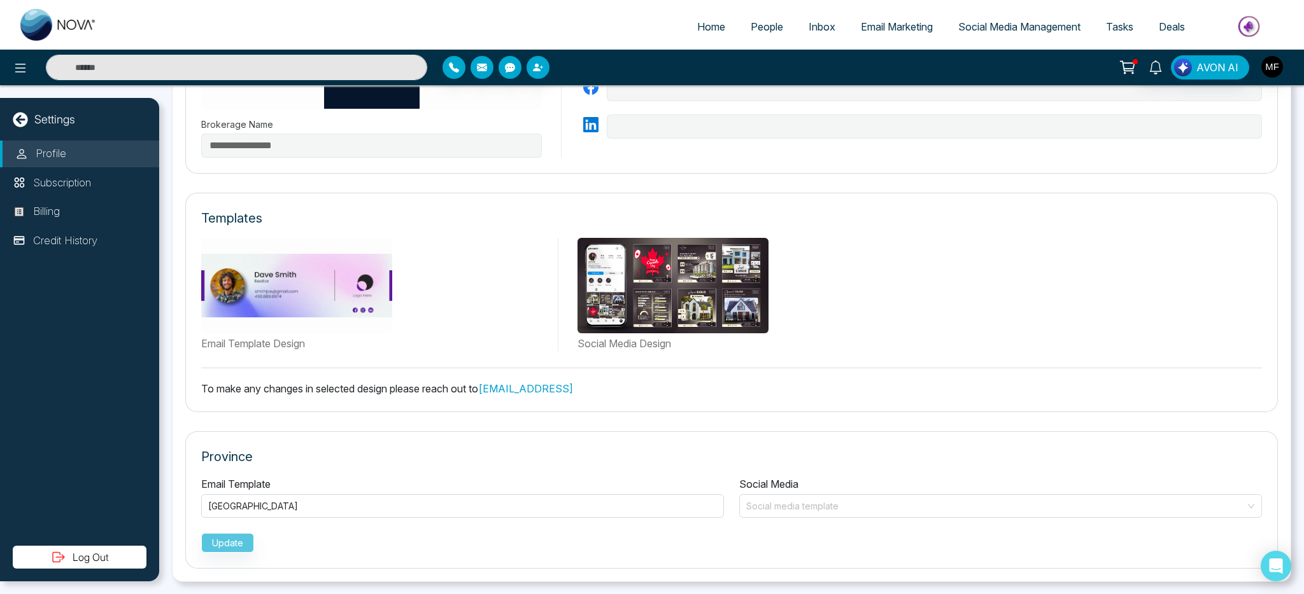
scroll to position [554, 0]
click at [769, 509] on input "search" at bounding box center [996, 504] width 498 height 19
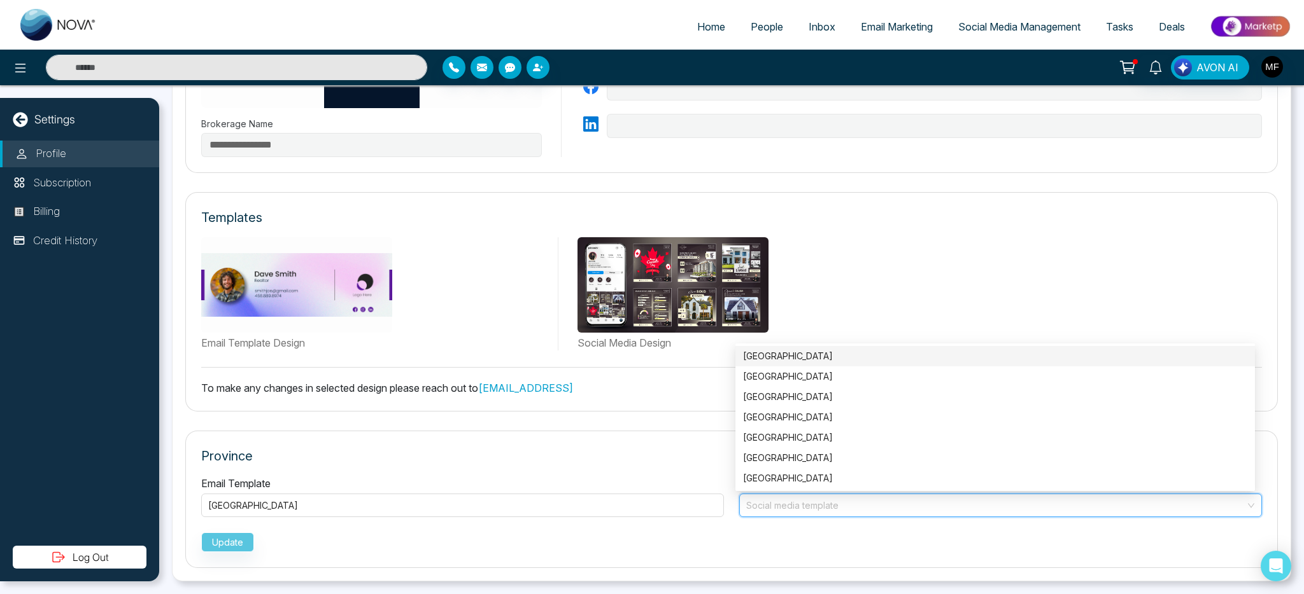
click at [785, 357] on div "[GEOGRAPHIC_DATA]" at bounding box center [995, 356] width 504 height 14
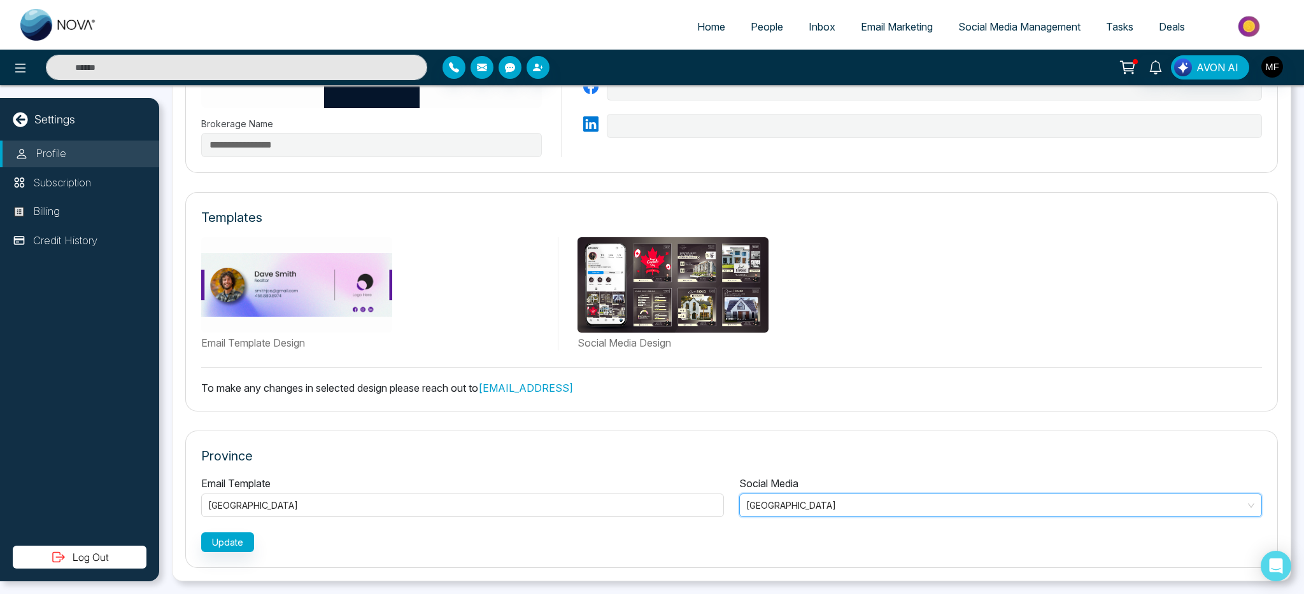
click at [718, 454] on p "Province" at bounding box center [731, 456] width 1060 height 19
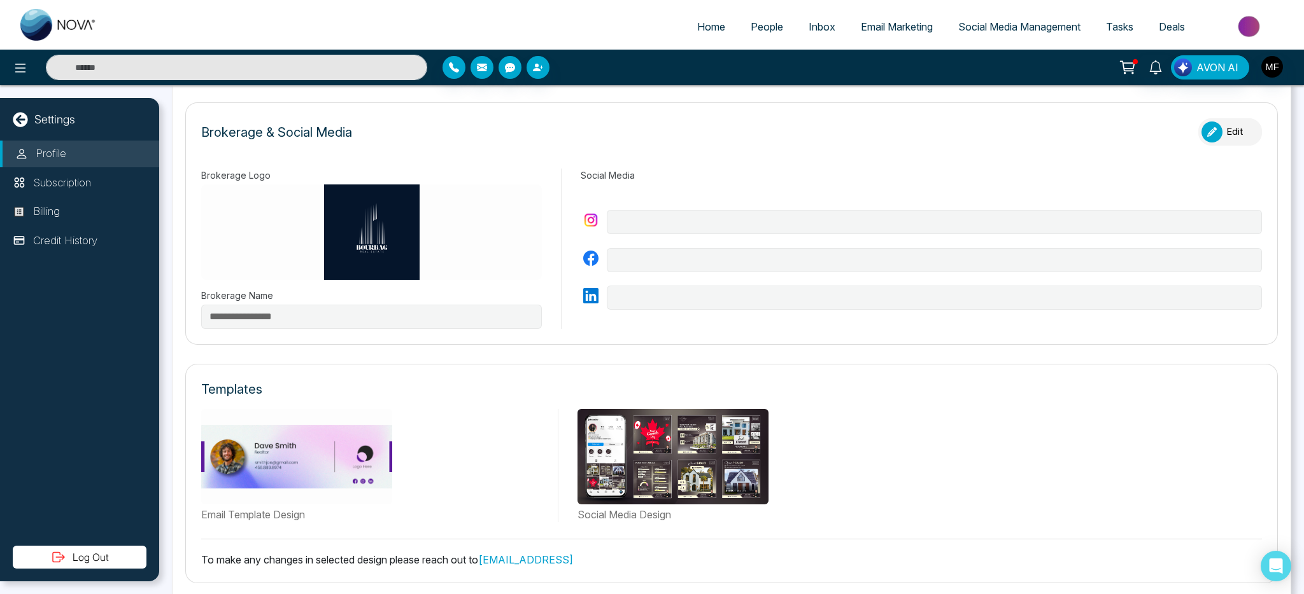
scroll to position [289, 0]
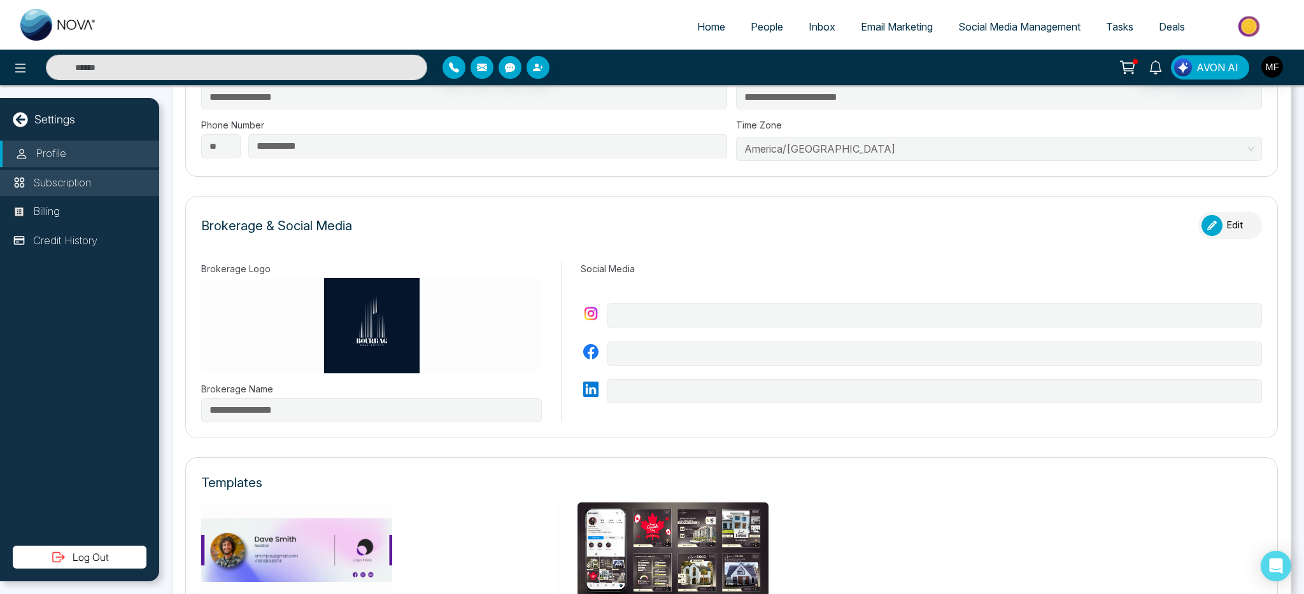
click at [102, 186] on li "Subscription" at bounding box center [79, 183] width 159 height 27
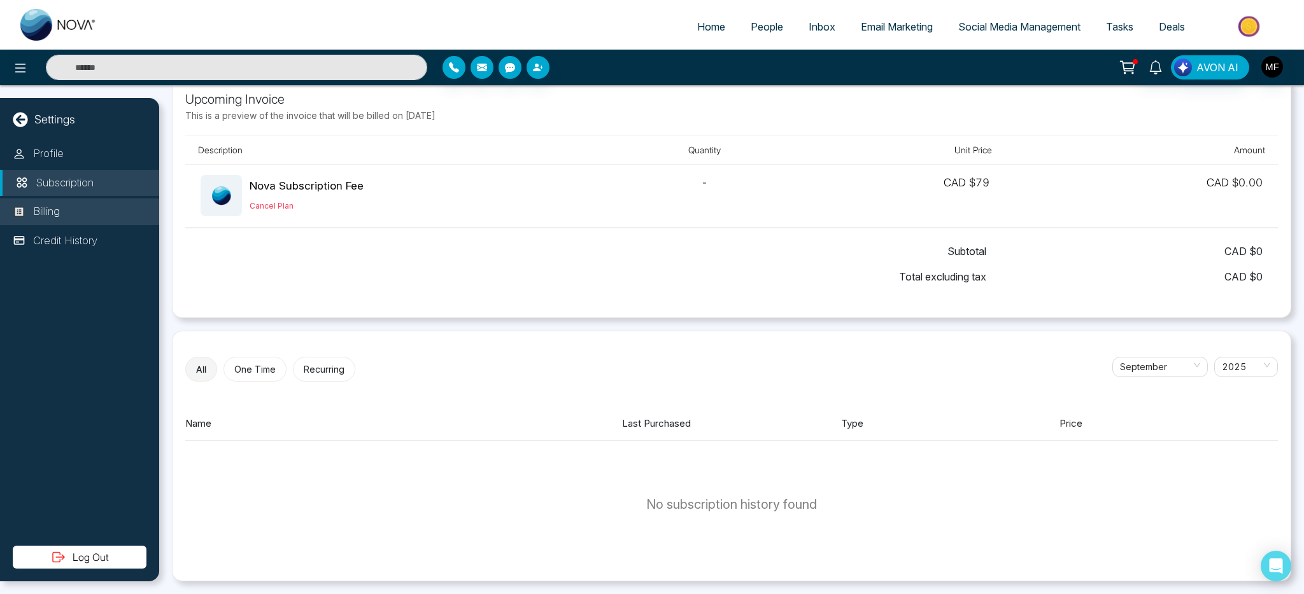
click at [95, 206] on li "Billing" at bounding box center [79, 212] width 159 height 27
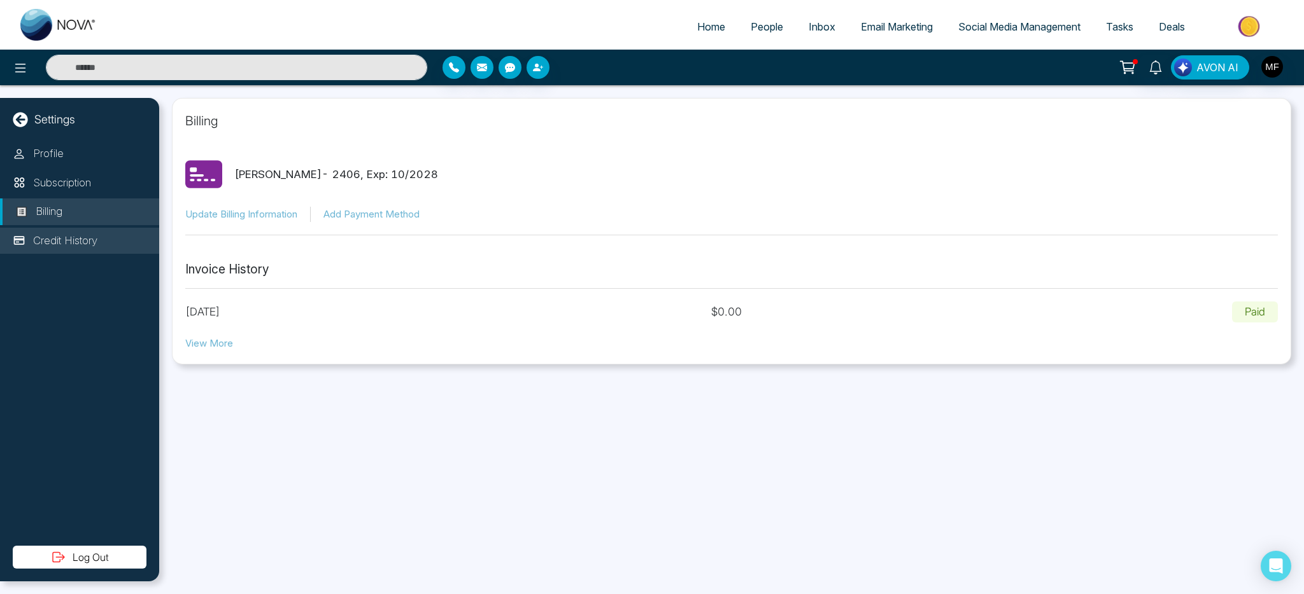
click at [100, 237] on li "Credit History" at bounding box center [79, 241] width 159 height 27
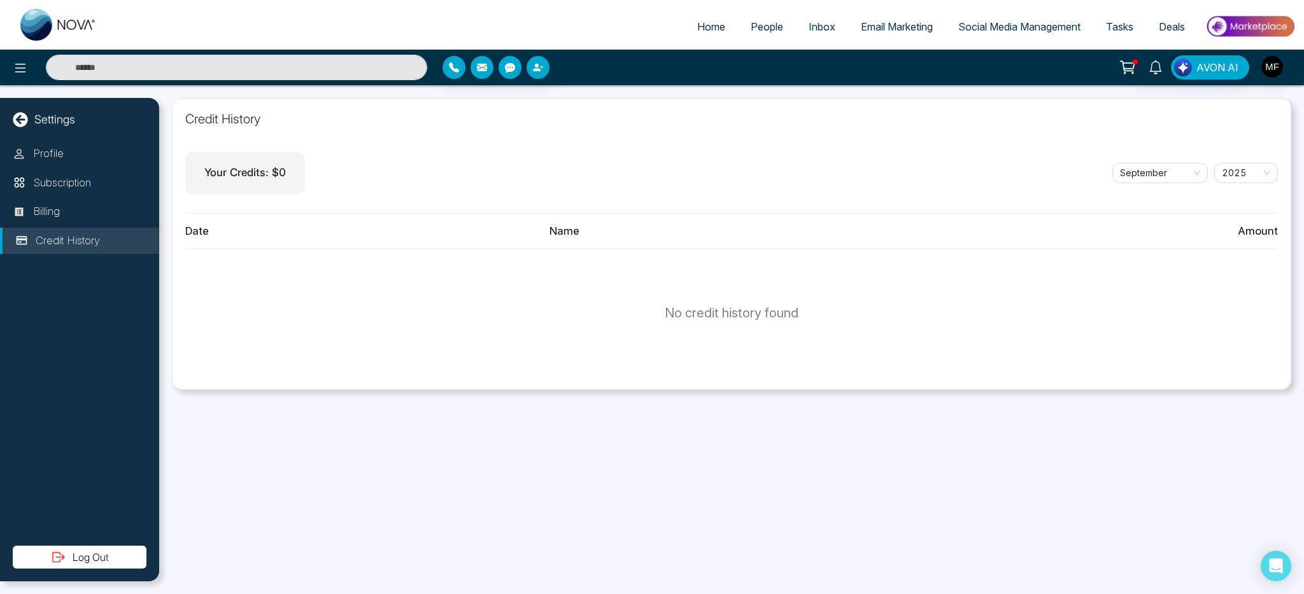
click at [69, 129] on div "Settings Profile Subscription Billing Credit History Log Out" at bounding box center [79, 340] width 159 height 484
click at [13, 123] on icon at bounding box center [20, 119] width 15 height 15
select select "*"
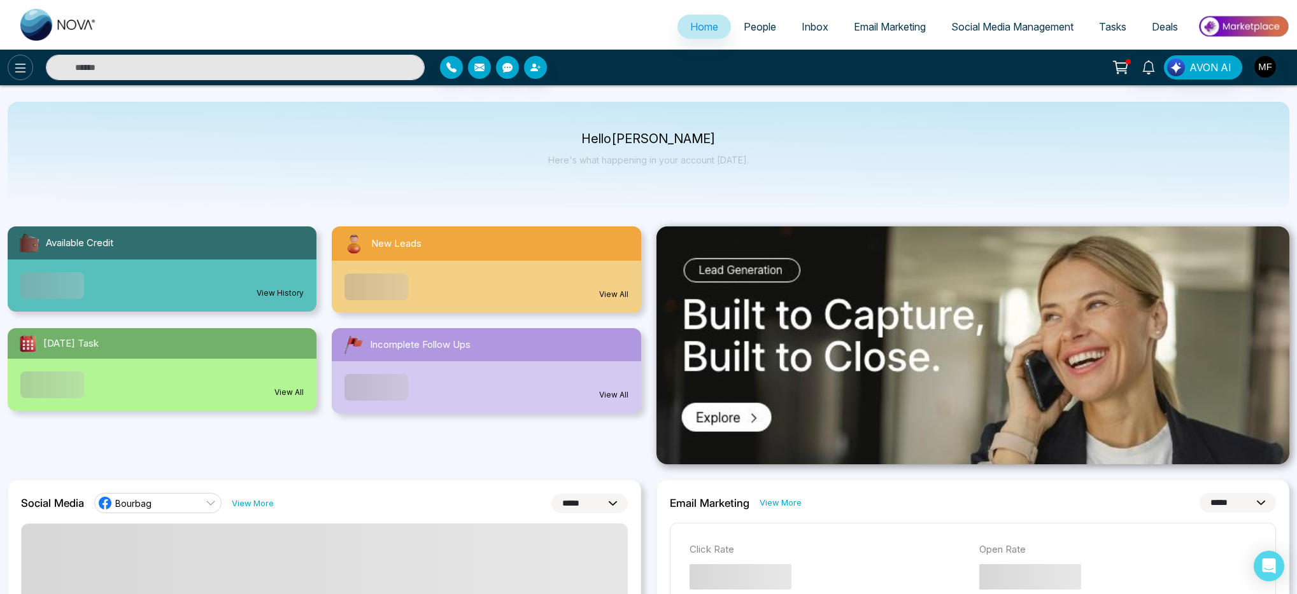
click at [13, 64] on icon at bounding box center [20, 67] width 15 height 15
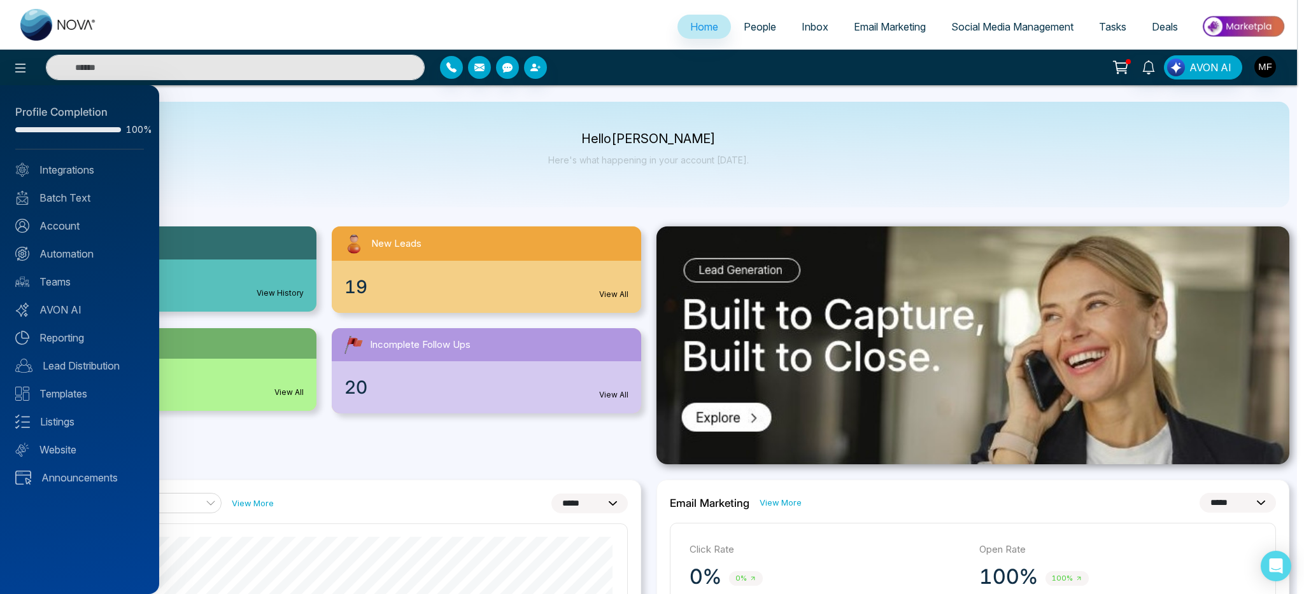
click at [93, 345] on div "Profile Completion 100% Integrations Batch Text Account Automation Teams AVON A…" at bounding box center [79, 339] width 159 height 509
click at [87, 339] on link "Reporting" at bounding box center [79, 337] width 129 height 15
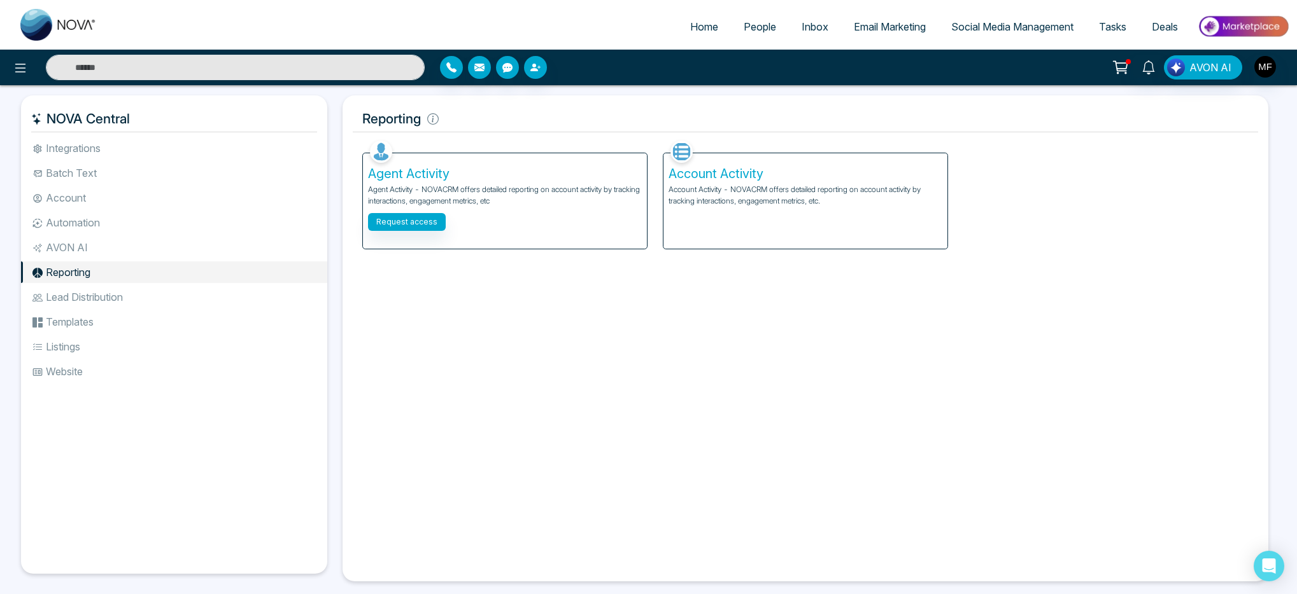
click at [78, 240] on li "AVON AI" at bounding box center [174, 248] width 306 height 22
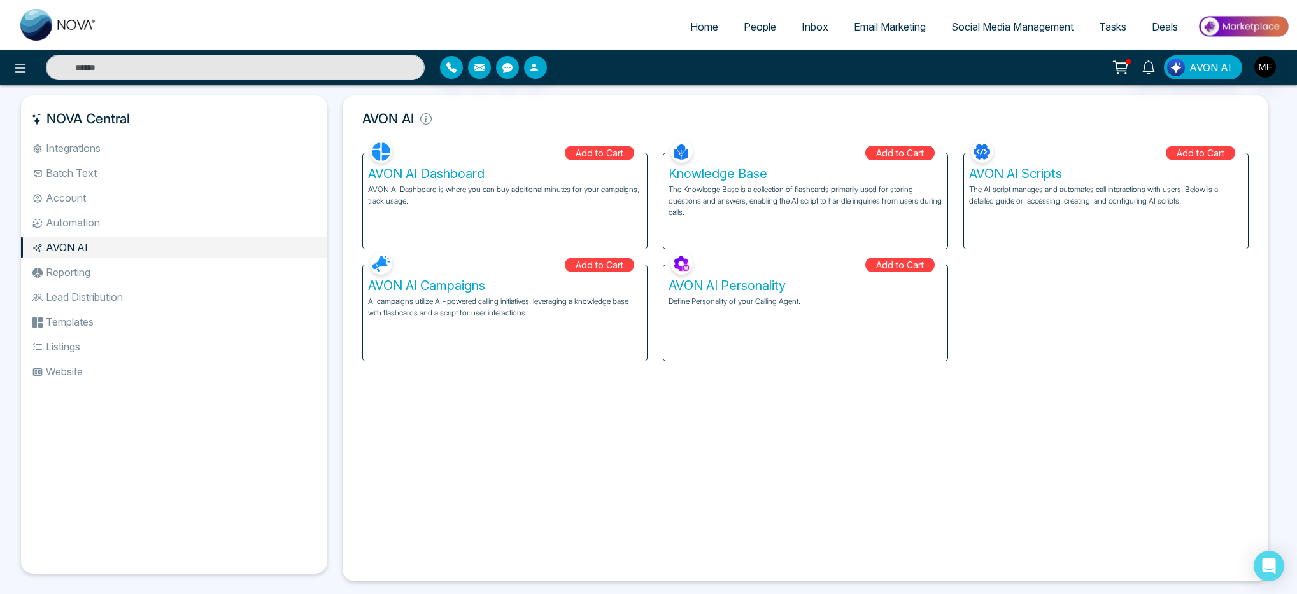
click at [85, 221] on li "Automation" at bounding box center [174, 223] width 306 height 22
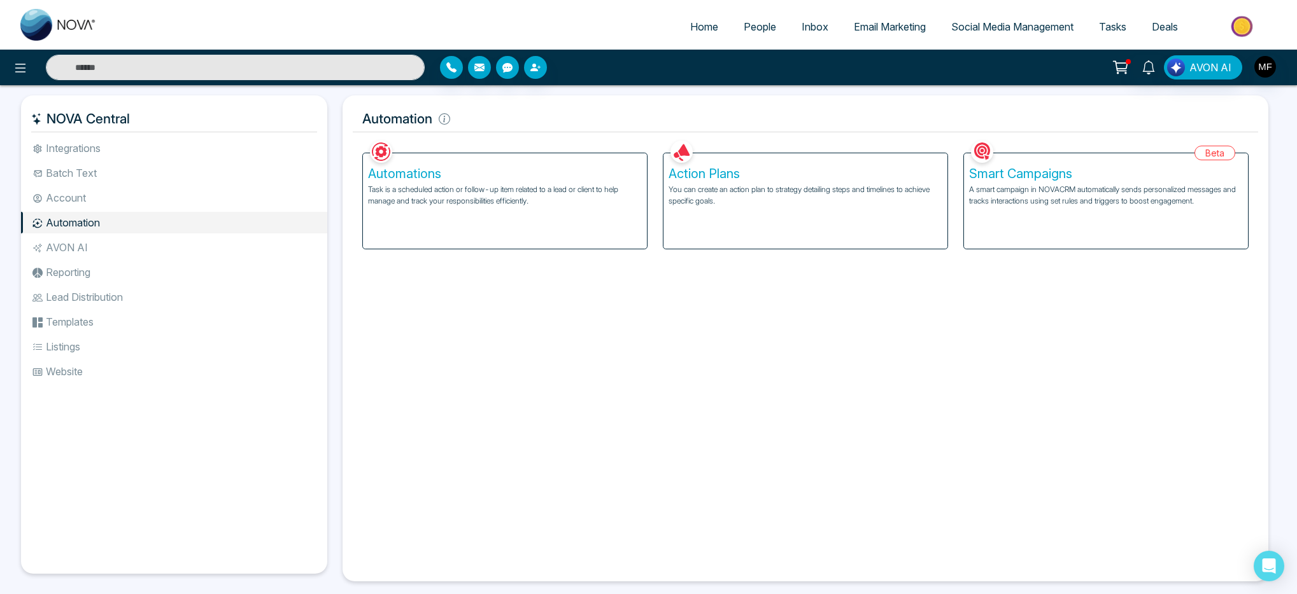
click at [91, 197] on li "Account" at bounding box center [174, 198] width 306 height 22
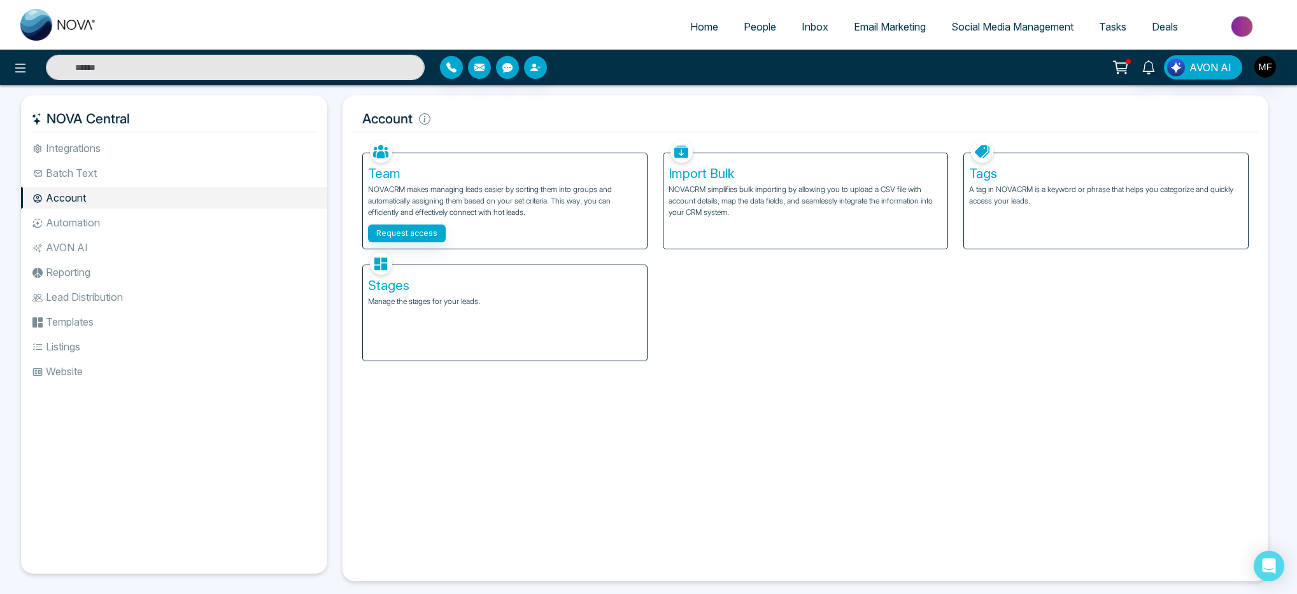
click at [884, 29] on span "Email Marketing" at bounding box center [890, 26] width 72 height 13
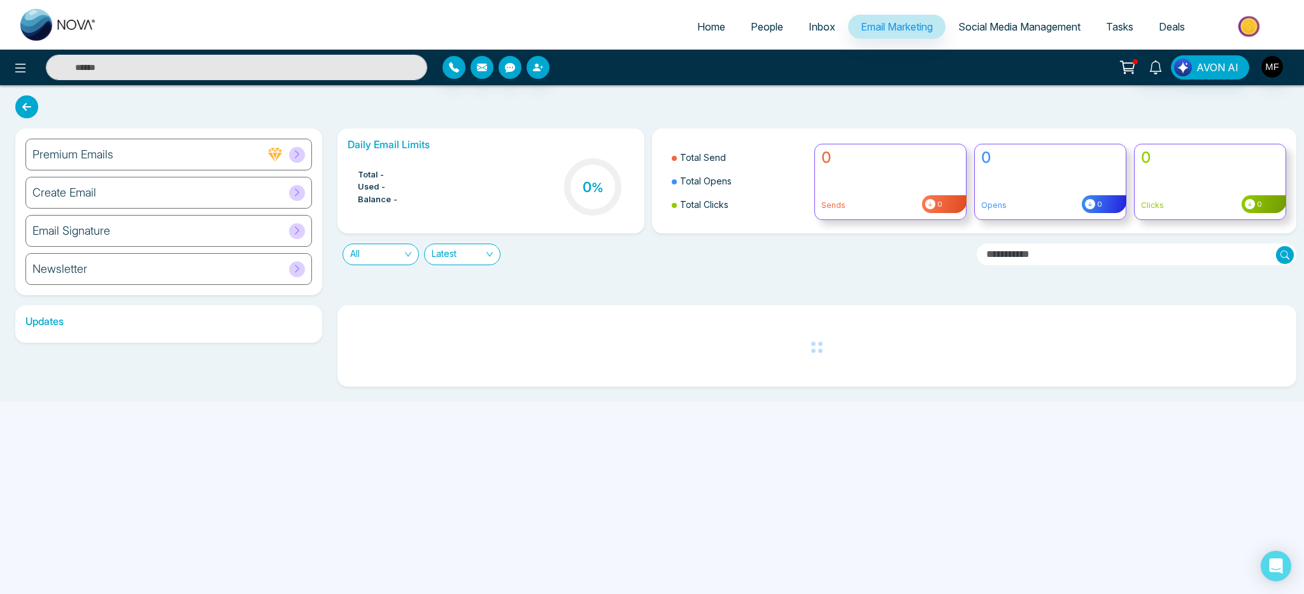
click at [988, 30] on span "Social Media Management" at bounding box center [1019, 26] width 122 height 13
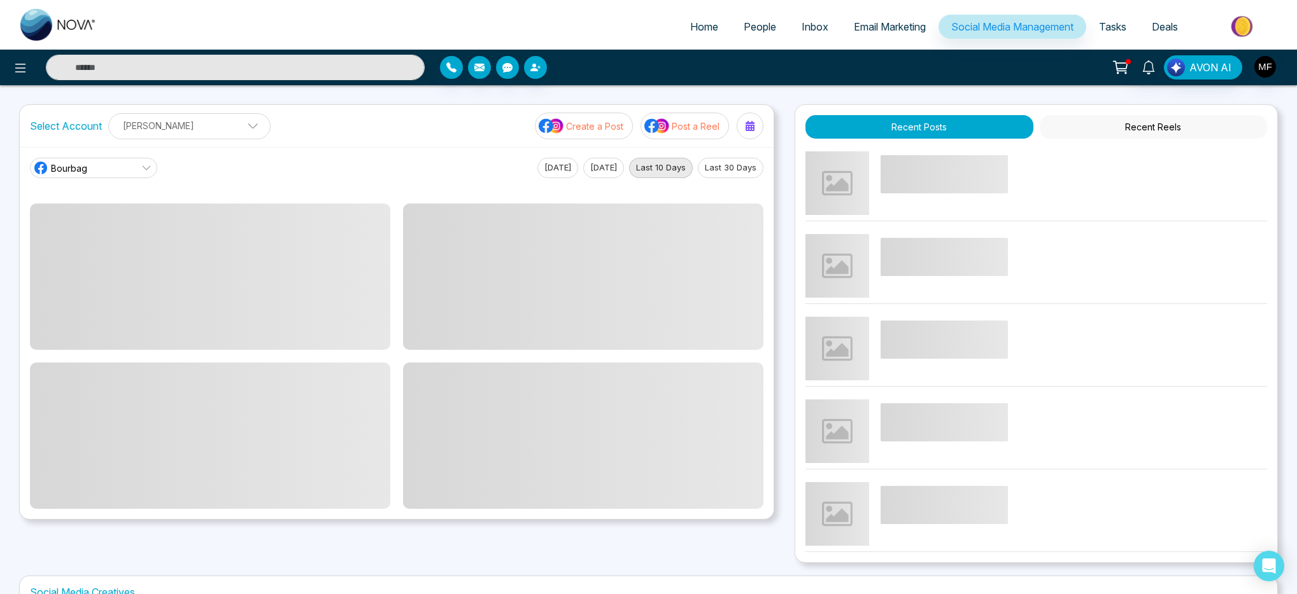
click at [1126, 31] on link "Tasks" at bounding box center [1112, 27] width 53 height 24
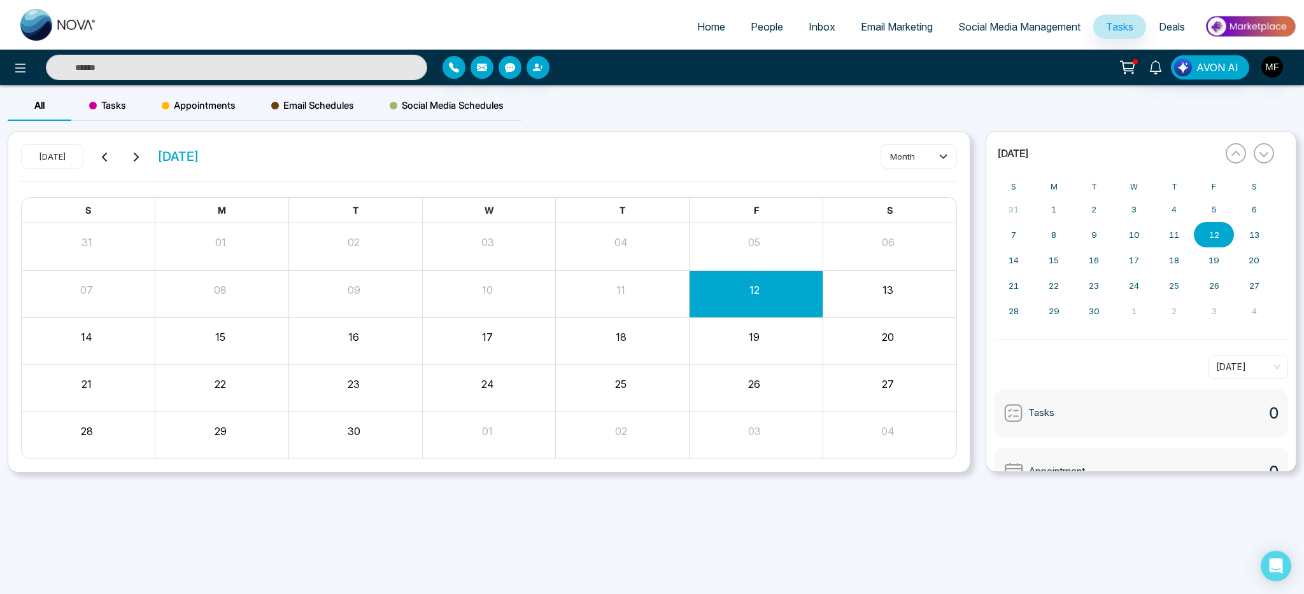
click at [1167, 32] on span "Deals" at bounding box center [1171, 26] width 26 height 13
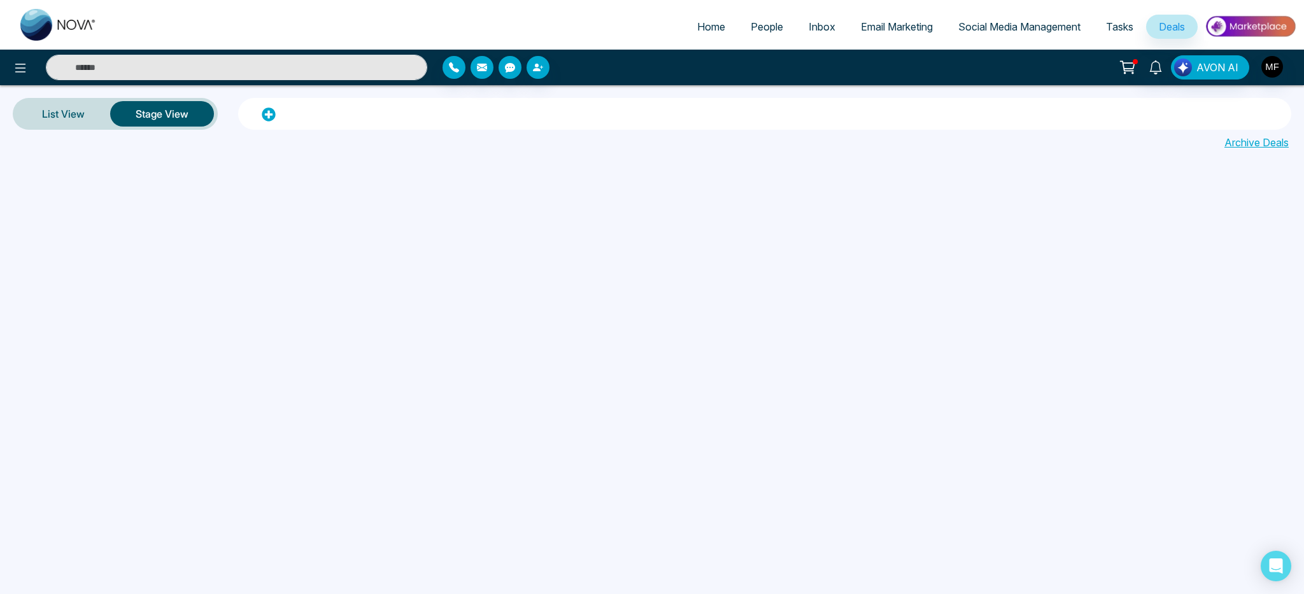
click at [1106, 31] on span "Tasks" at bounding box center [1119, 26] width 27 height 13
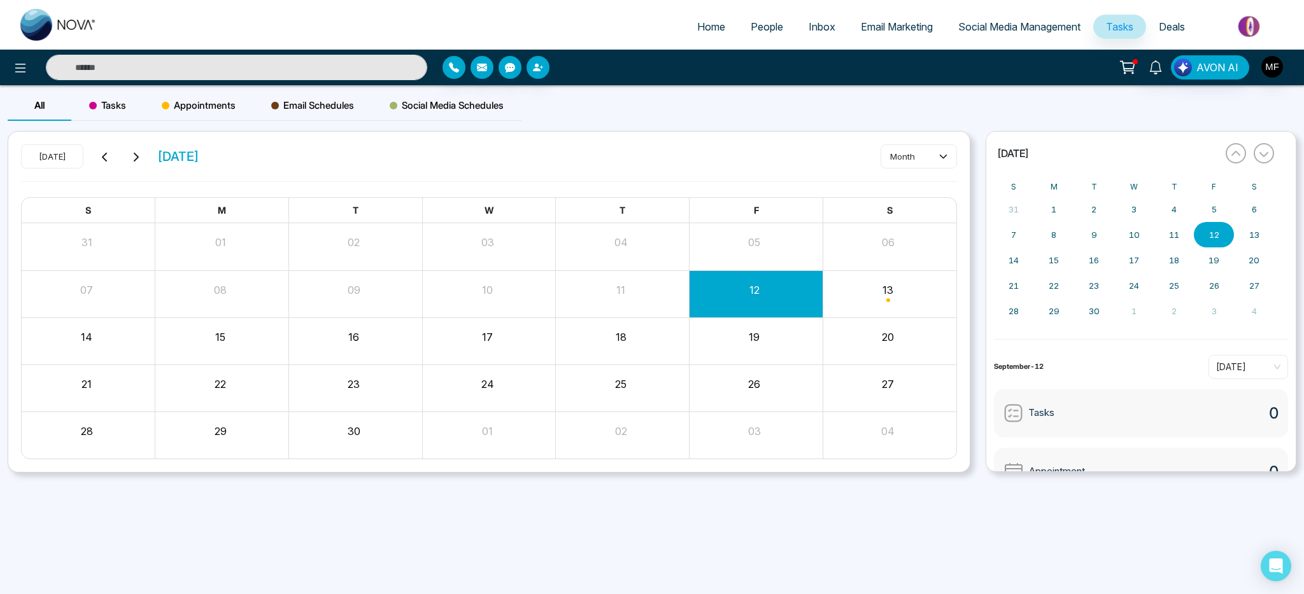
click at [712, 27] on span "Home" at bounding box center [711, 26] width 28 height 13
select select "*"
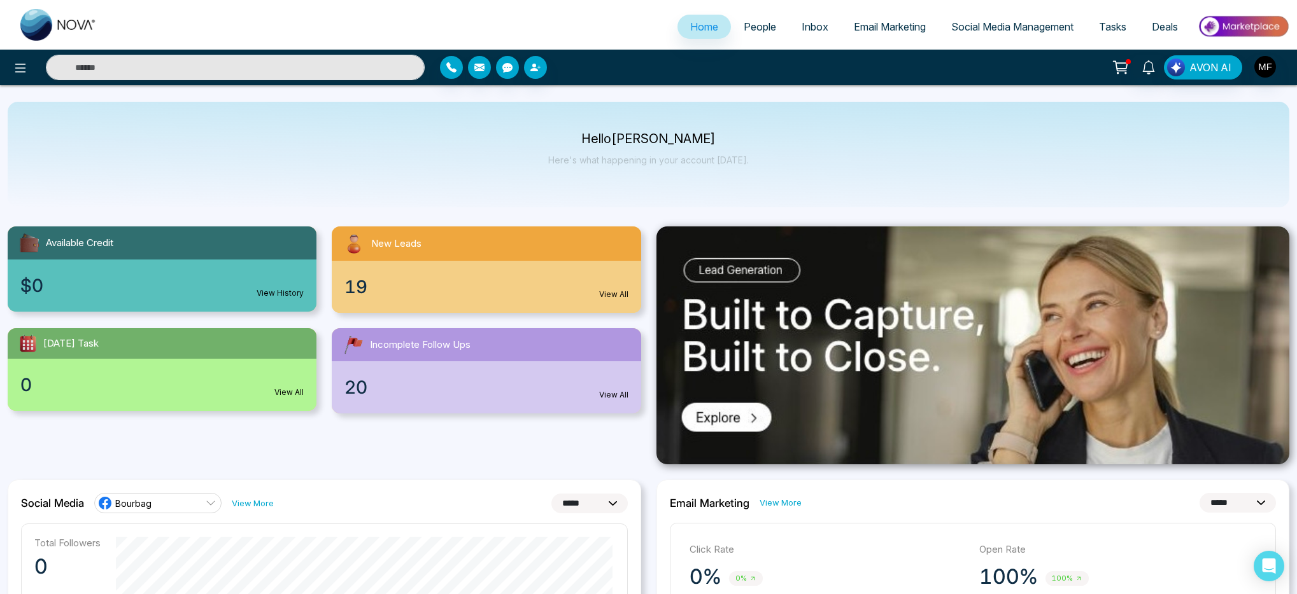
click at [1241, 32] on img at bounding box center [1243, 26] width 92 height 29
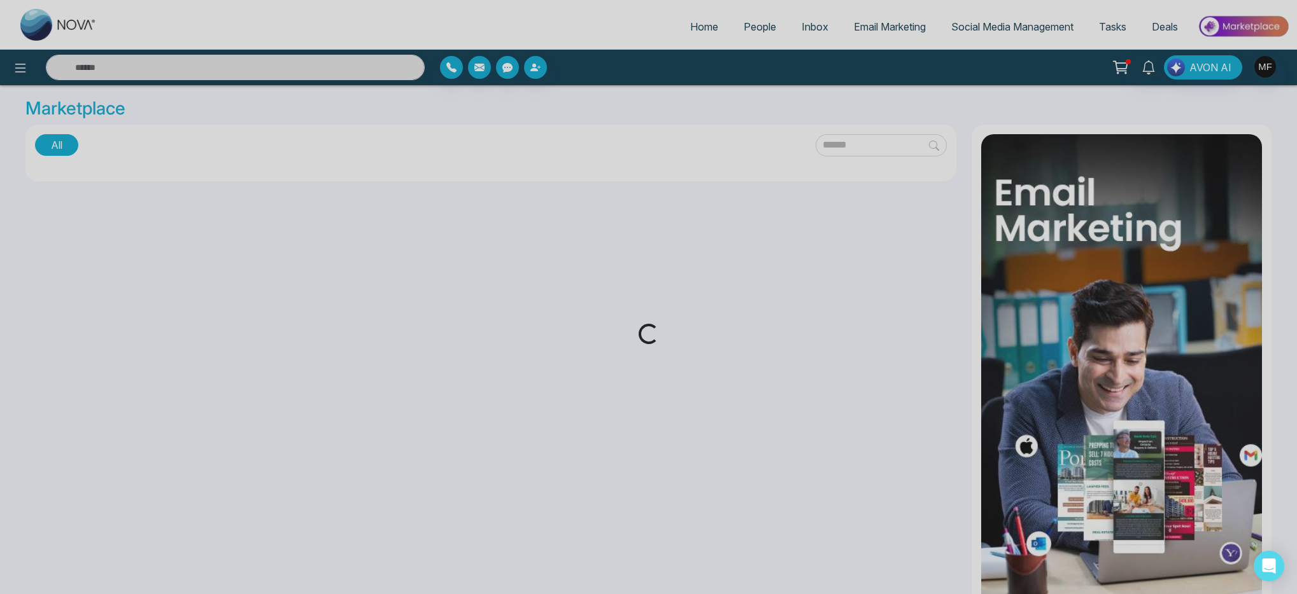
click at [41, 37] on div "Loading..." at bounding box center [648, 297] width 1297 height 594
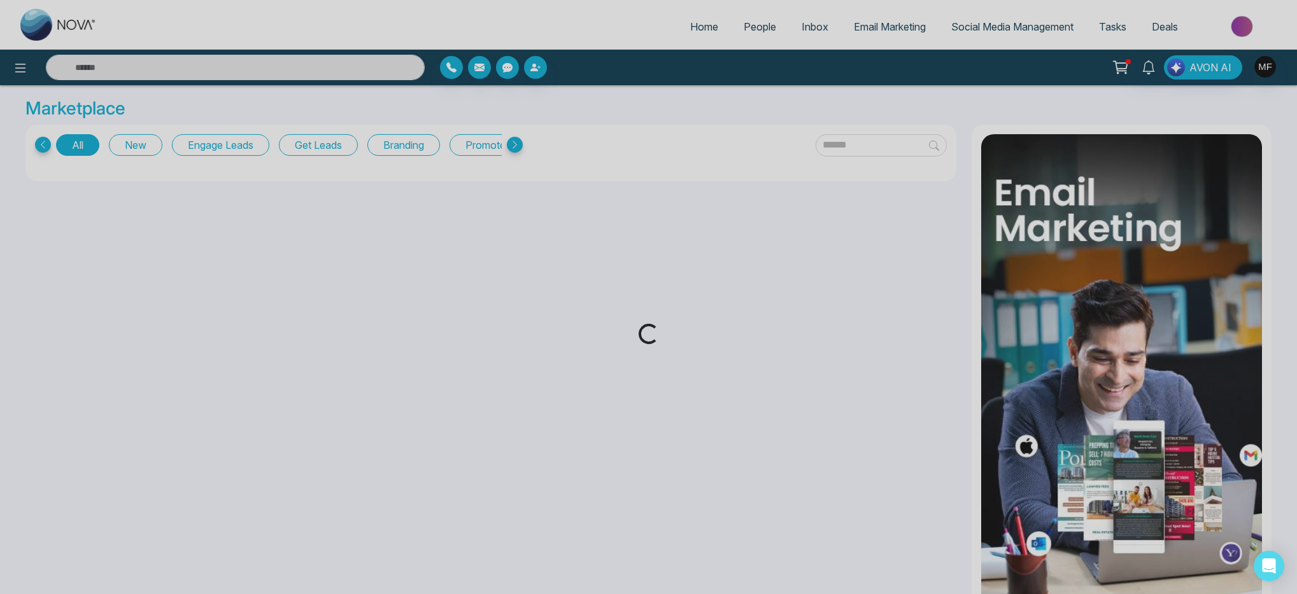
click at [26, 63] on icon at bounding box center [20, 67] width 15 height 15
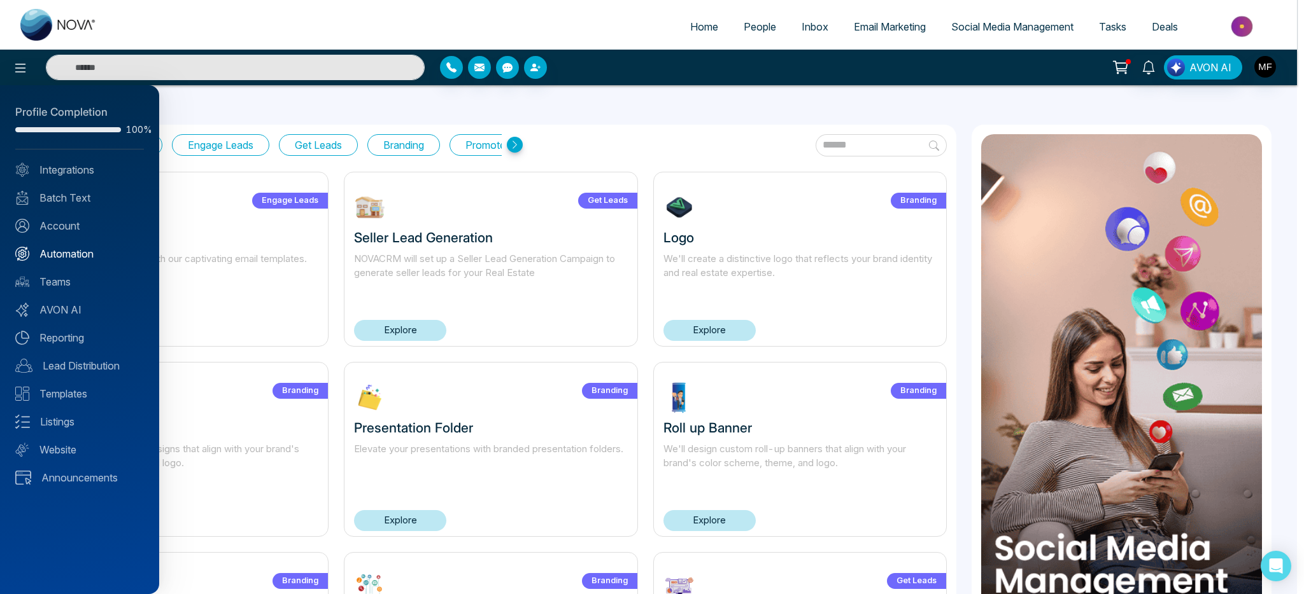
click at [63, 254] on link "Automation" at bounding box center [79, 253] width 129 height 15
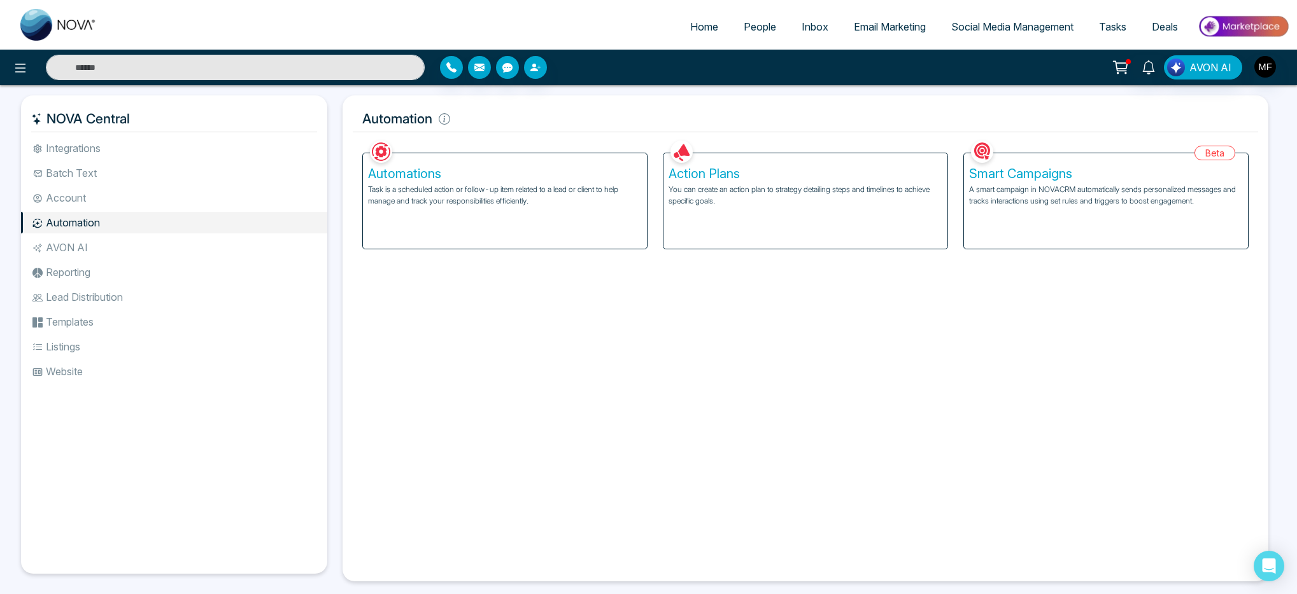
click at [1041, 205] on p "A smart campaign in NOVACRM automatically sends personalized messages and track…" at bounding box center [1106, 195] width 274 height 23
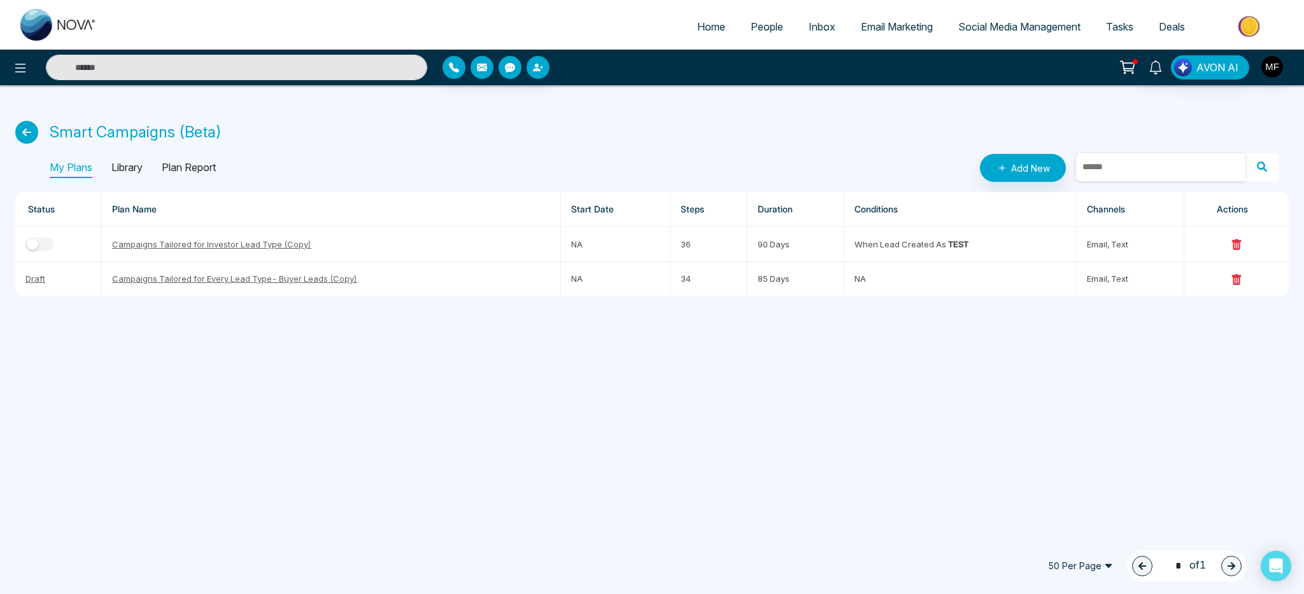
click at [1123, 171] on input "text" at bounding box center [1160, 167] width 169 height 28
click at [279, 348] on div "Home People Inbox Email Marketing Social Media Management Tasks Deals AVON AI S…" at bounding box center [652, 297] width 1304 height 594
click at [1104, 169] on input "text" at bounding box center [1160, 167] width 169 height 28
click at [124, 176] on p "Library" at bounding box center [126, 168] width 31 height 20
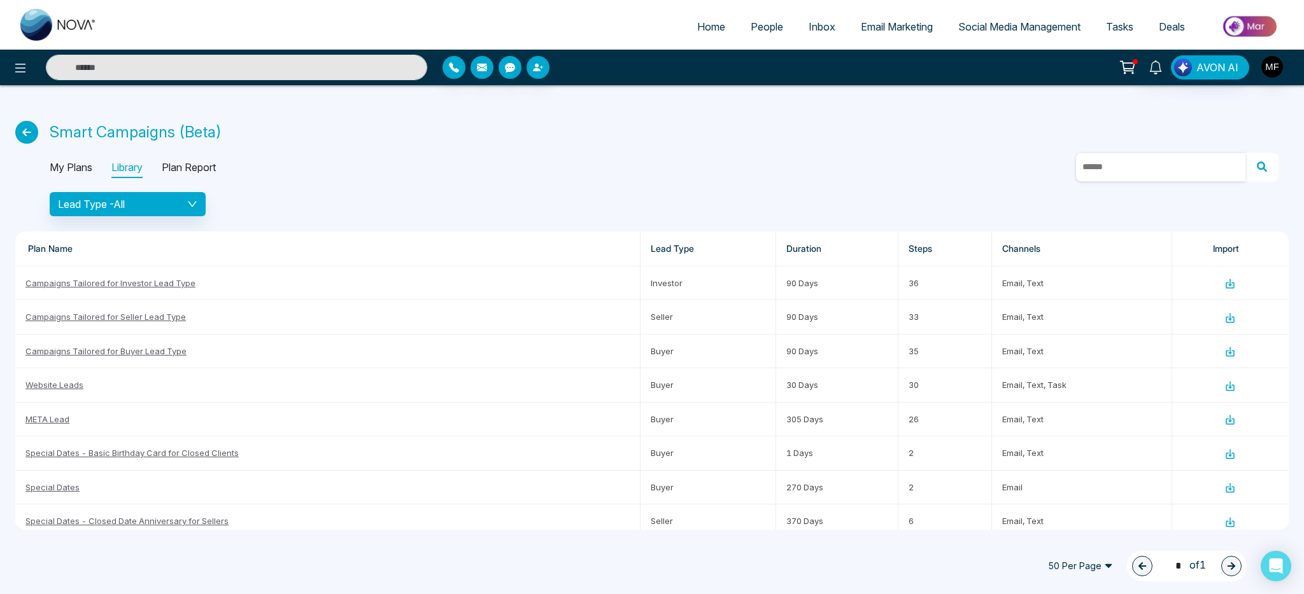
click at [1130, 181] on input "text" at bounding box center [1160, 167] width 169 height 28
click at [181, 204] on div "Lead Type - All" at bounding box center [127, 204] width 139 height 15
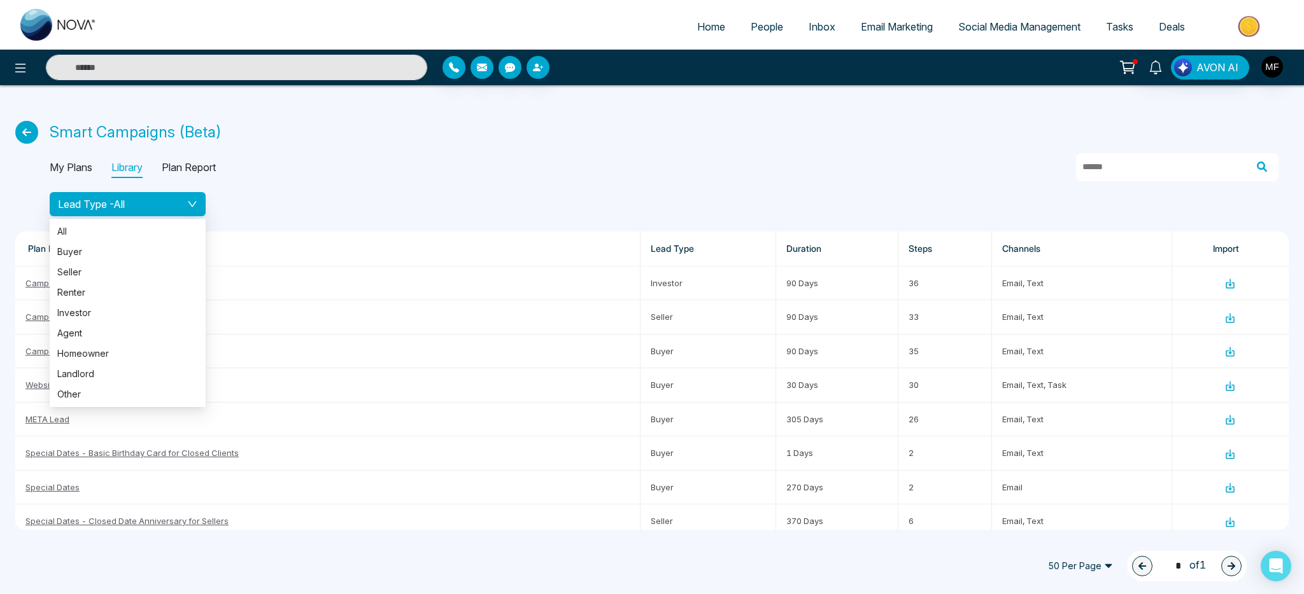
click at [179, 219] on div "All Buyer Seller Renter Investor Agent Homeowner Landlord Other" at bounding box center [128, 313] width 156 height 188
click at [96, 253] on span "Buyer" at bounding box center [127, 252] width 141 height 14
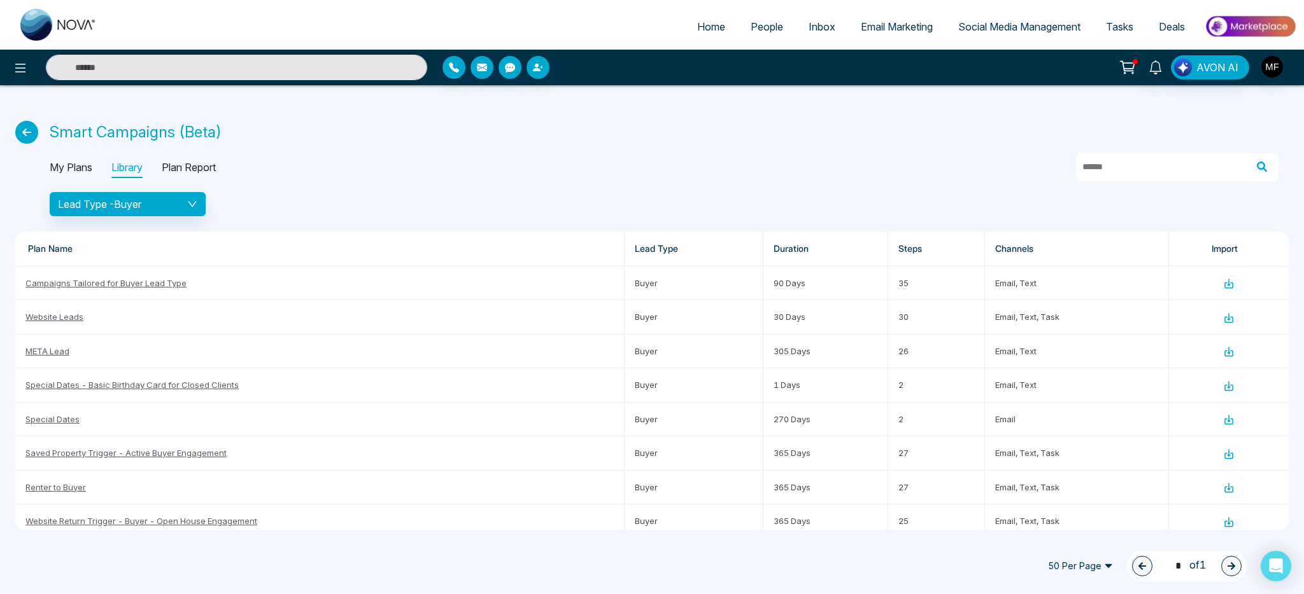
click at [204, 172] on p "Plan Report" at bounding box center [189, 168] width 54 height 20
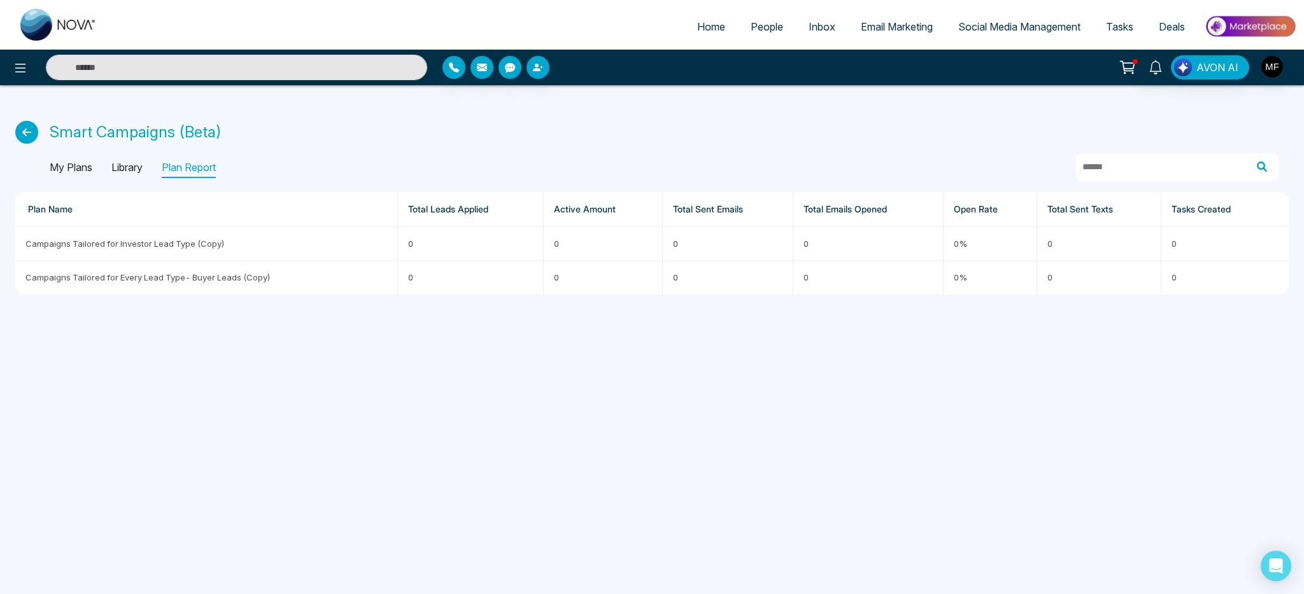
click at [128, 165] on p "Library" at bounding box center [126, 168] width 31 height 20
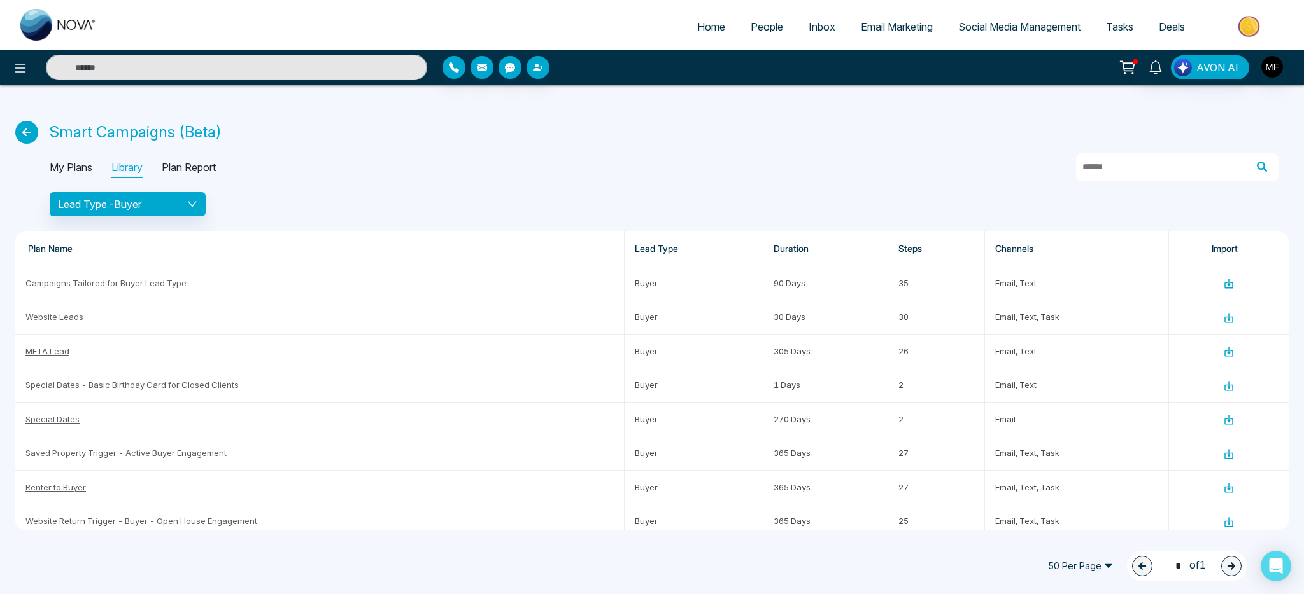
click at [59, 169] on p "My Plans" at bounding box center [71, 168] width 43 height 20
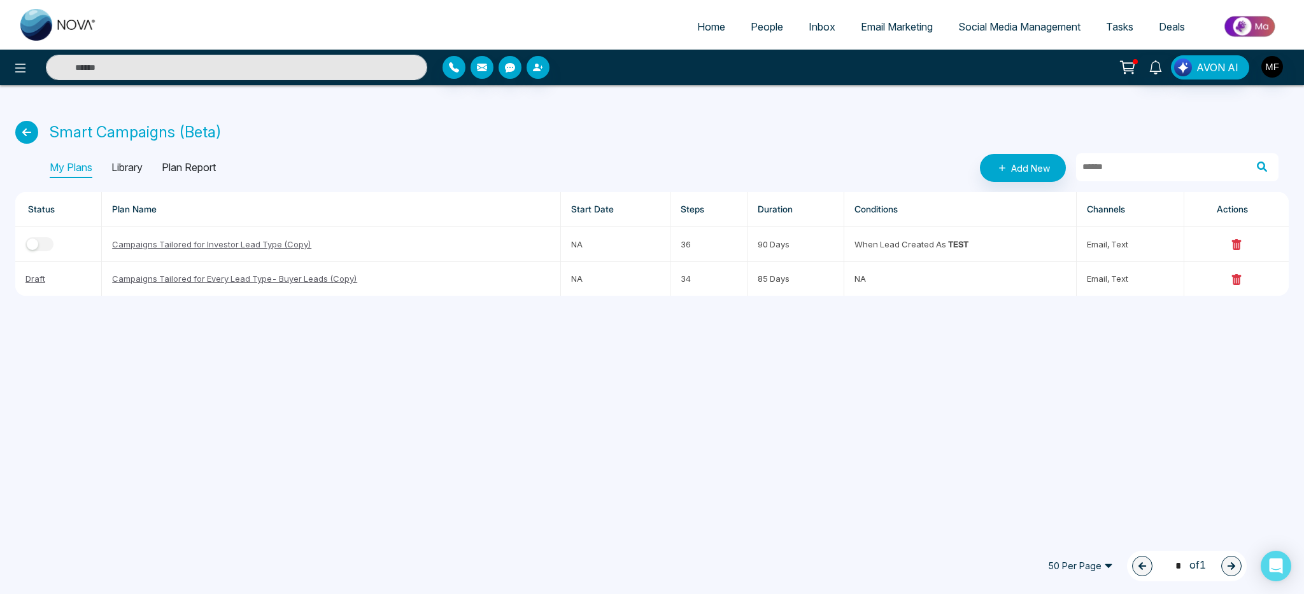
click at [126, 169] on p "Library" at bounding box center [126, 168] width 31 height 20
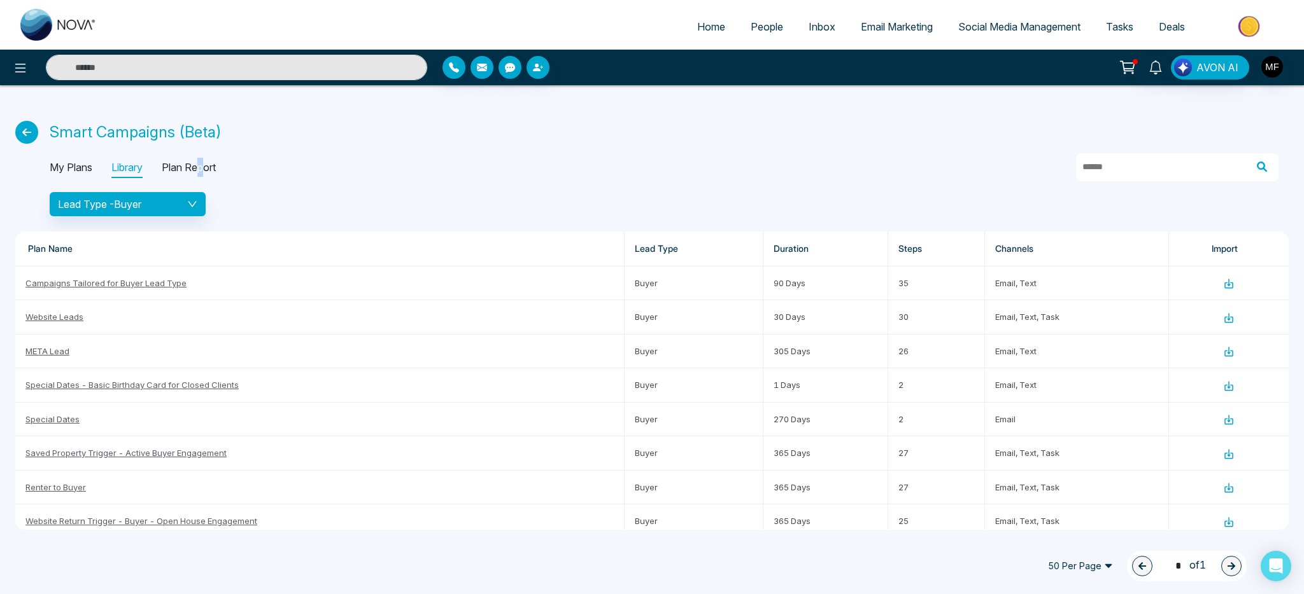
click at [203, 173] on p "Plan Report" at bounding box center [189, 168] width 54 height 20
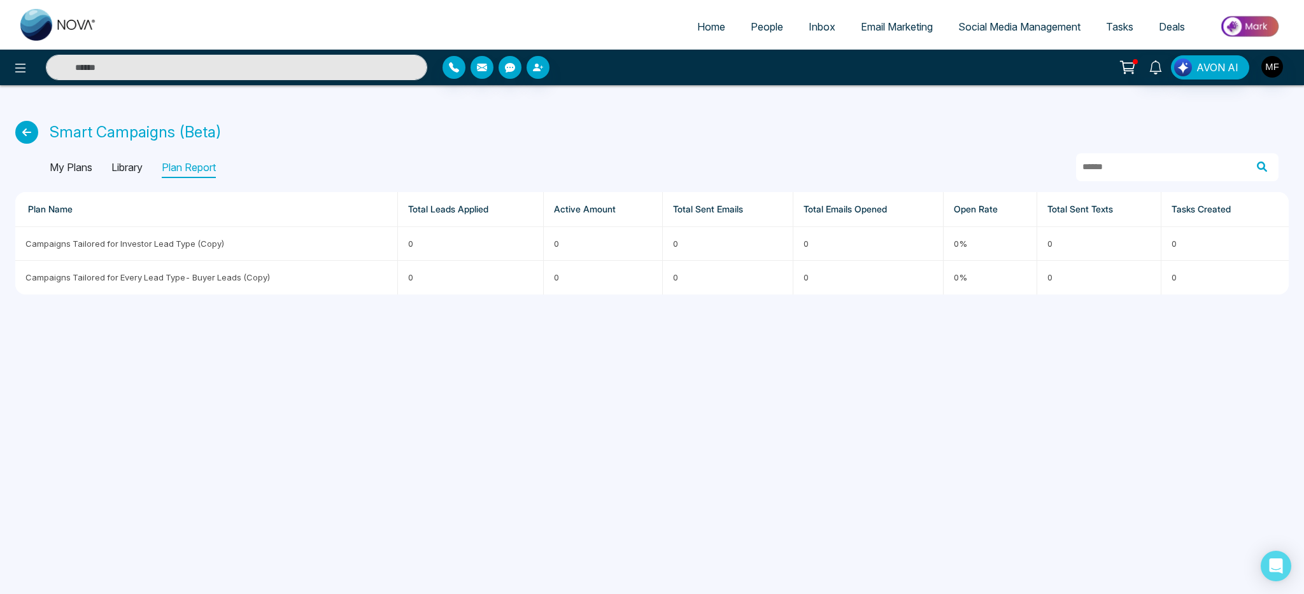
click at [119, 178] on p "Library" at bounding box center [126, 168] width 31 height 20
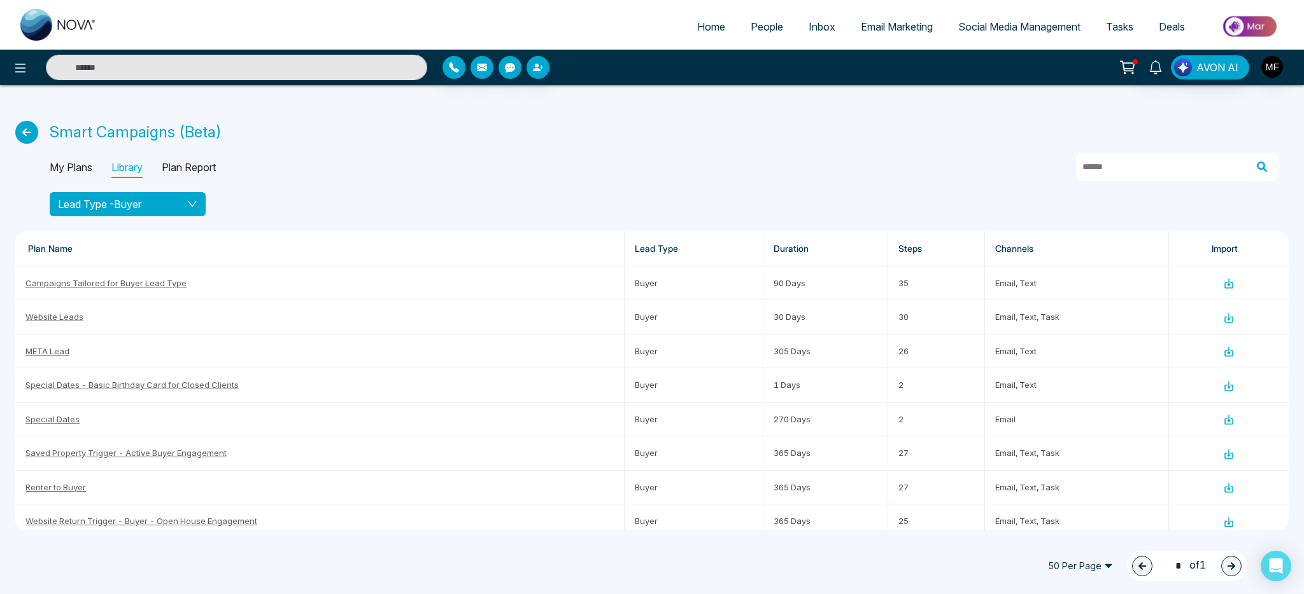
click at [127, 204] on span "Lead Type - Buyer" at bounding box center [99, 204] width 83 height 13
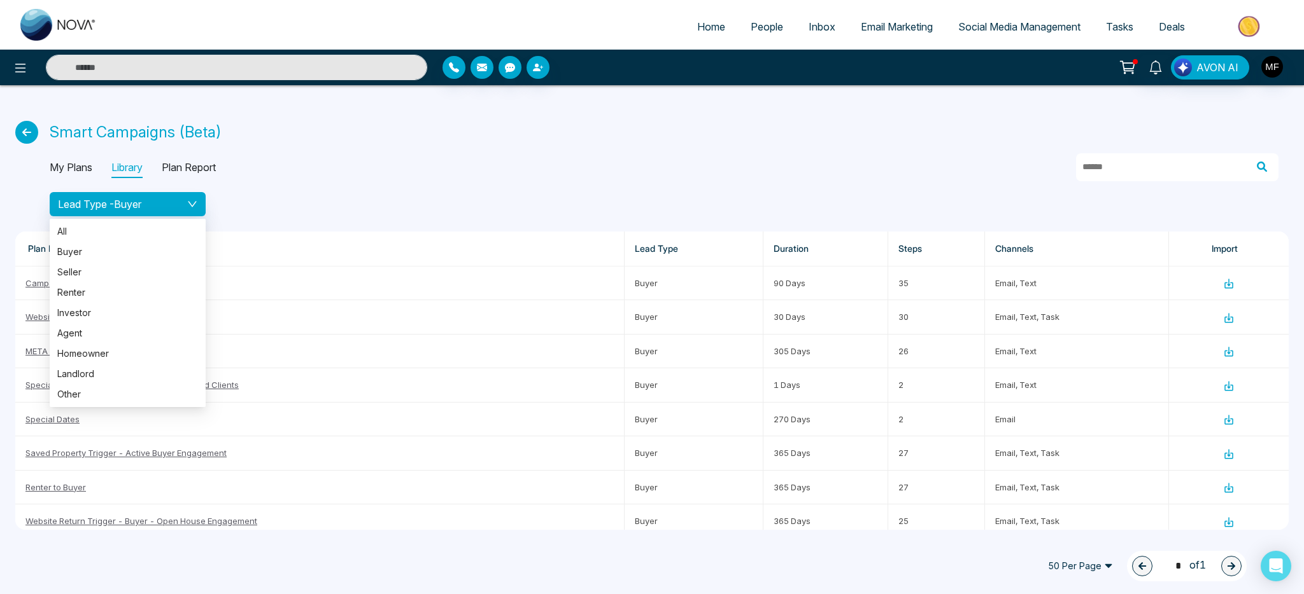
click at [508, 226] on div "Smart Campaigns (Beta) My Plans Library Plan Report Lead Type - Buyer Plan Name…" at bounding box center [652, 315] width 1304 height 460
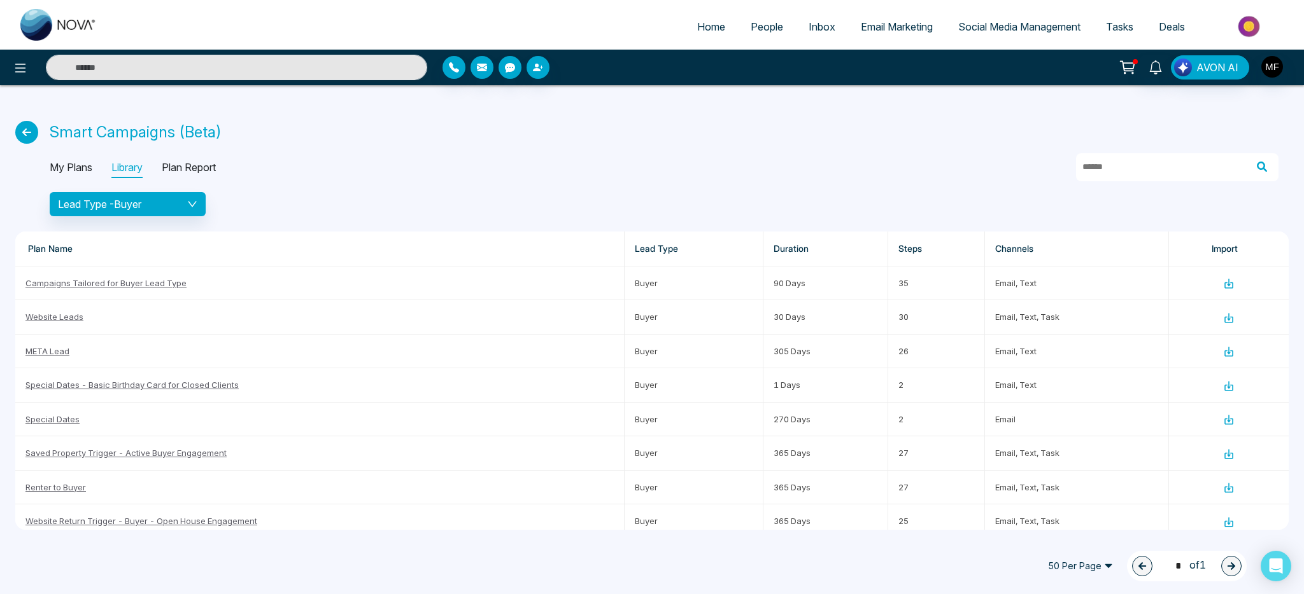
click at [94, 166] on div "My Plans Library Plan Report" at bounding box center [133, 168] width 166 height 20
click at [73, 166] on p "My Plans" at bounding box center [71, 168] width 43 height 20
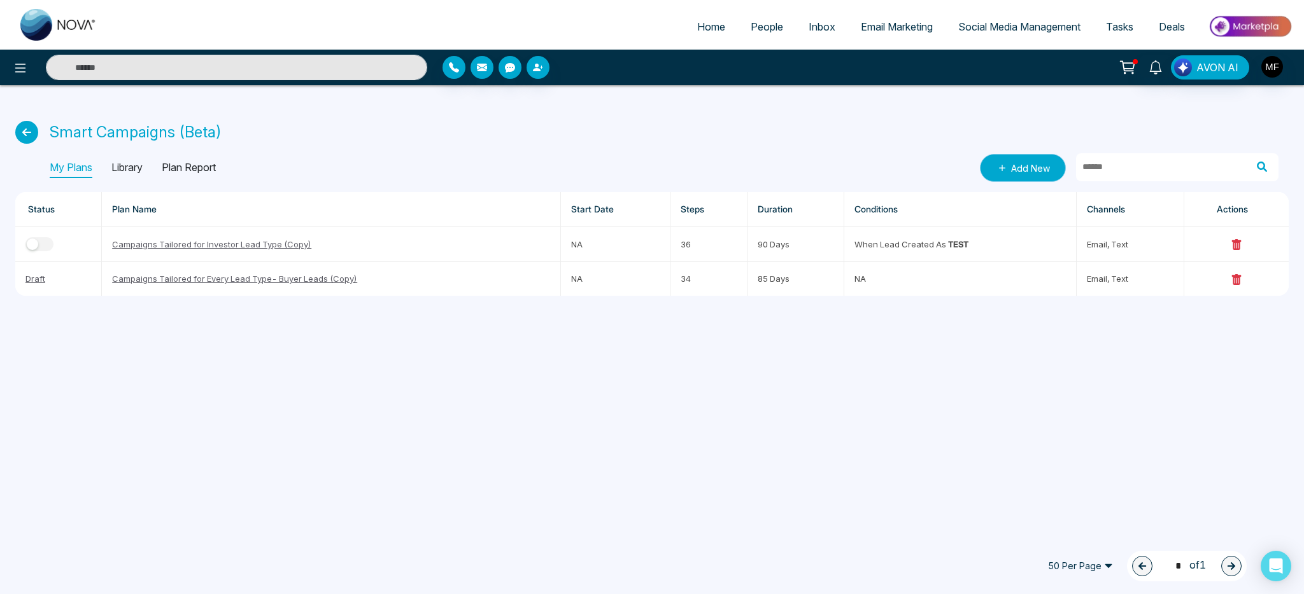
click at [1024, 170] on link "Add New" at bounding box center [1023, 168] width 86 height 28
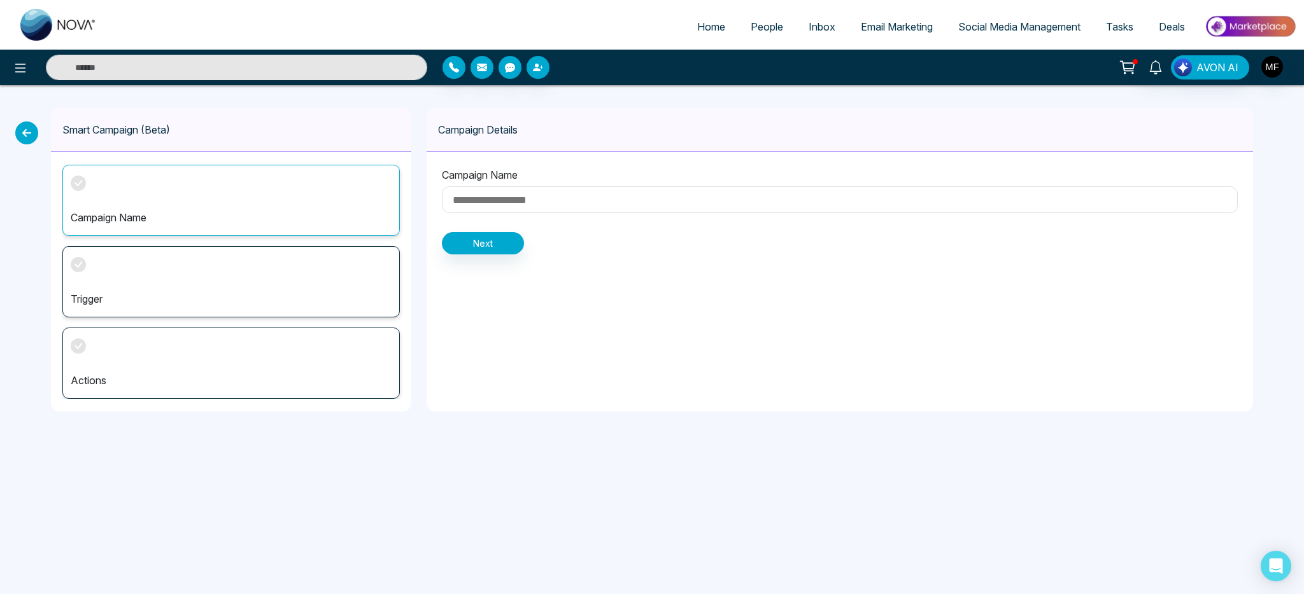
click at [202, 195] on div "Campaign Name" at bounding box center [230, 200] width 337 height 71
click at [491, 199] on input at bounding box center [840, 199] width 796 height 27
click at [25, 134] on icon at bounding box center [26, 133] width 23 height 23
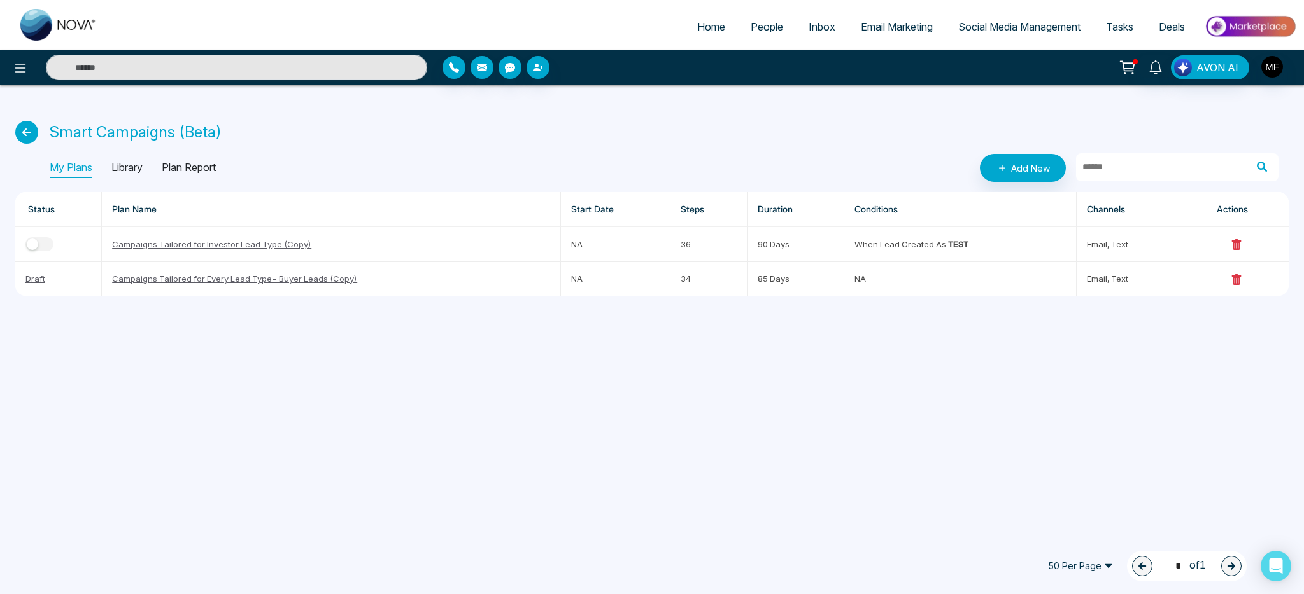
click at [32, 132] on icon at bounding box center [26, 132] width 23 height 23
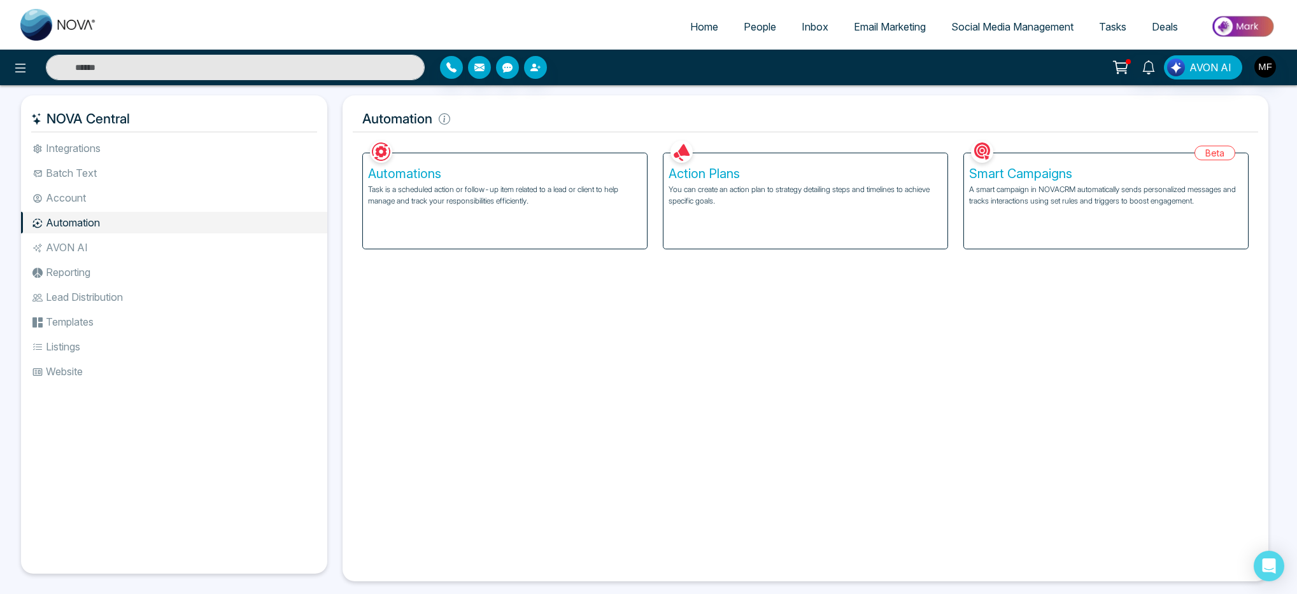
click at [1053, 200] on p "A smart campaign in NOVACRM automatically sends personalized messages and track…" at bounding box center [1106, 195] width 274 height 23
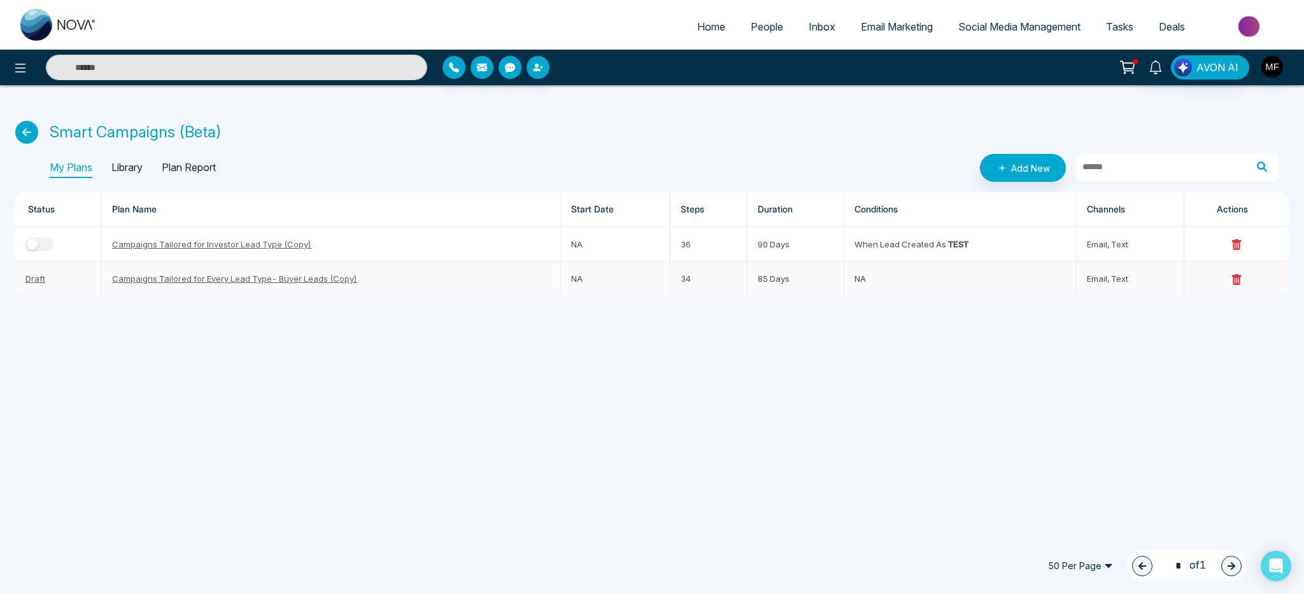
click at [36, 283] on link "Draft" at bounding box center [35, 279] width 20 height 10
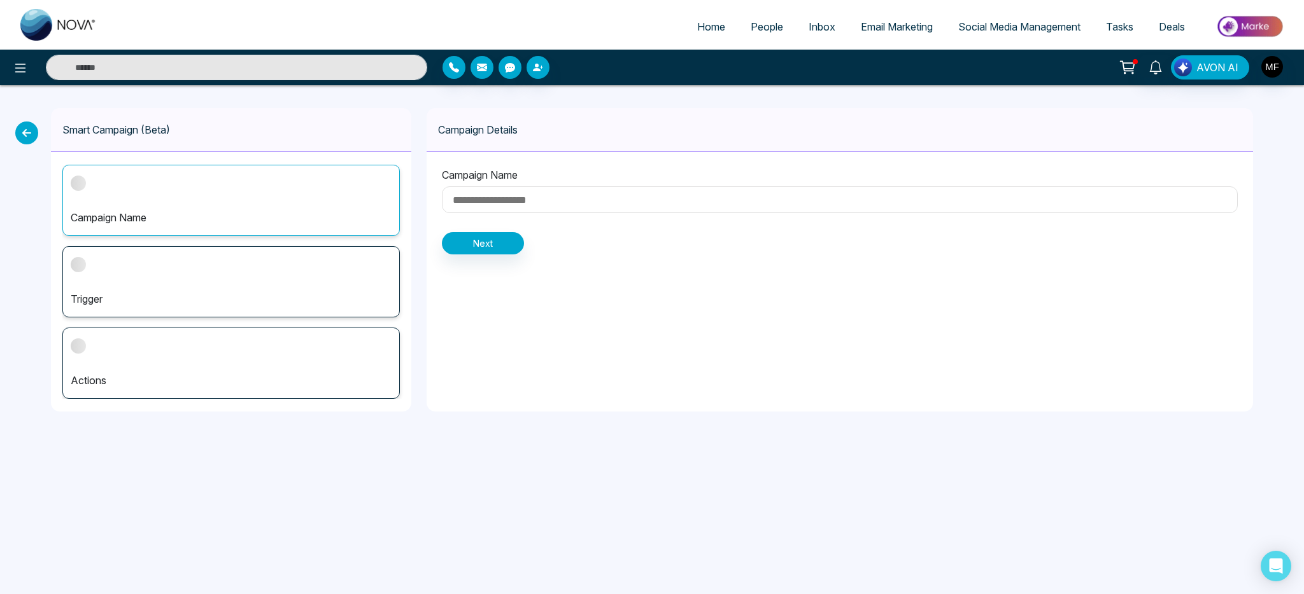
click at [500, 202] on input at bounding box center [840, 199] width 796 height 27
click at [190, 227] on div "Campaign Name" at bounding box center [230, 200] width 337 height 71
type input "**********"
click at [131, 292] on p "Trigger" at bounding box center [231, 299] width 321 height 15
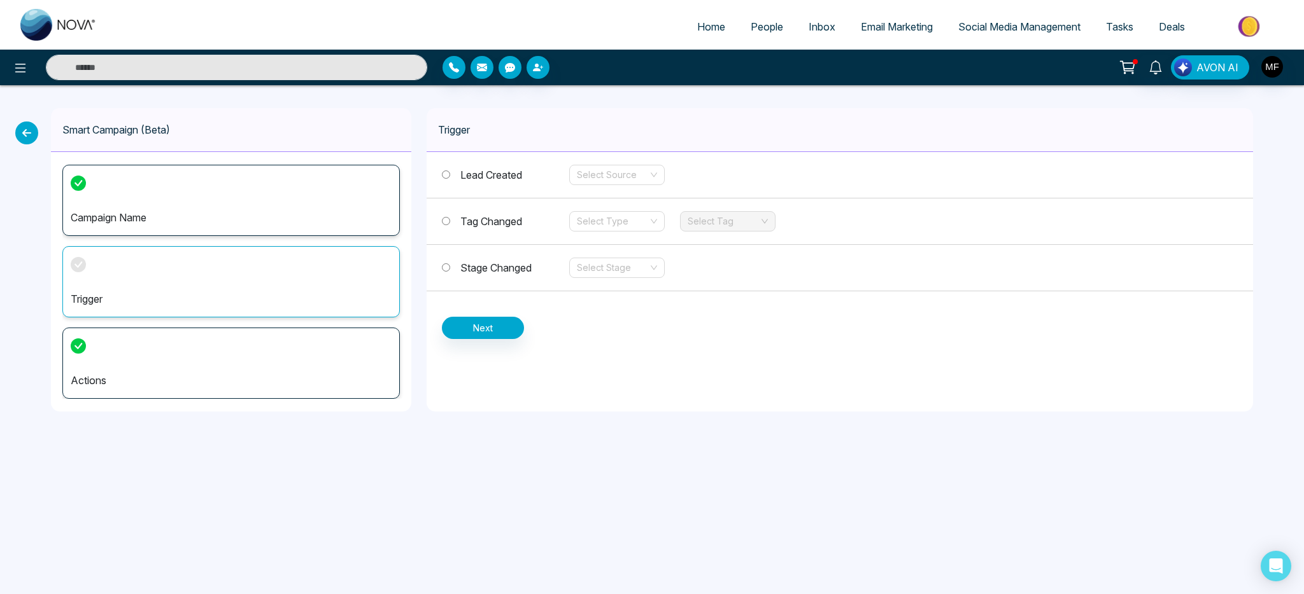
click at [167, 205] on div "Campaign Name" at bounding box center [230, 200] width 337 height 71
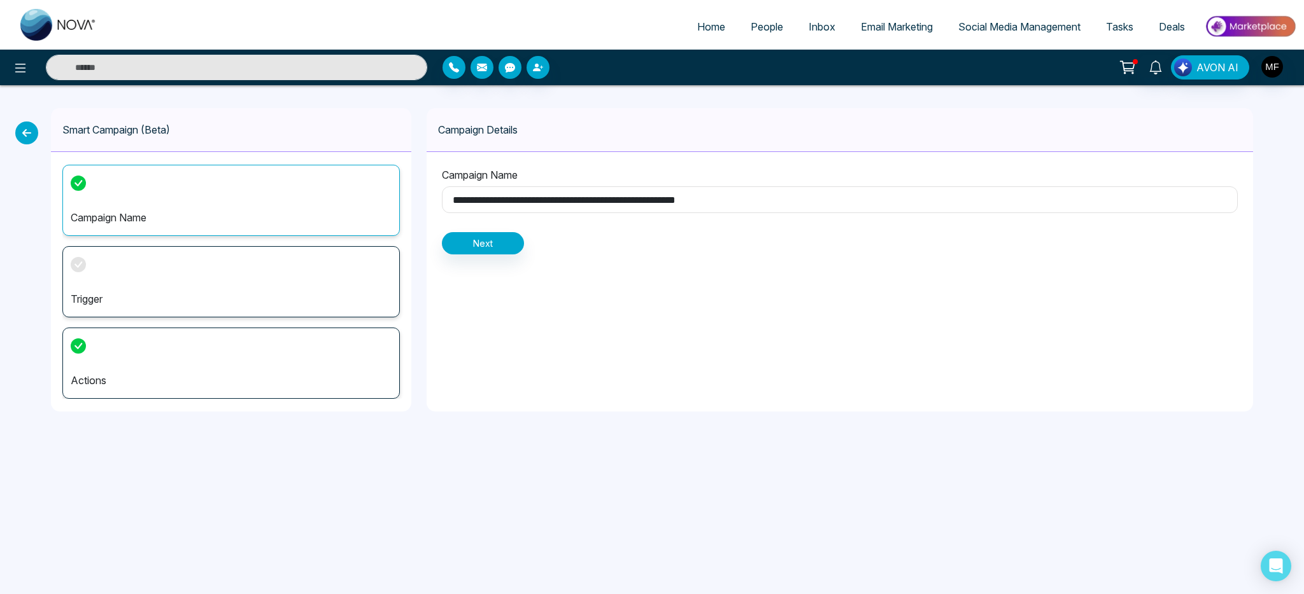
click at [200, 272] on div "Trigger" at bounding box center [230, 281] width 337 height 71
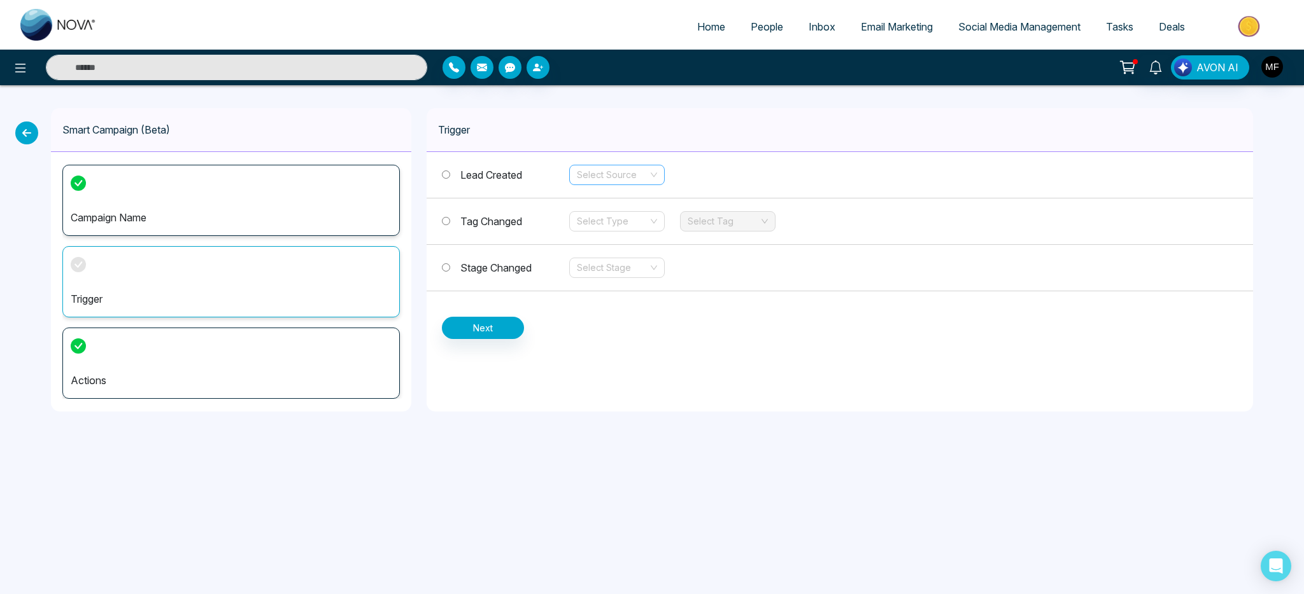
click at [649, 169] on div "Select Source" at bounding box center [616, 175] width 95 height 20
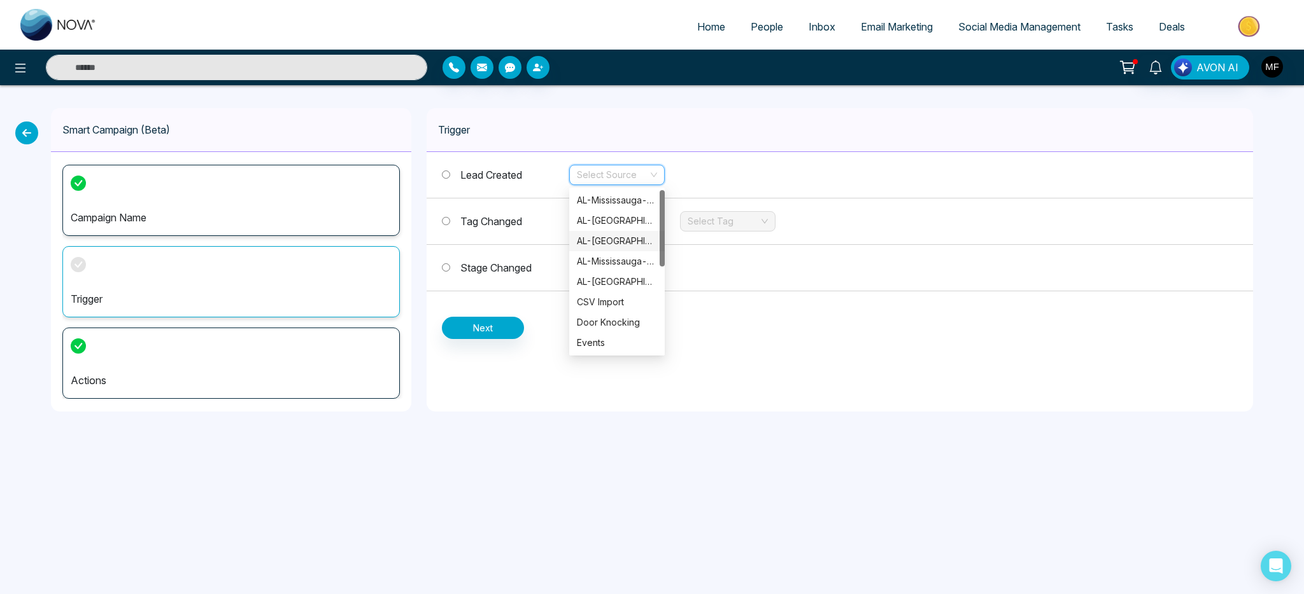
click at [481, 221] on span "Tag Changed" at bounding box center [491, 221] width 62 height 13
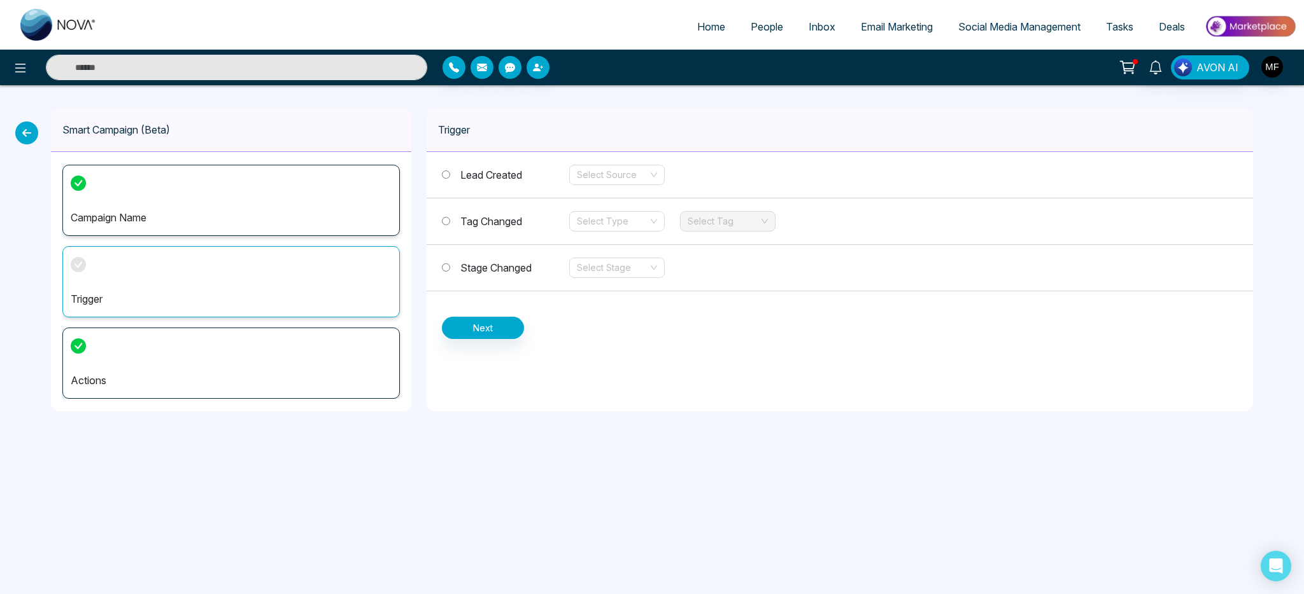
click at [489, 262] on span "Stage Changed" at bounding box center [495, 268] width 71 height 13
click at [578, 271] on input "search" at bounding box center [612, 267] width 71 height 19
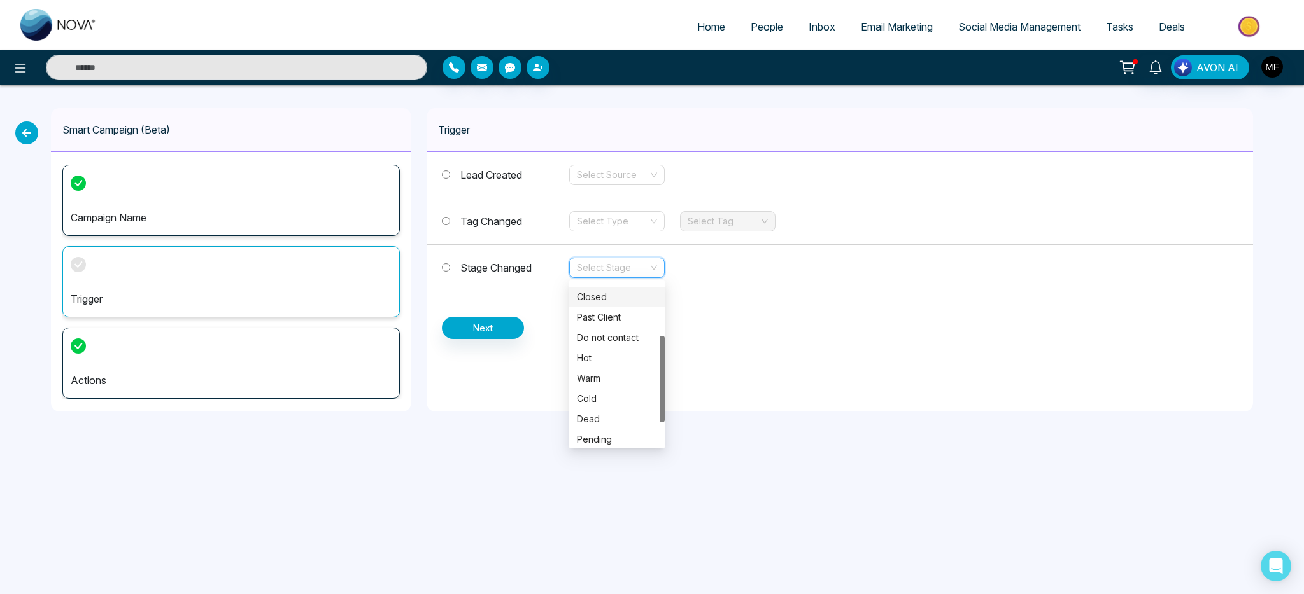
scroll to position [143, 0]
click at [763, 381] on div "Trigger Lead Created Select Source Tag Changed Select Type Select Tag Stage Cha…" at bounding box center [839, 260] width 826 height 304
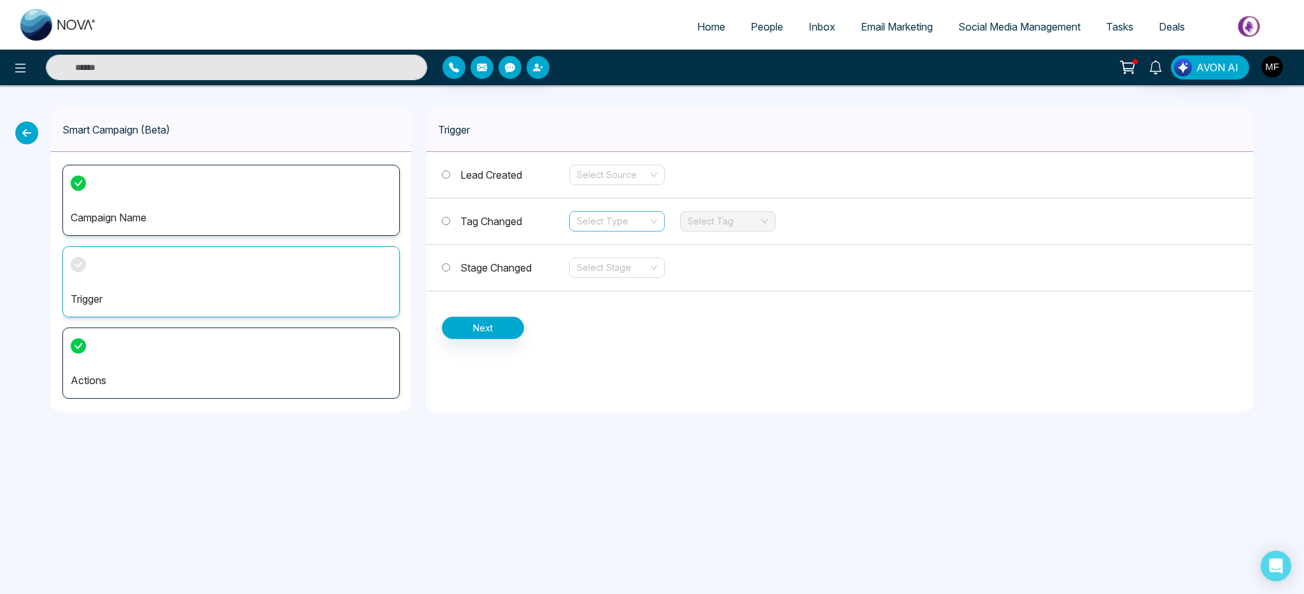
click at [587, 222] on input "search" at bounding box center [612, 221] width 71 height 19
click at [509, 209] on div "Tag Changed Select Type Select Tag" at bounding box center [839, 222] width 826 height 46
click at [504, 217] on span "Tag Changed" at bounding box center [491, 221] width 62 height 13
click at [493, 265] on span "Stage Changed" at bounding box center [495, 268] width 71 height 13
click at [232, 211] on p "Campaign Name" at bounding box center [231, 217] width 321 height 15
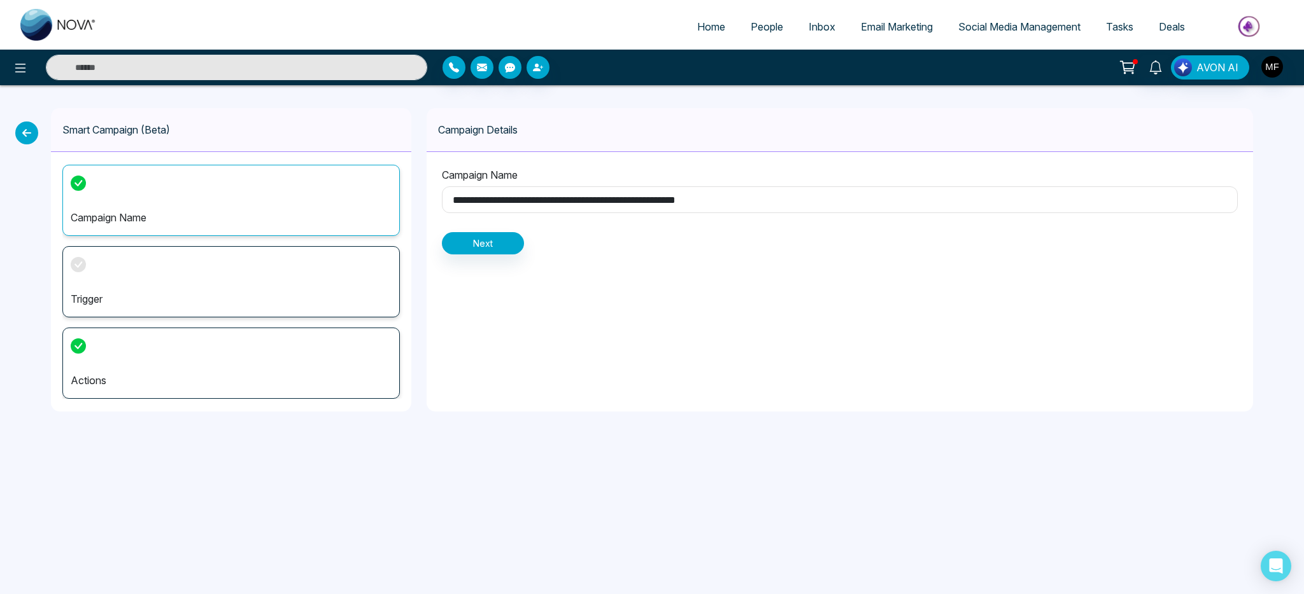
click at [568, 202] on input "**********" at bounding box center [840, 199] width 796 height 27
type input "**********"
click at [599, 307] on div "**********" at bounding box center [839, 260] width 826 height 304
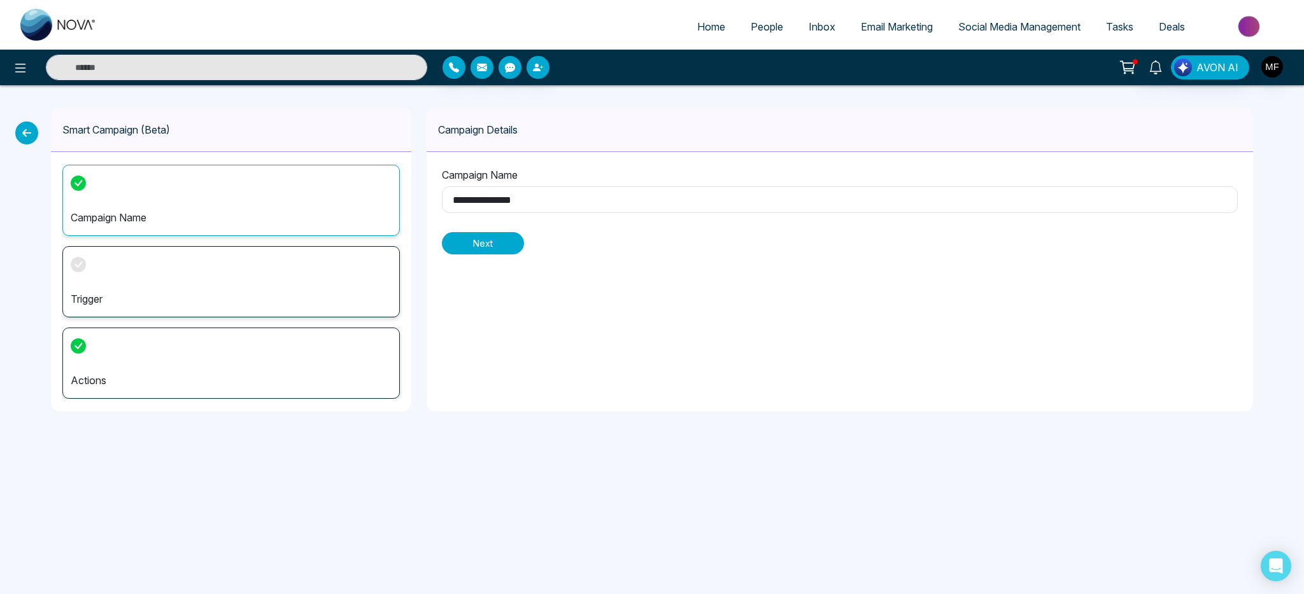
click at [515, 244] on button "Next" at bounding box center [483, 243] width 82 height 22
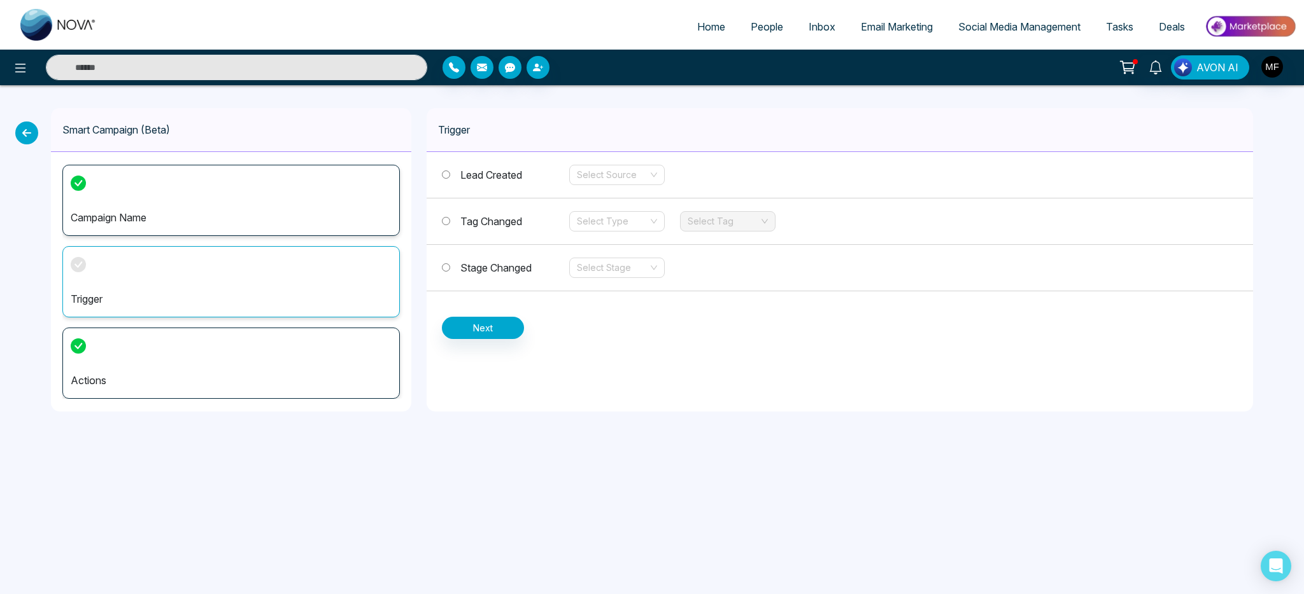
click at [22, 141] on icon at bounding box center [26, 133] width 23 height 23
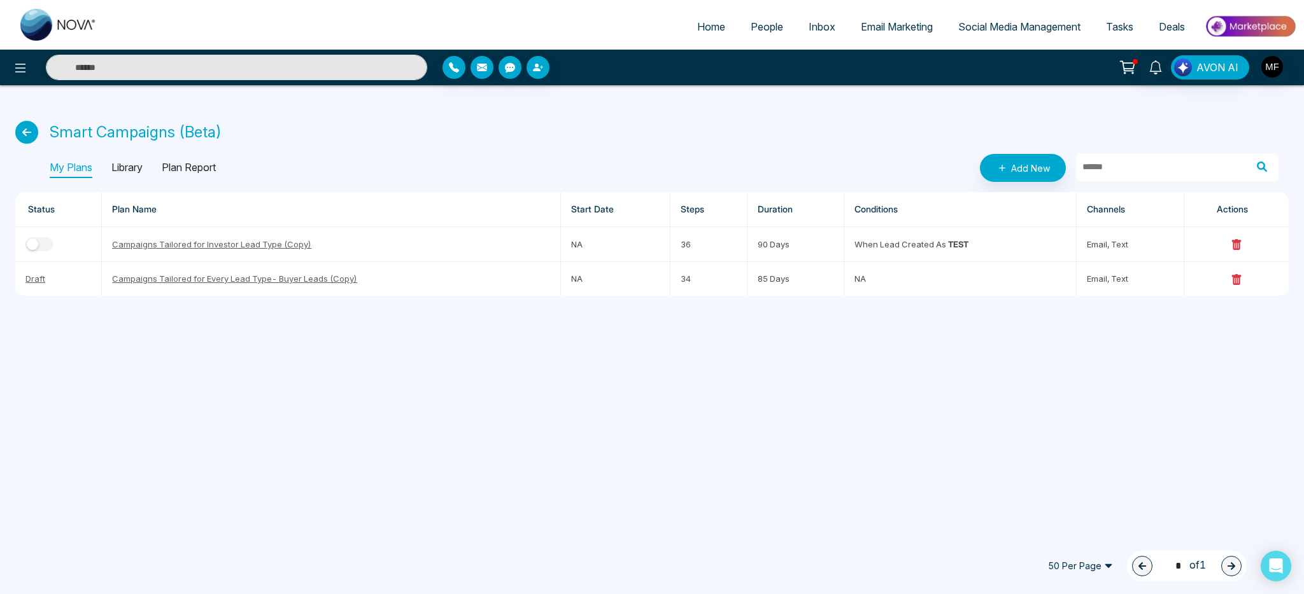
click at [27, 133] on icon at bounding box center [26, 132] width 23 height 23
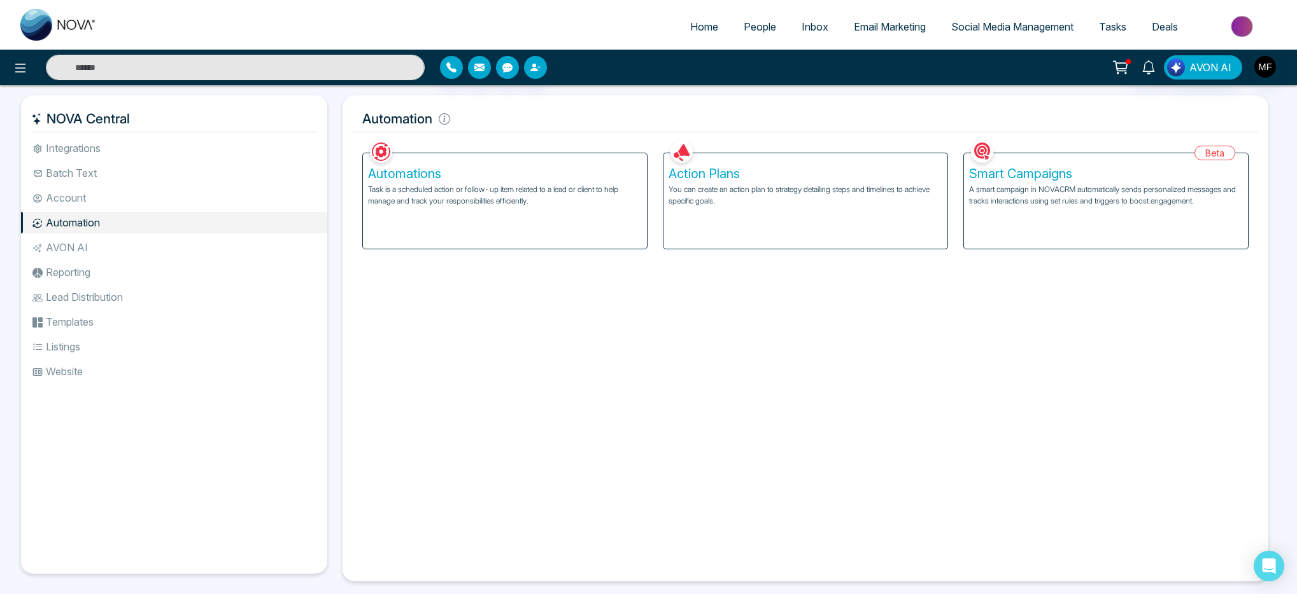
click at [799, 210] on div "Action Plans You can create an action plan to strategy detailing steps and time…" at bounding box center [805, 200] width 284 height 95
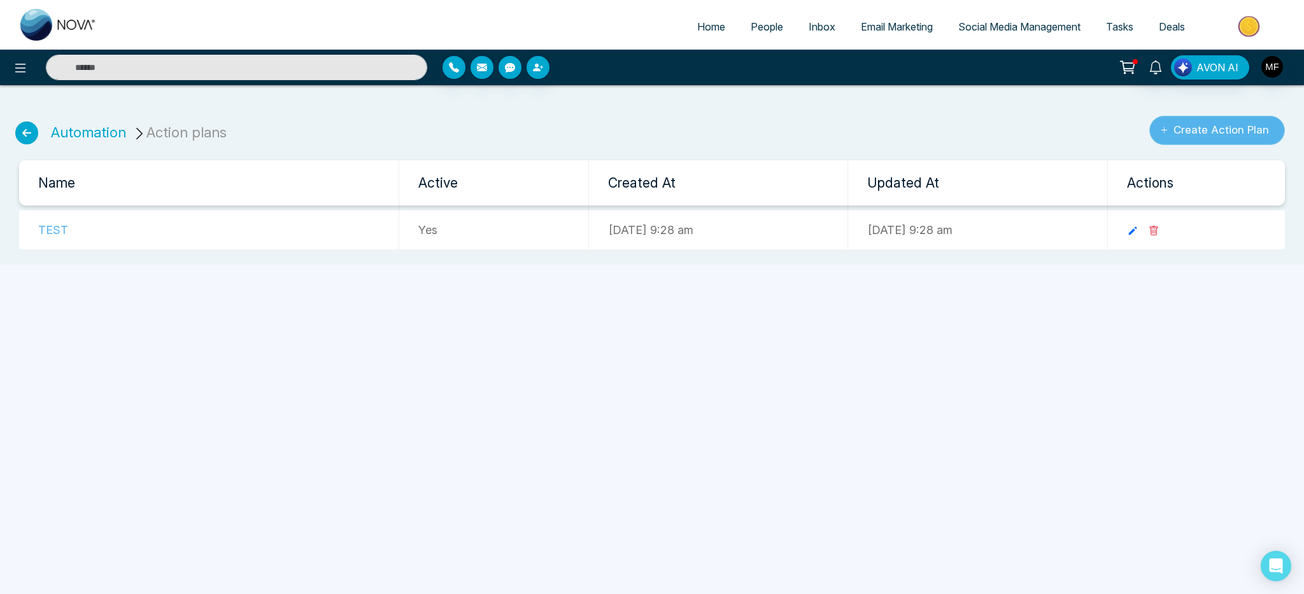
click at [1228, 129] on button "Create Action Plan" at bounding box center [1217, 130] width 136 height 29
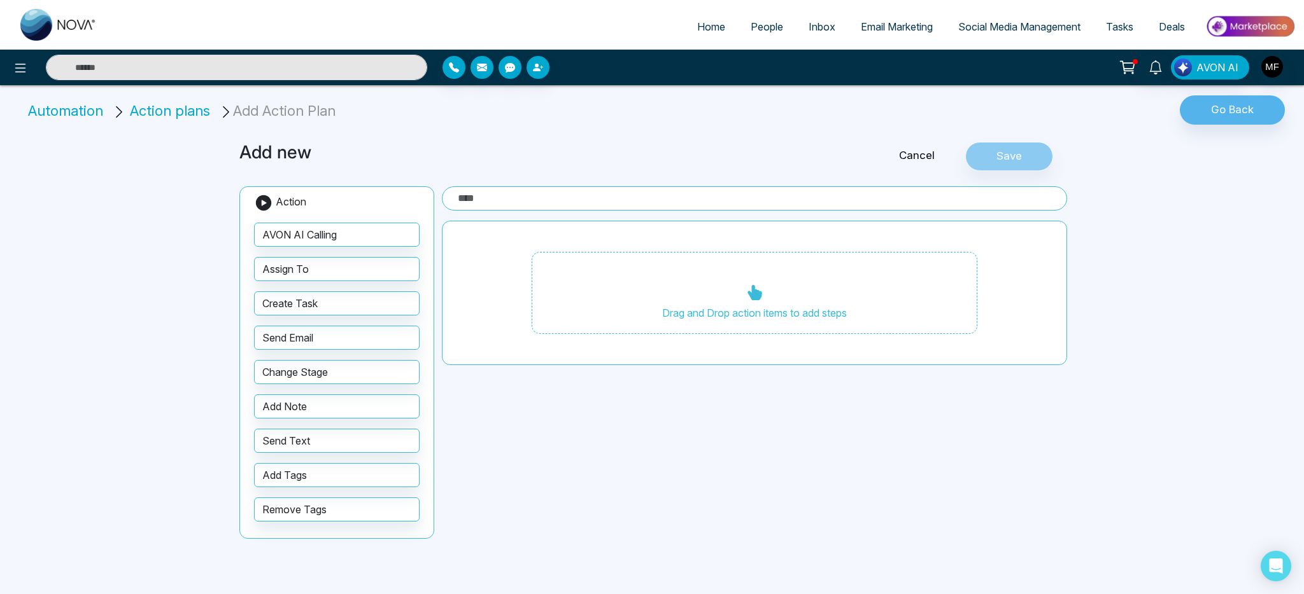
click at [549, 206] on input "text" at bounding box center [754, 198] width 625 height 24
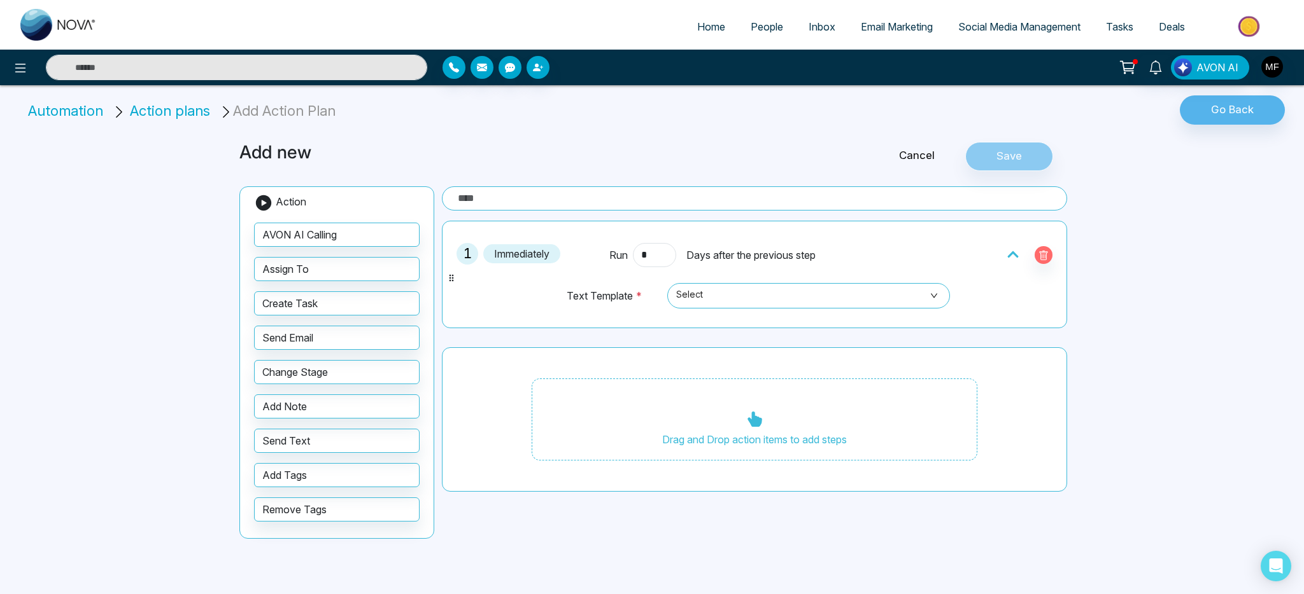
click at [580, 200] on input "text" at bounding box center [754, 198] width 625 height 24
type input "**********"
click at [524, 340] on div "1 Immediately Run * Days after the previous step Text Template * Select Drag an…" at bounding box center [754, 357] width 625 height 272
click at [575, 203] on input "**********" at bounding box center [754, 198] width 625 height 24
click at [700, 237] on div "1 Immediately Run * Days after the previous step Text Template * Select" at bounding box center [754, 275] width 611 height 94
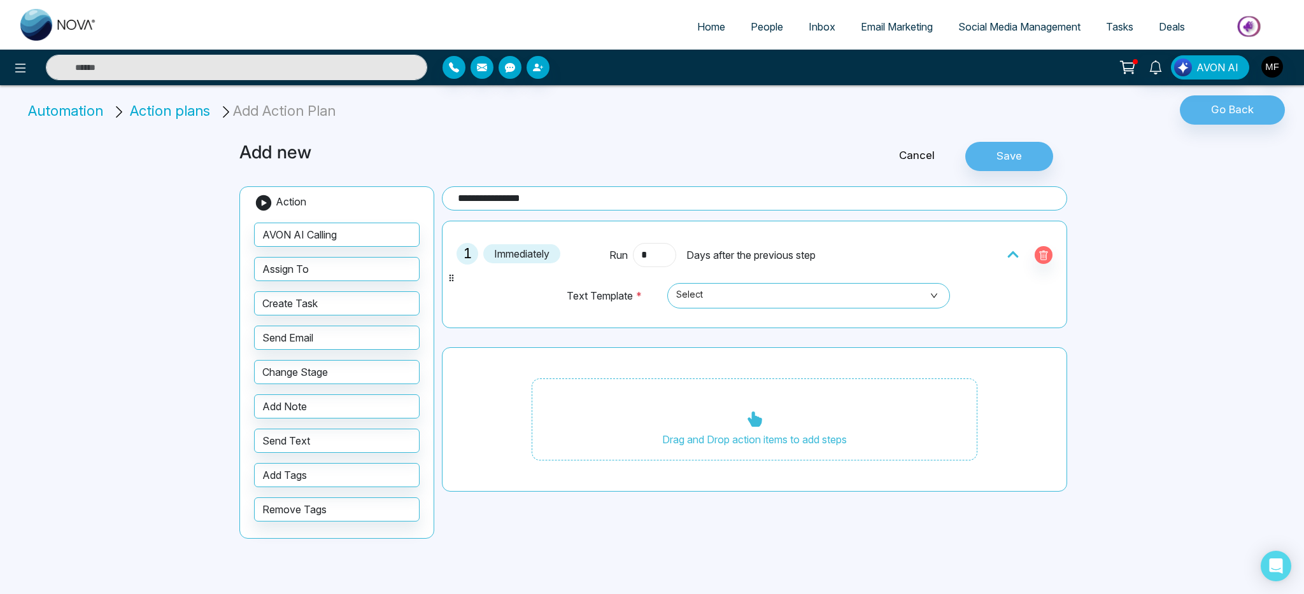
click at [651, 258] on input "*" at bounding box center [654, 255] width 43 height 24
click at [752, 301] on span "Select" at bounding box center [808, 296] width 265 height 22
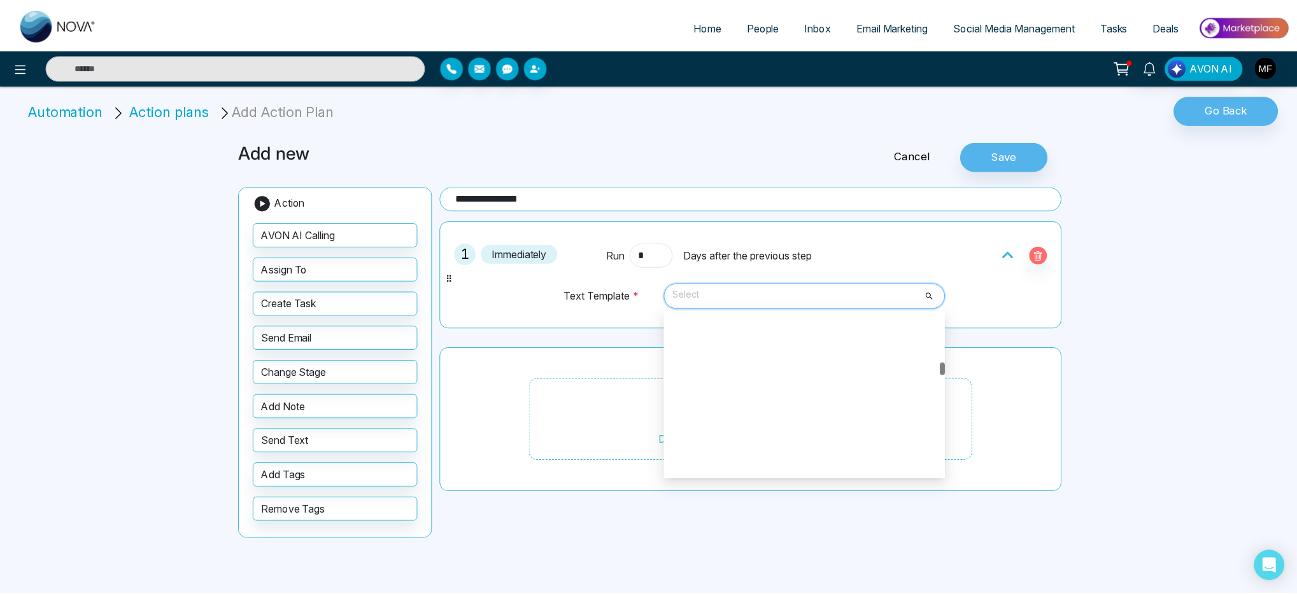
scroll to position [966, 0]
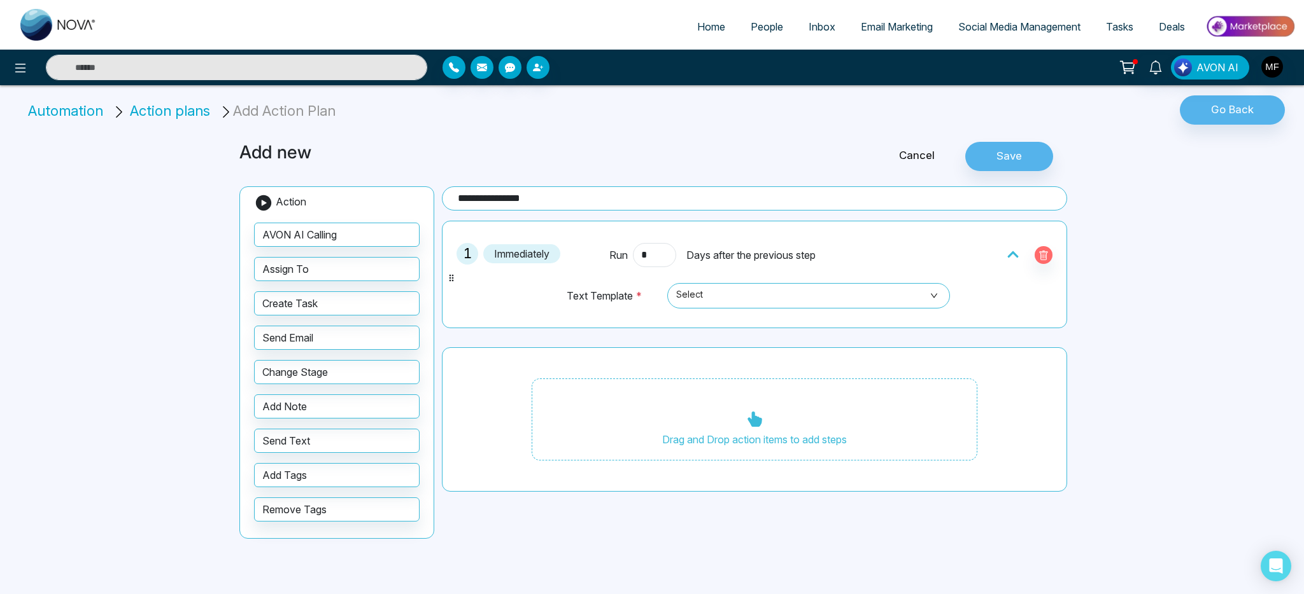
click at [442, 352] on div "Drag and Drop action items to add steps" at bounding box center [754, 420] width 625 height 145
click at [677, 263] on div "Run * Days after the previous step" at bounding box center [754, 255] width 290 height 24
click at [763, 260] on span "Days after the previous step" at bounding box center [750, 255] width 129 height 15
click at [765, 257] on span "Days after the previous step" at bounding box center [750, 255] width 129 height 15
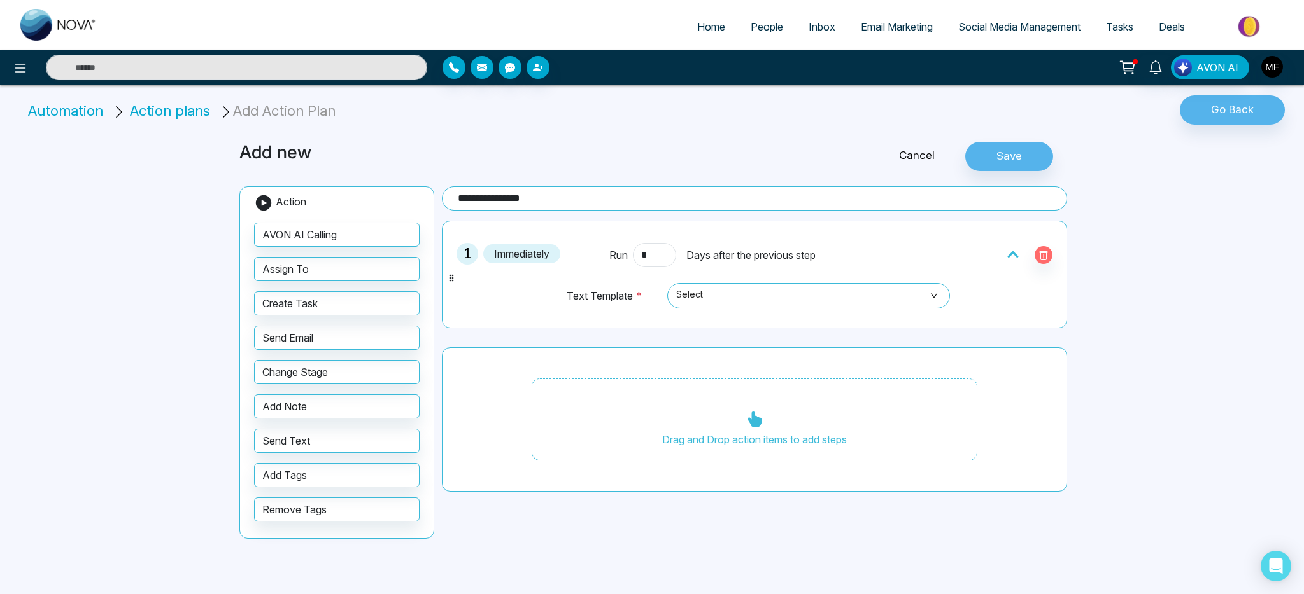
click at [765, 257] on span "Days after the previous step" at bounding box center [750, 255] width 129 height 15
click at [1163, 70] on link at bounding box center [1155, 66] width 31 height 22
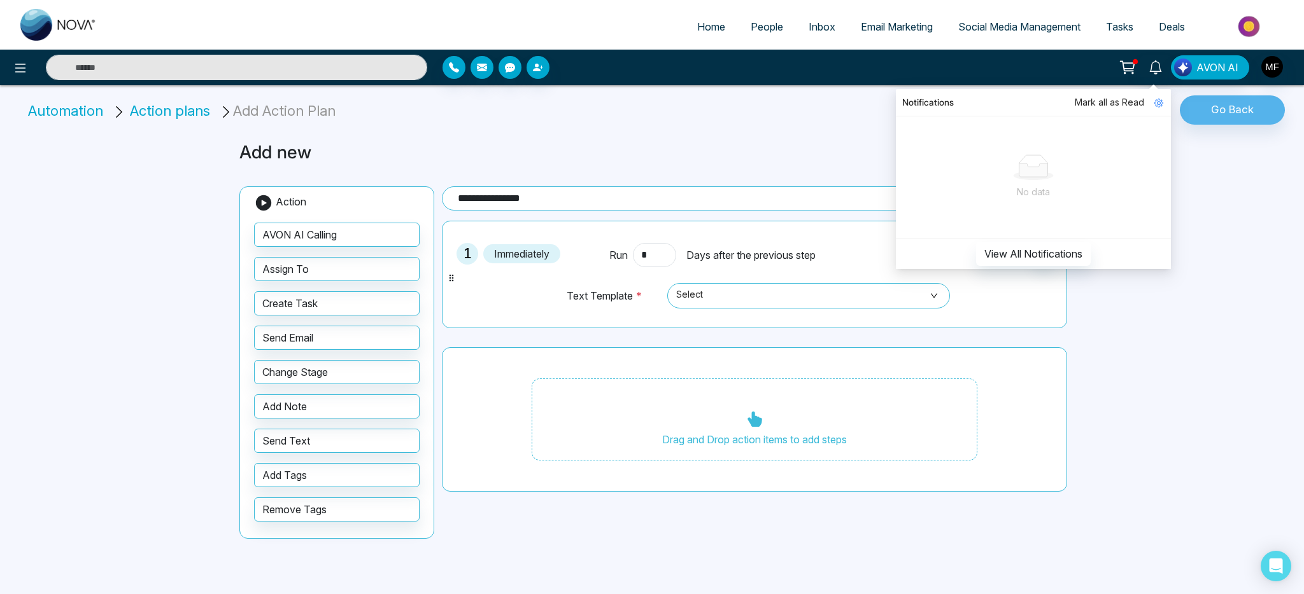
click at [1133, 67] on icon at bounding box center [1127, 68] width 18 height 18
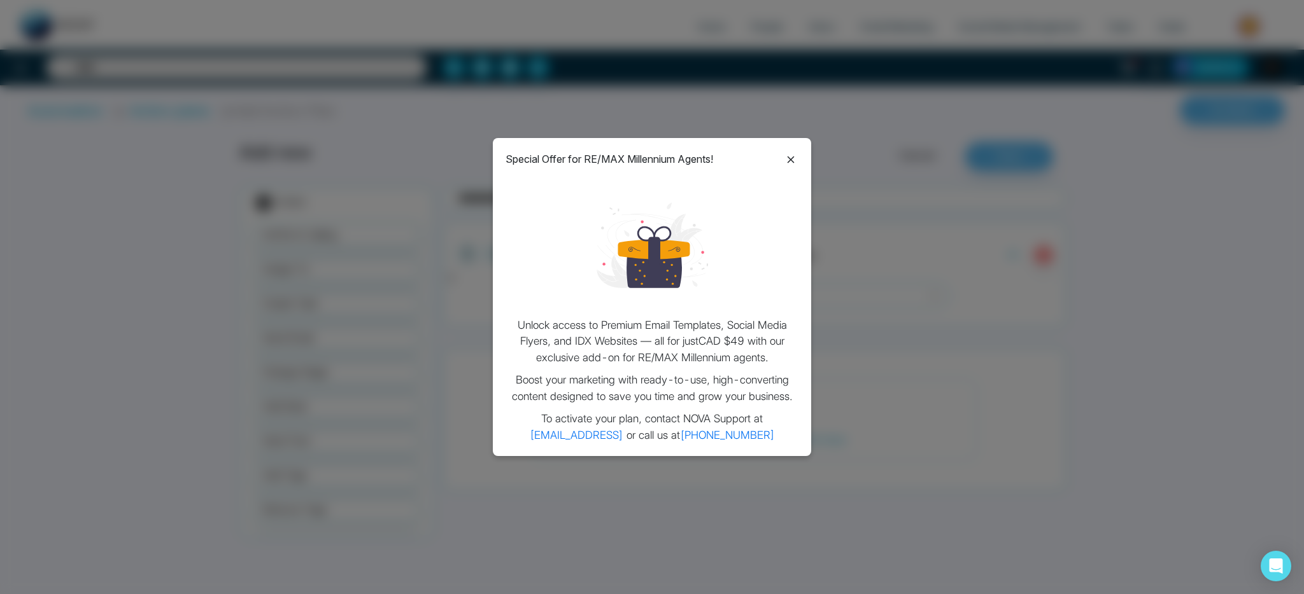
click at [789, 160] on icon at bounding box center [790, 159] width 7 height 7
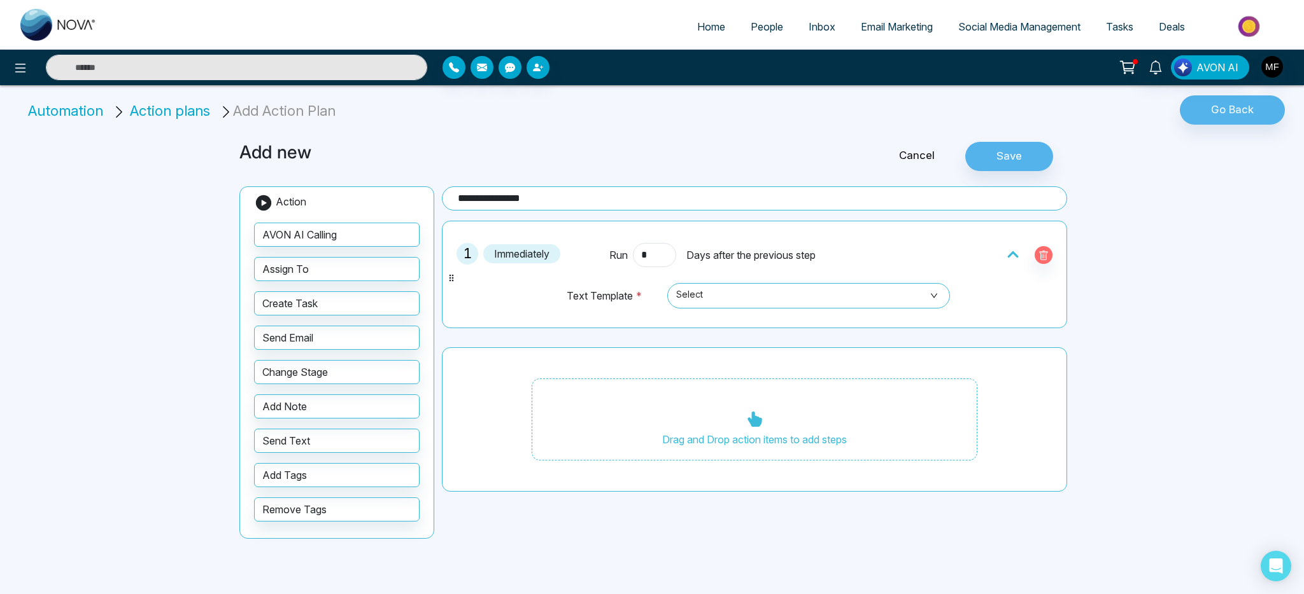
click at [1109, 239] on div "**********" at bounding box center [652, 297] width 1304 height 594
click at [1044, 257] on icon "button" at bounding box center [1043, 256] width 10 height 10
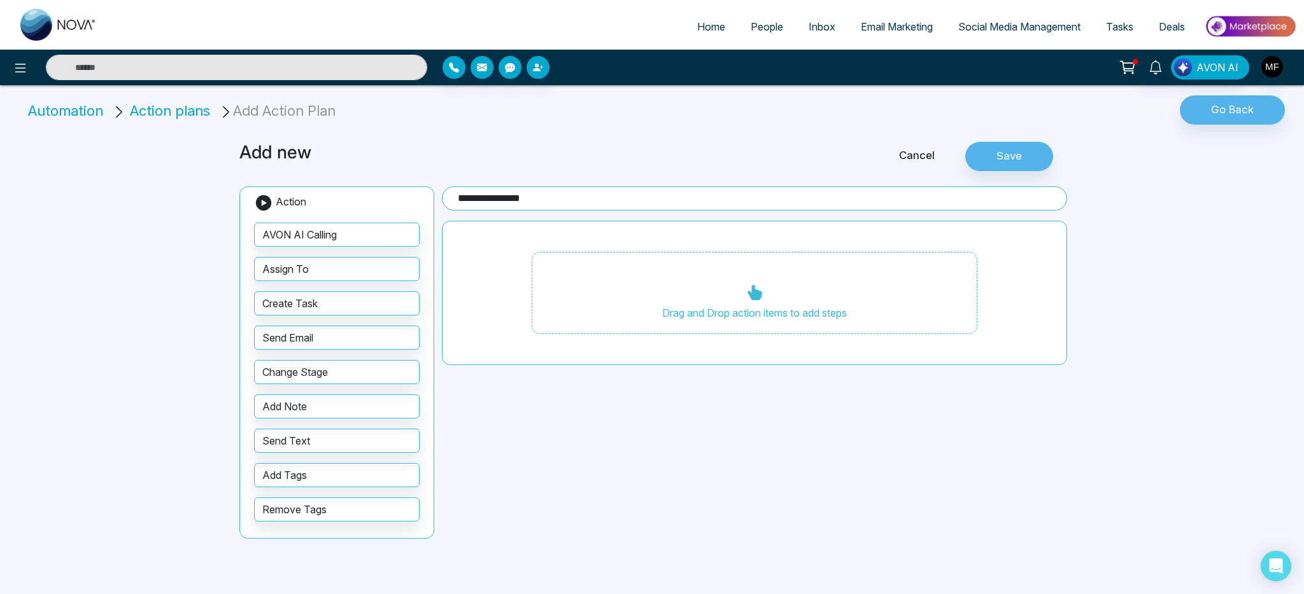
click at [1098, 427] on div "**********" at bounding box center [652, 297] width 1304 height 594
click at [134, 116] on span "Action plans" at bounding box center [170, 110] width 80 height 17
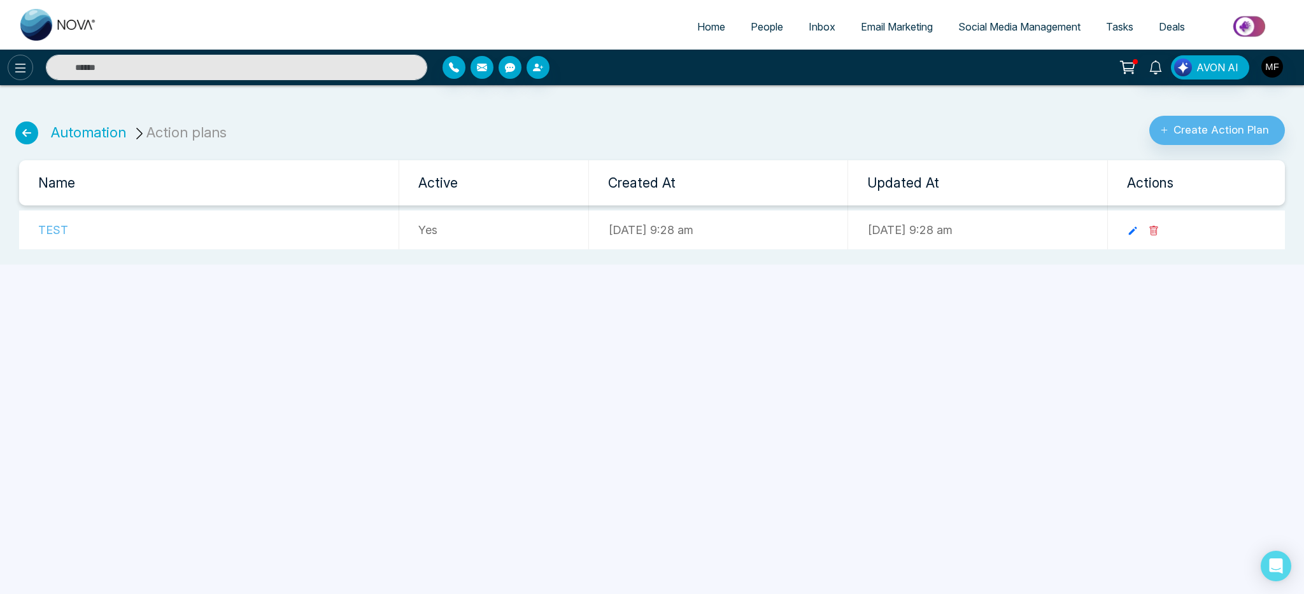
click at [15, 64] on icon at bounding box center [20, 68] width 11 height 9
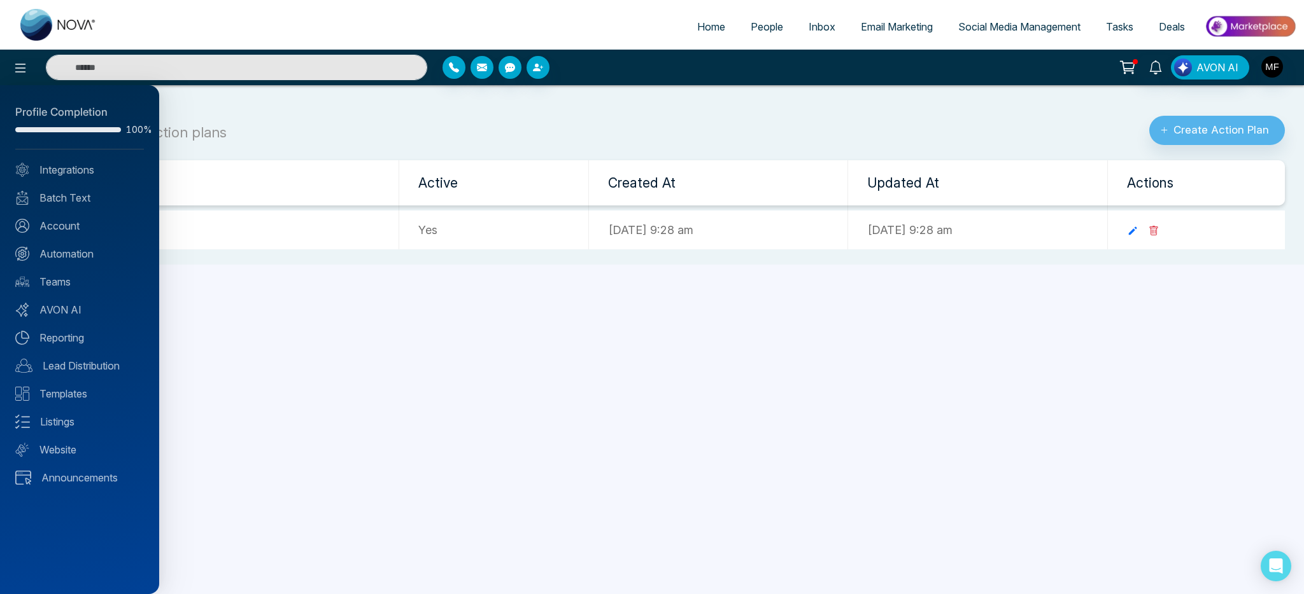
click at [702, 33] on div at bounding box center [652, 297] width 1304 height 594
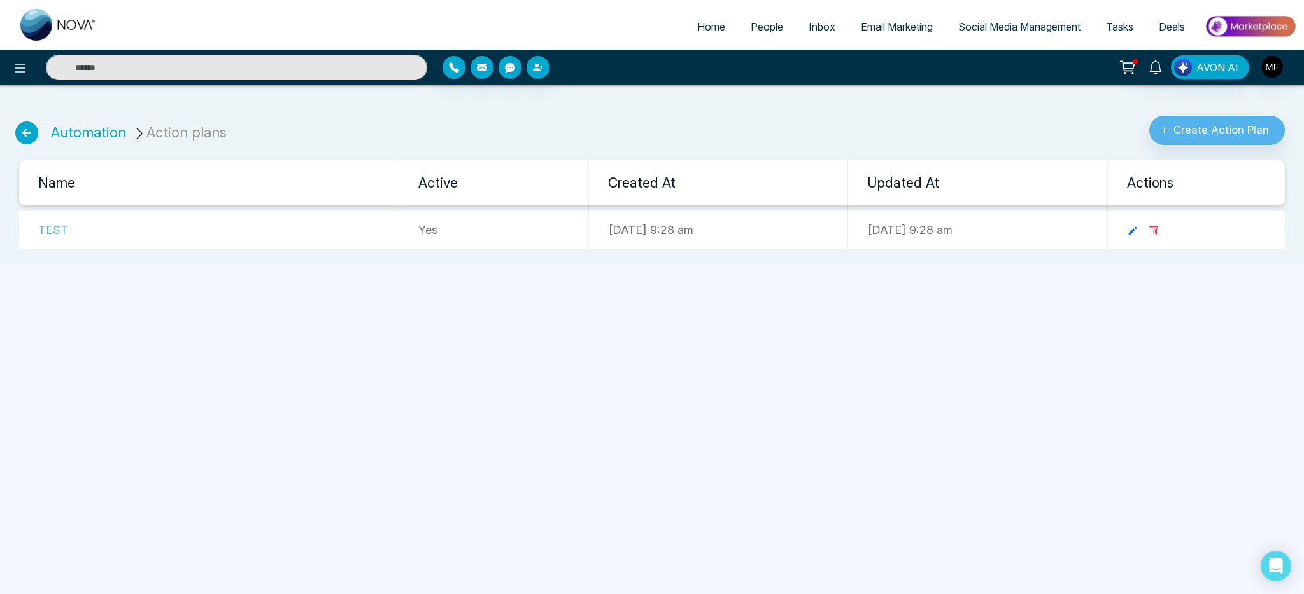
click at [707, 25] on span "Home" at bounding box center [711, 26] width 28 height 13
select select "*"
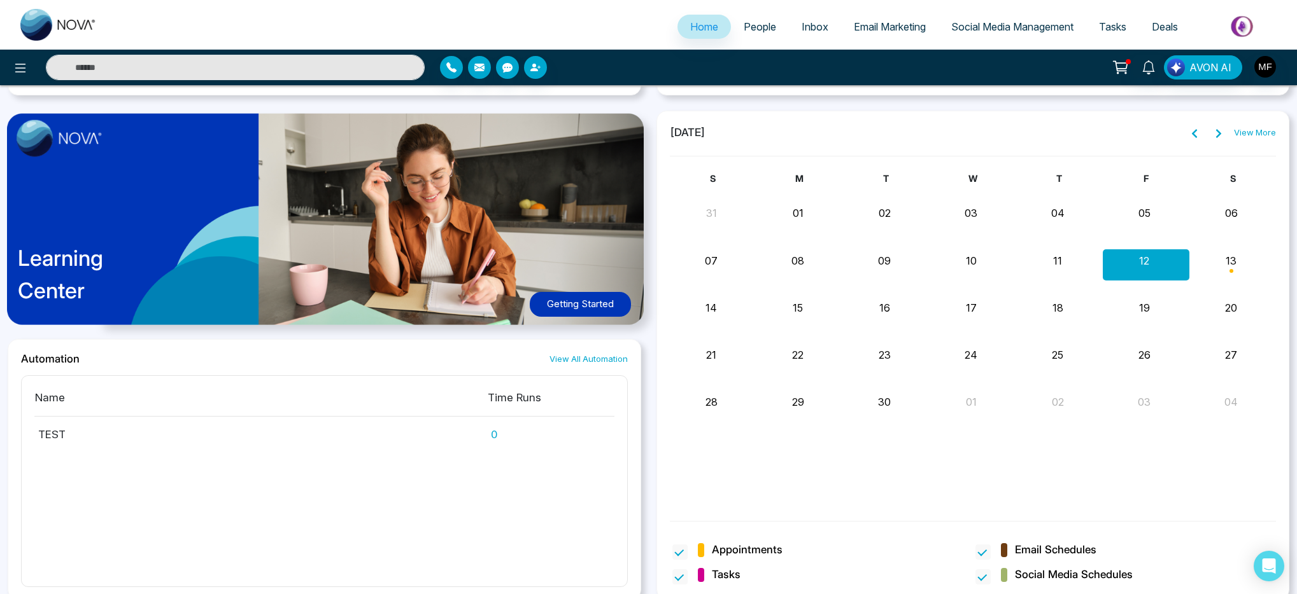
scroll to position [987, 0]
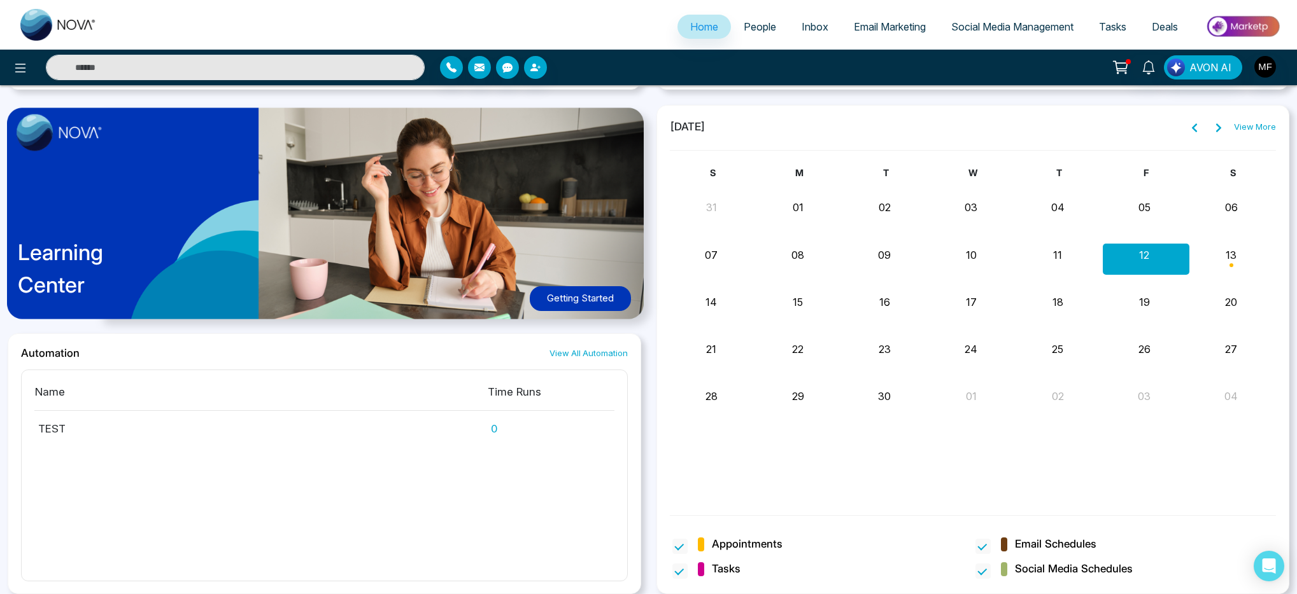
click at [1220, 244] on div "Month View" at bounding box center [1232, 259] width 87 height 31
click at [1125, 446] on div "S M T W T F S 31 01 02 03 04 05 06 07 08 09 10 11 12 13 [PERSON_NAME] 14 15 16 …" at bounding box center [973, 333] width 607 height 334
click at [1226, 244] on div "Month View" at bounding box center [1232, 259] width 87 height 31
click at [1170, 326] on div "[PERSON_NAME] 02:00 PM" at bounding box center [1169, 330] width 229 height 28
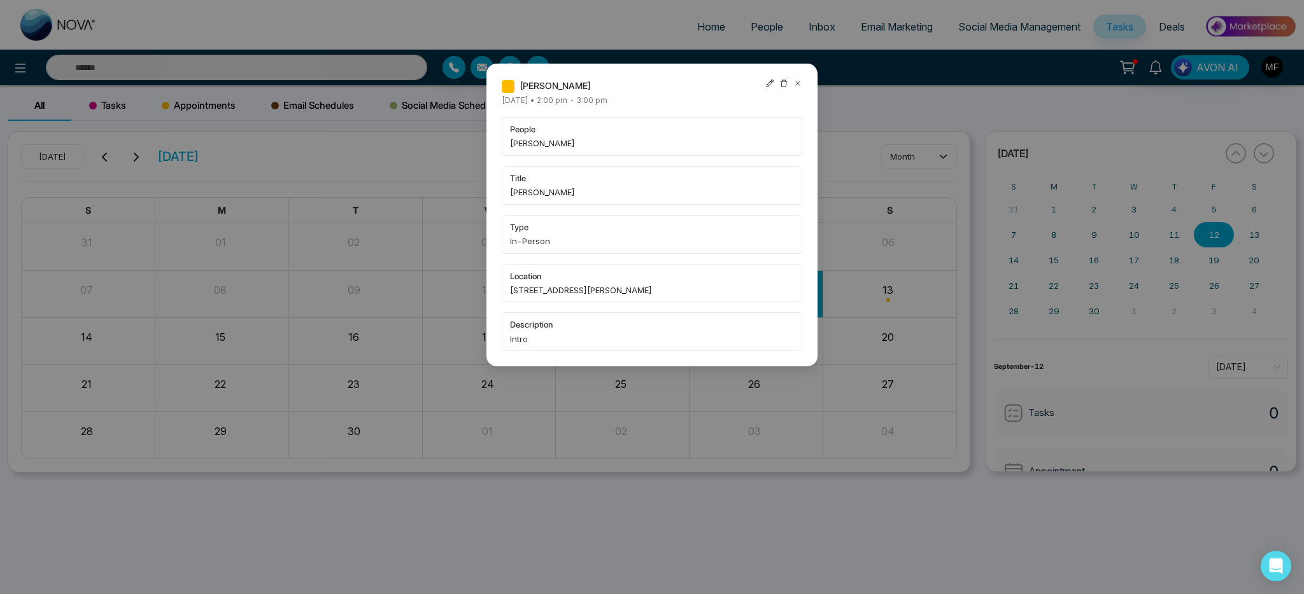
click at [1001, 290] on div "[PERSON_NAME] [DATE] • 2:00 pm - 3:00 pm people [PERSON_NAME] title [PERSON_NAM…" at bounding box center [652, 297] width 1304 height 594
click at [800, 86] on icon at bounding box center [797, 83] width 9 height 9
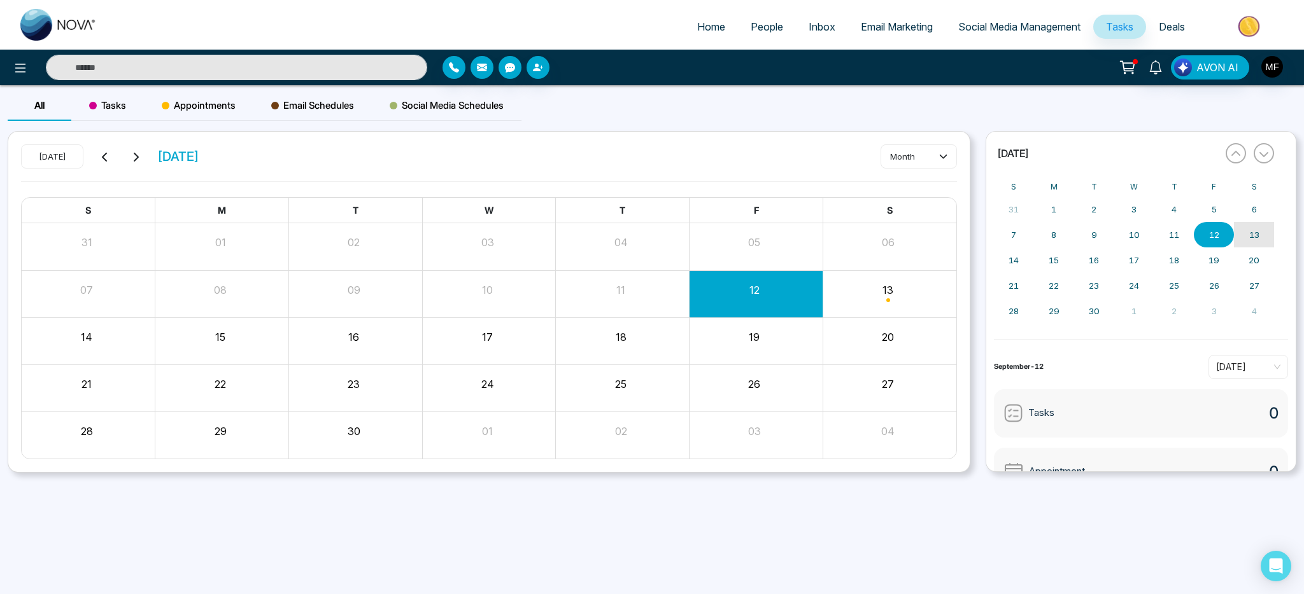
click at [1251, 234] on abbr "13" at bounding box center [1254, 235] width 10 height 10
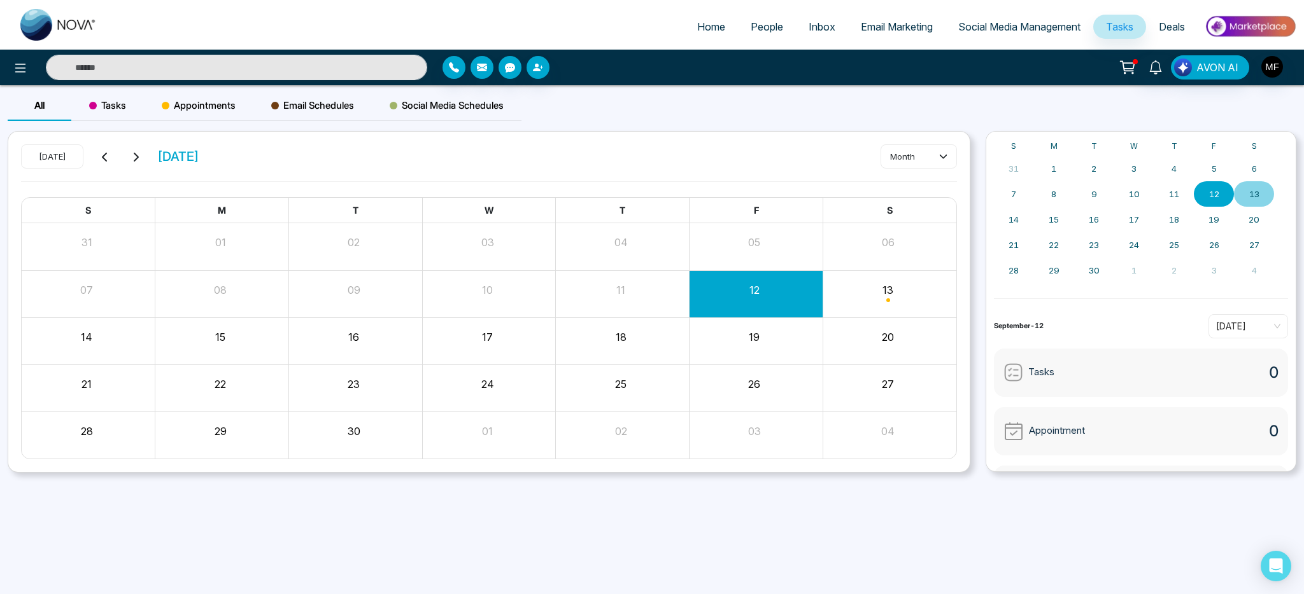
scroll to position [91, 0]
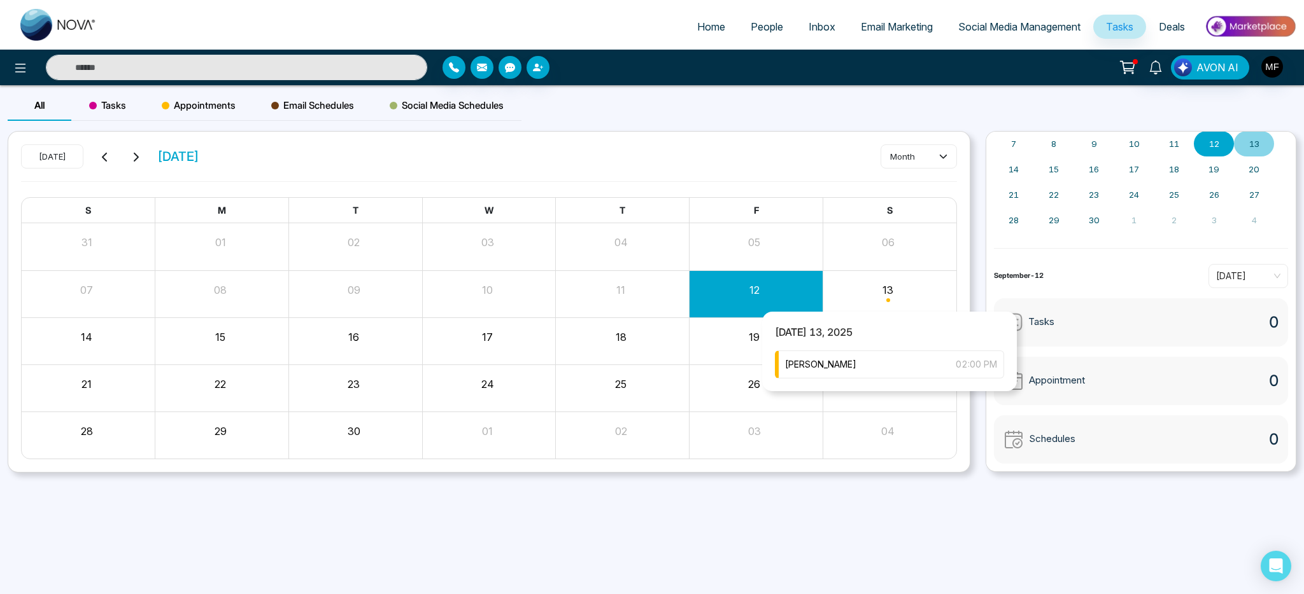
click at [907, 301] on div "Month View" at bounding box center [889, 294] width 134 height 31
click at [869, 364] on div "[PERSON_NAME] 02:00 PM" at bounding box center [889, 365] width 229 height 28
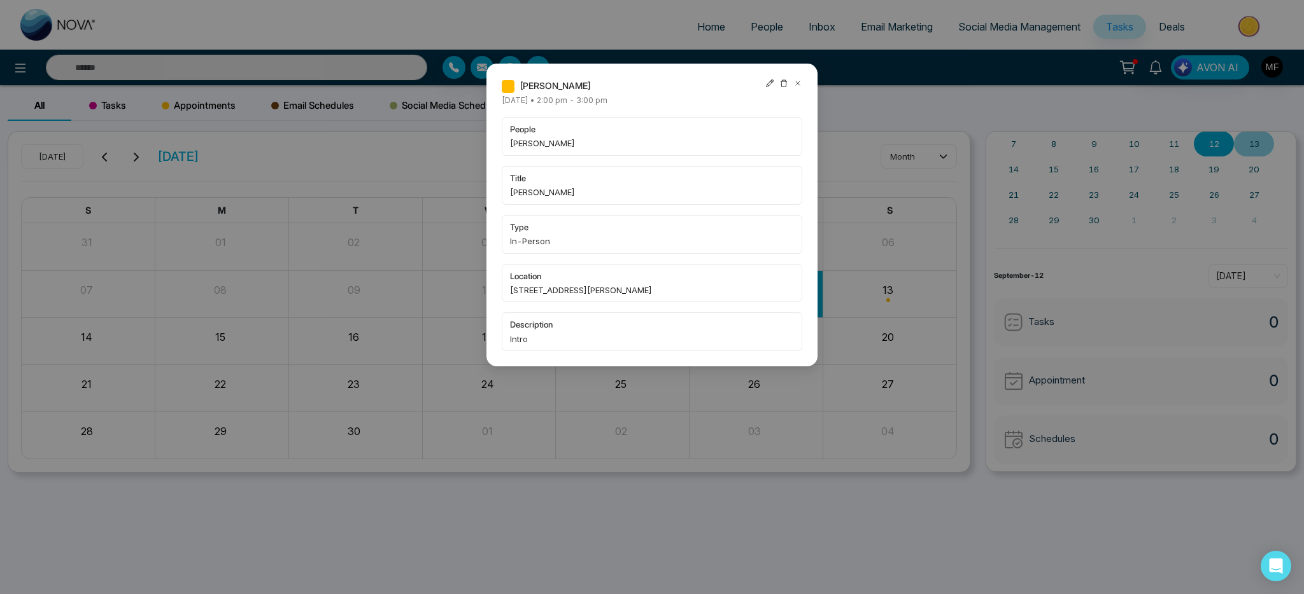
click at [764, 444] on div "[PERSON_NAME] [DATE] • 2:00 pm - 3:00 pm people [PERSON_NAME] title [PERSON_NAM…" at bounding box center [652, 297] width 1304 height 594
click at [799, 83] on icon at bounding box center [797, 83] width 9 height 9
